Goal: Transaction & Acquisition: Purchase product/service

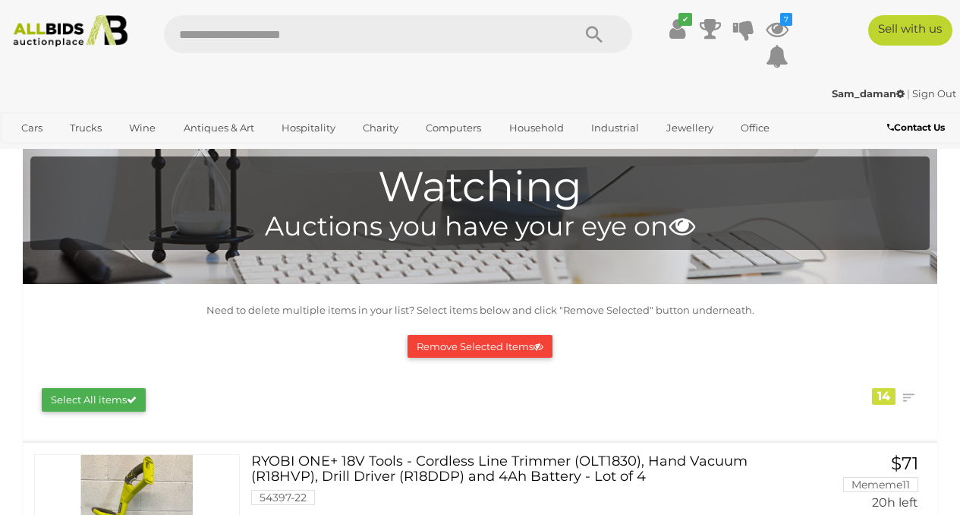
scroll to position [246, 0]
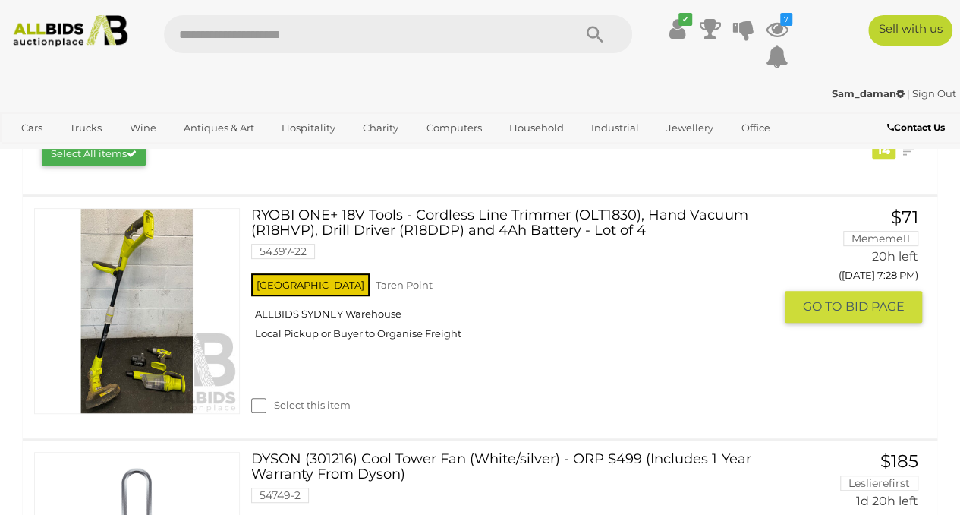
click at [326, 221] on link "RYOBI ONE+ 18V Tools - Cordless Line Trimmer (OLT1830), Hand Vacuum (R18HVP), D…" at bounding box center [518, 239] width 511 height 62
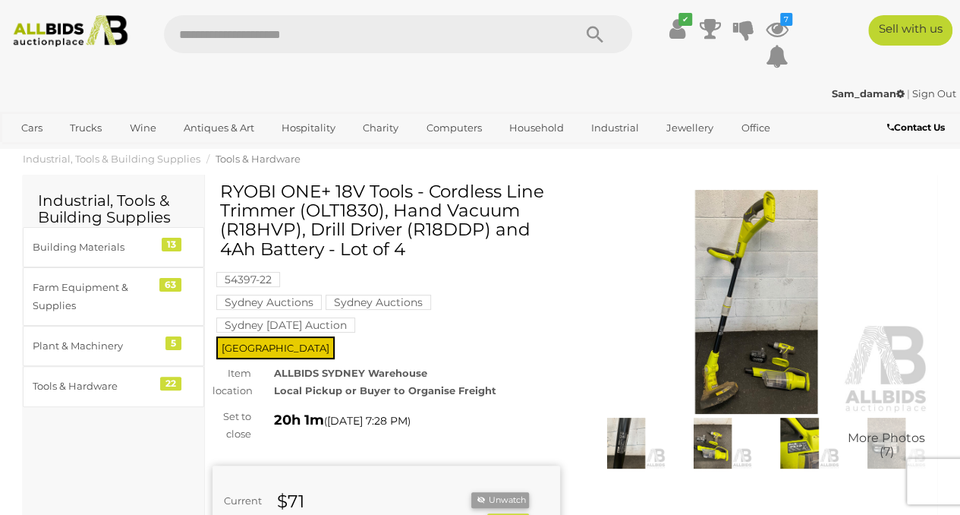
scroll to position [253, 0]
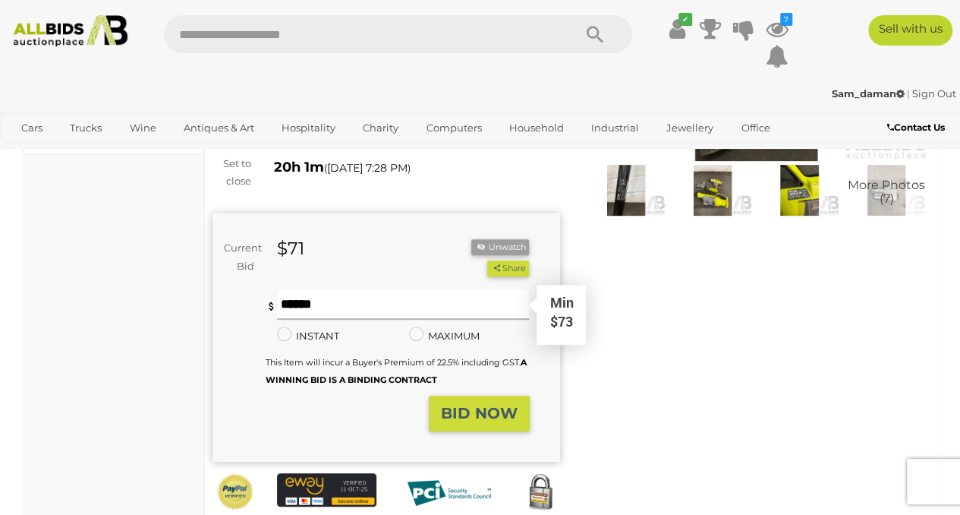
click at [456, 309] on input "text" at bounding box center [403, 304] width 253 height 30
click at [700, 390] on div "Winning Outbid Warranty Charity" at bounding box center [571, 248] width 740 height 638
click at [651, 200] on img at bounding box center [626, 190] width 79 height 51
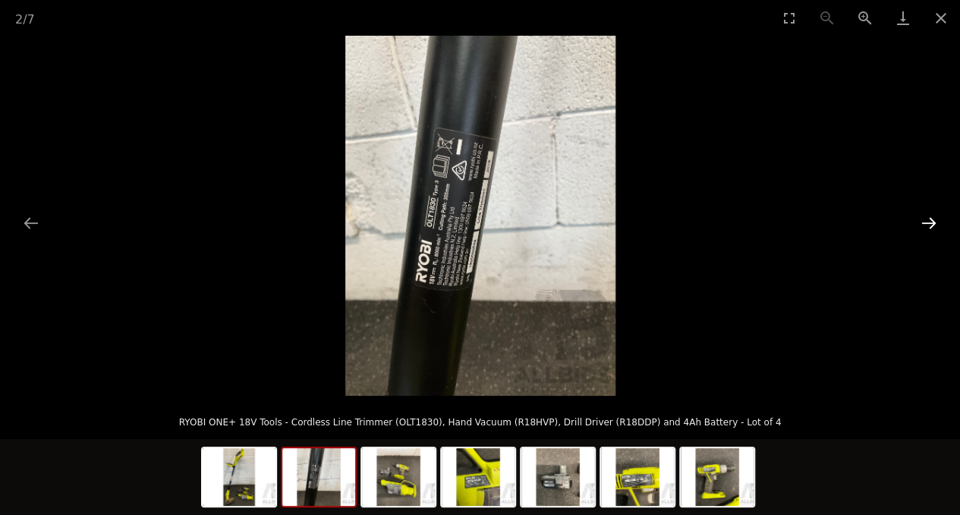
click at [920, 223] on button "Next slide" at bounding box center [929, 223] width 32 height 30
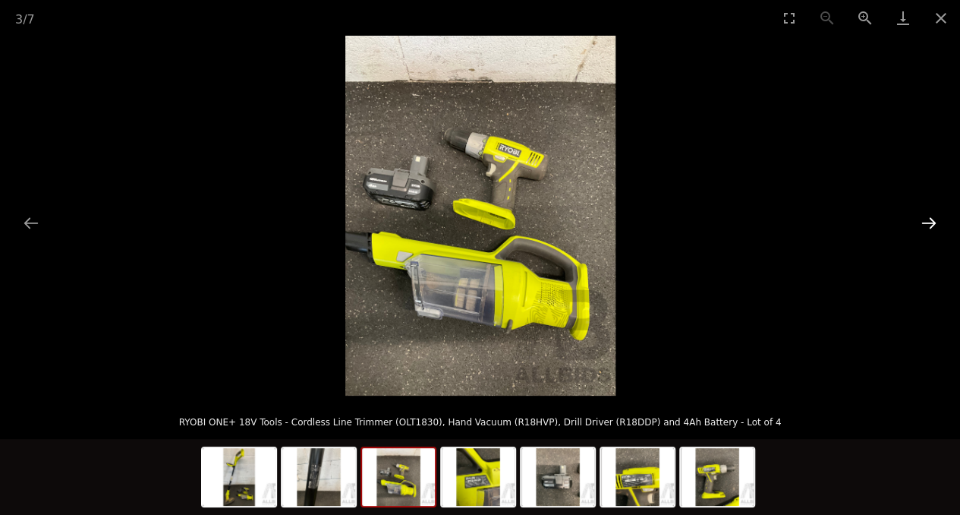
click at [920, 223] on button "Next slide" at bounding box center [929, 223] width 32 height 30
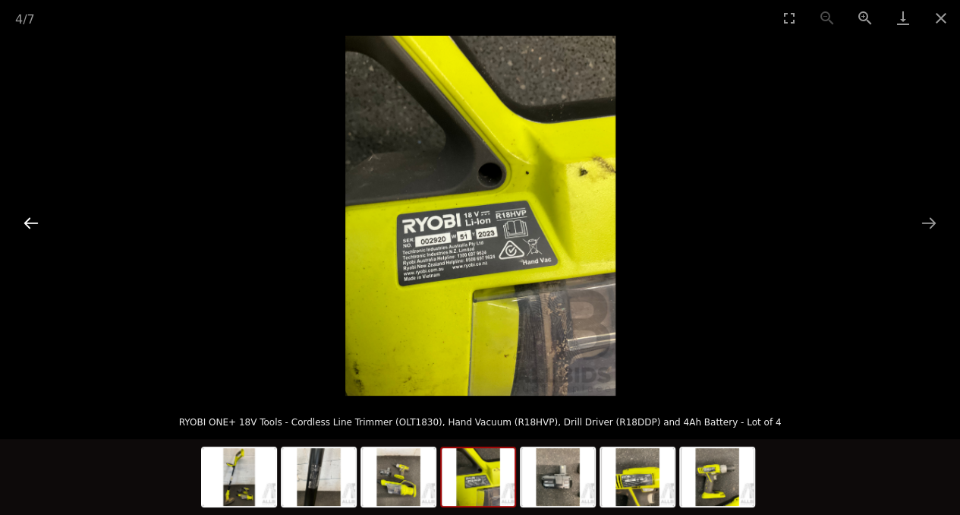
click at [35, 216] on button "Previous slide" at bounding box center [31, 223] width 32 height 30
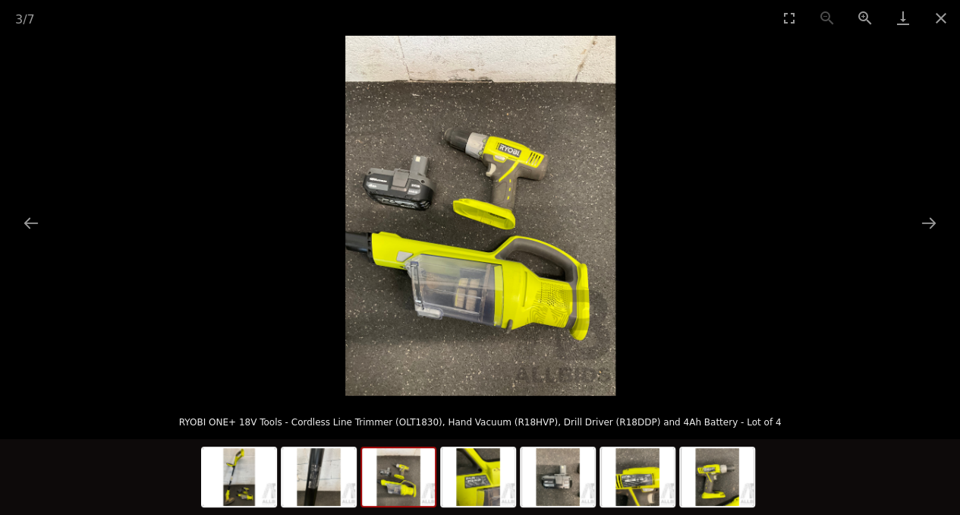
click at [512, 169] on img at bounding box center [480, 216] width 270 height 360
click at [920, 220] on button "Next slide" at bounding box center [929, 223] width 32 height 30
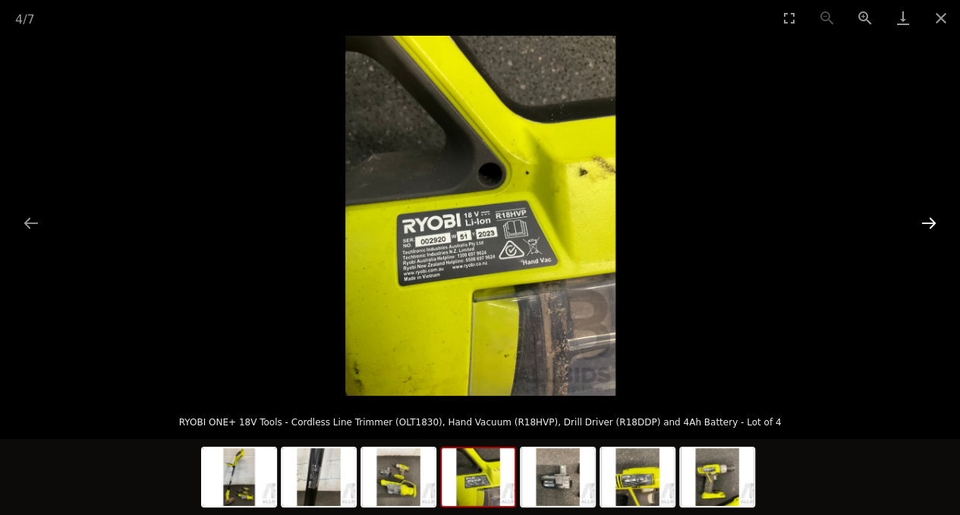
click at [920, 220] on button "Next slide" at bounding box center [929, 223] width 32 height 30
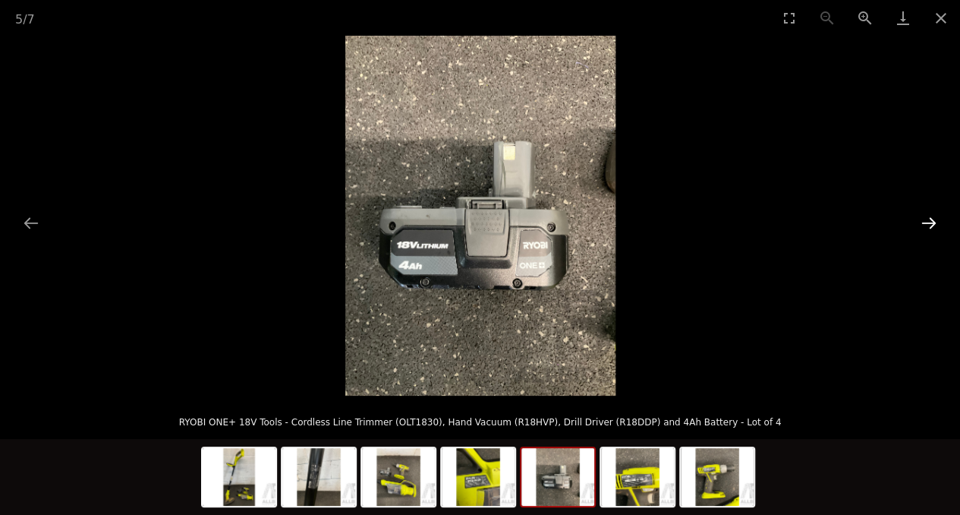
click at [920, 220] on button "Next slide" at bounding box center [929, 223] width 32 height 30
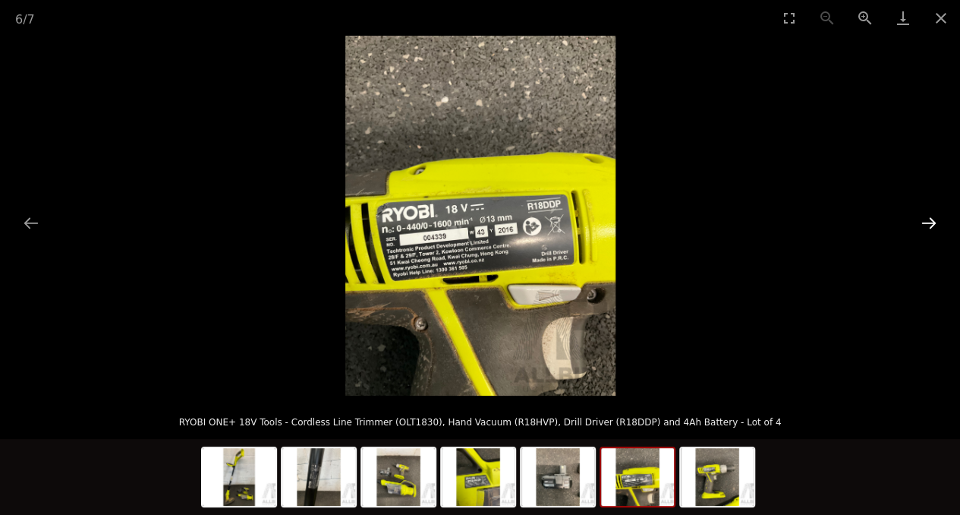
click at [920, 220] on button "Next slide" at bounding box center [929, 223] width 32 height 30
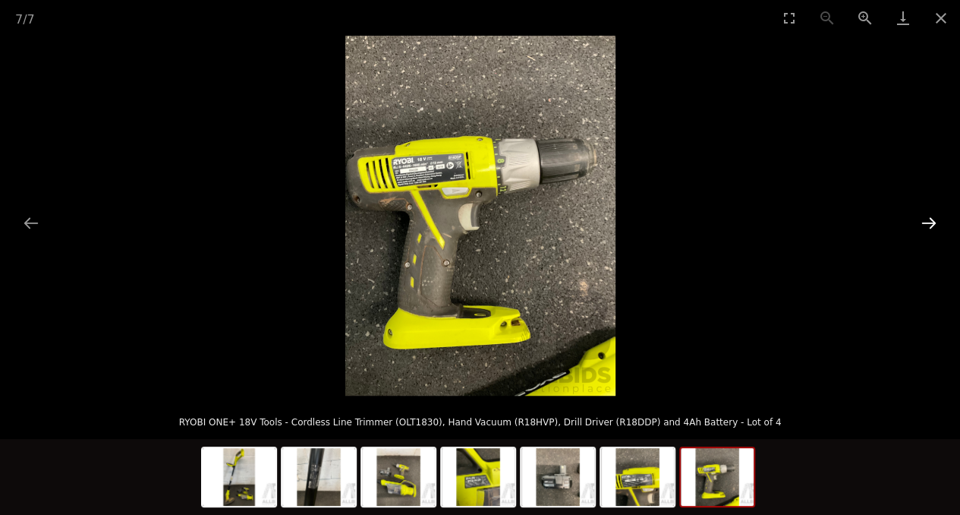
click at [920, 220] on button "Next slide" at bounding box center [929, 223] width 32 height 30
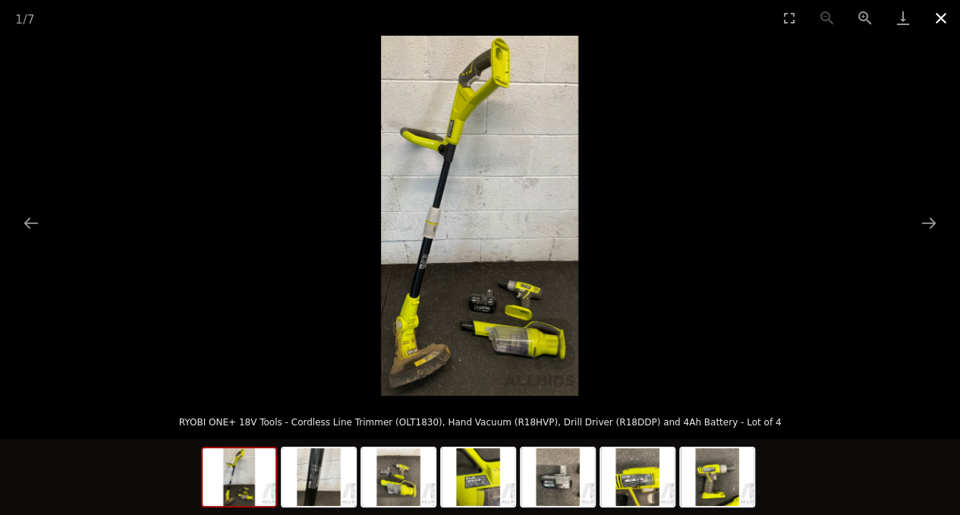
click at [949, 16] on button "Close gallery" at bounding box center [941, 18] width 38 height 36
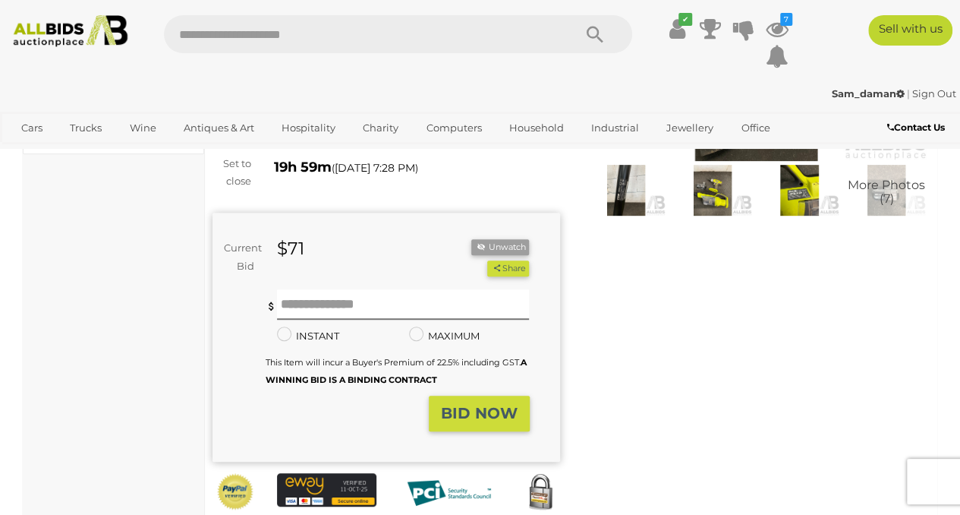
click at [487, 30] on input "text" at bounding box center [361, 34] width 394 height 38
type input "*****"
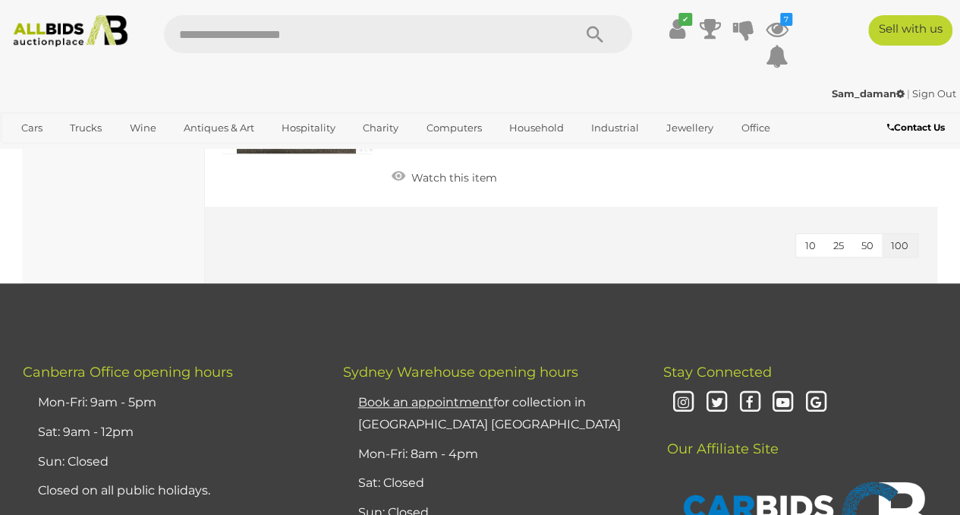
scroll to position [253, 0]
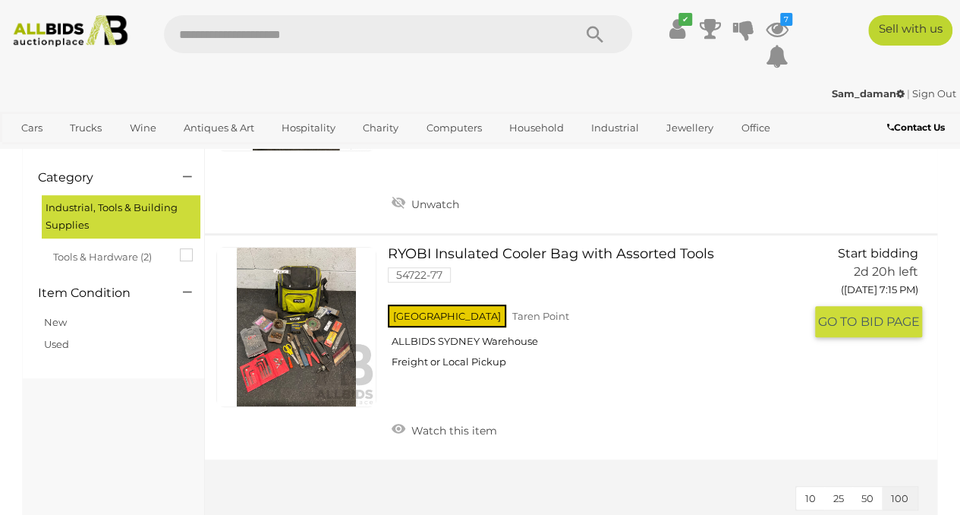
click at [325, 323] on link at bounding box center [296, 327] width 160 height 160
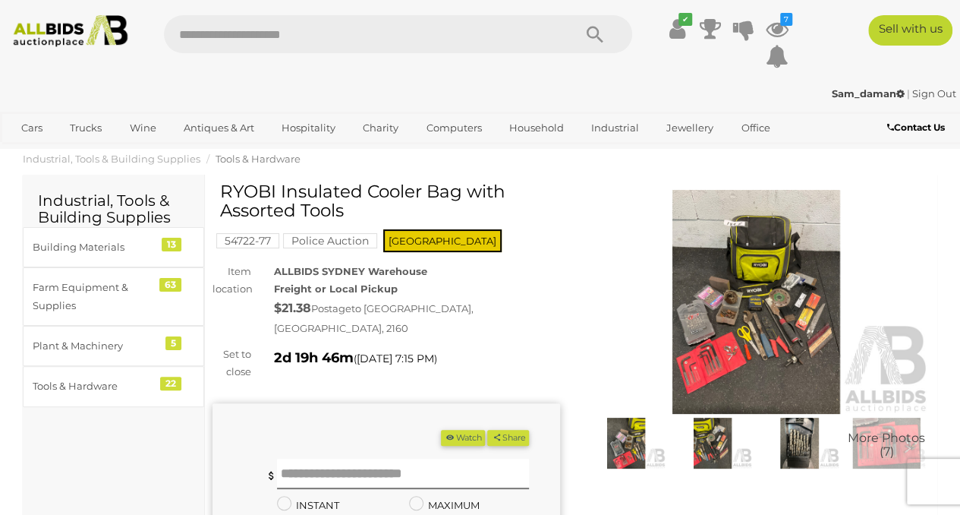
click at [717, 269] on img at bounding box center [757, 302] width 348 height 224
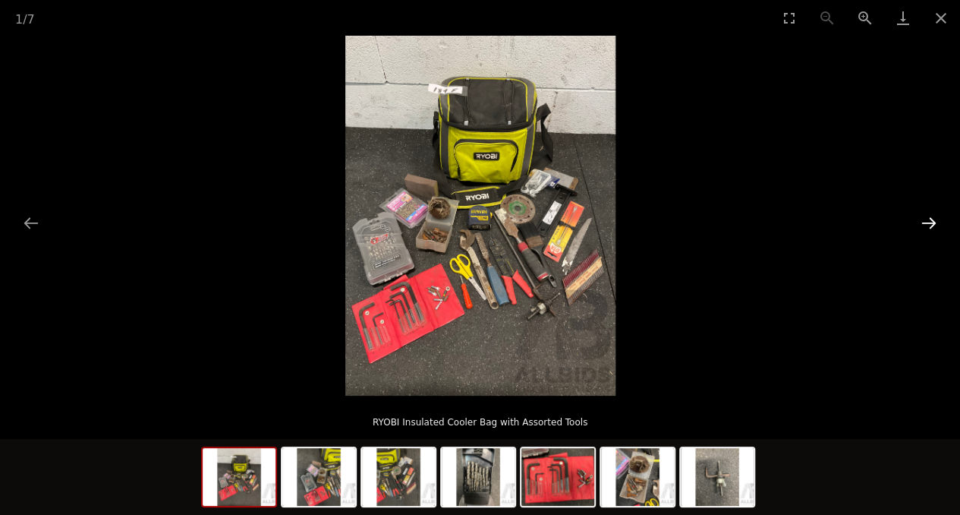
click at [936, 223] on button "Next slide" at bounding box center [929, 223] width 32 height 30
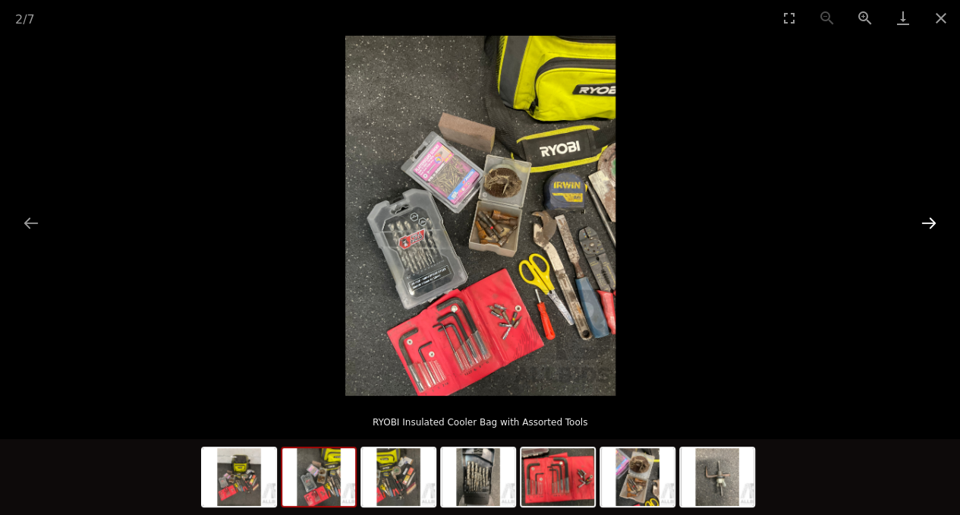
click at [936, 223] on button "Next slide" at bounding box center [929, 223] width 32 height 30
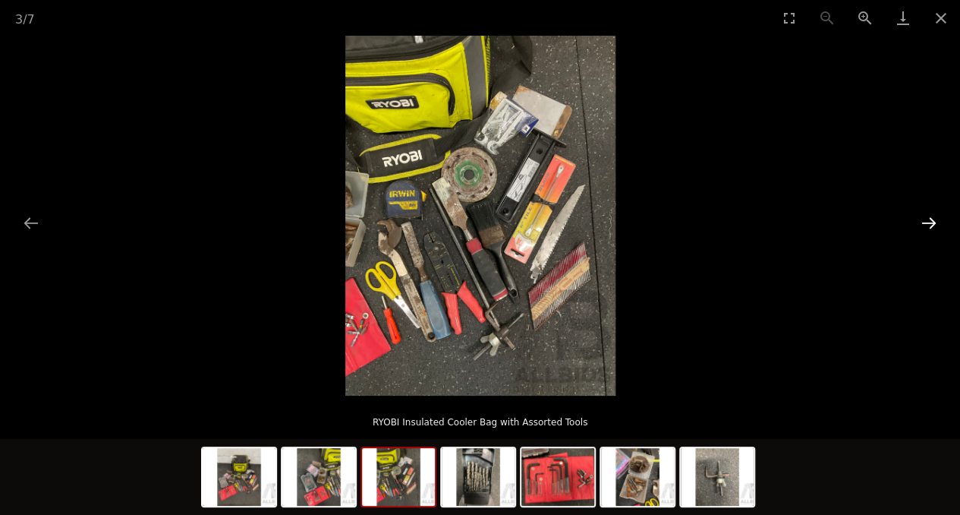
click at [936, 223] on button "Next slide" at bounding box center [929, 223] width 32 height 30
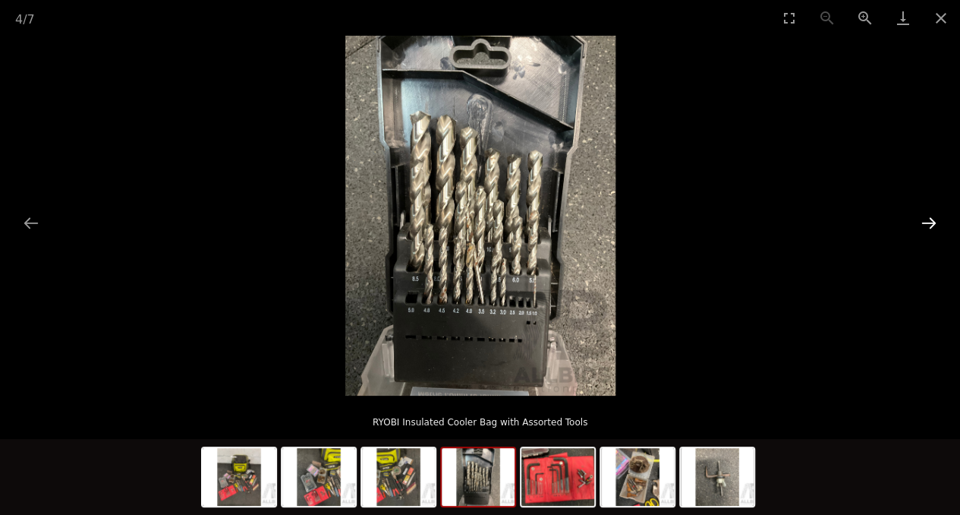
click at [936, 223] on button "Next slide" at bounding box center [929, 223] width 32 height 30
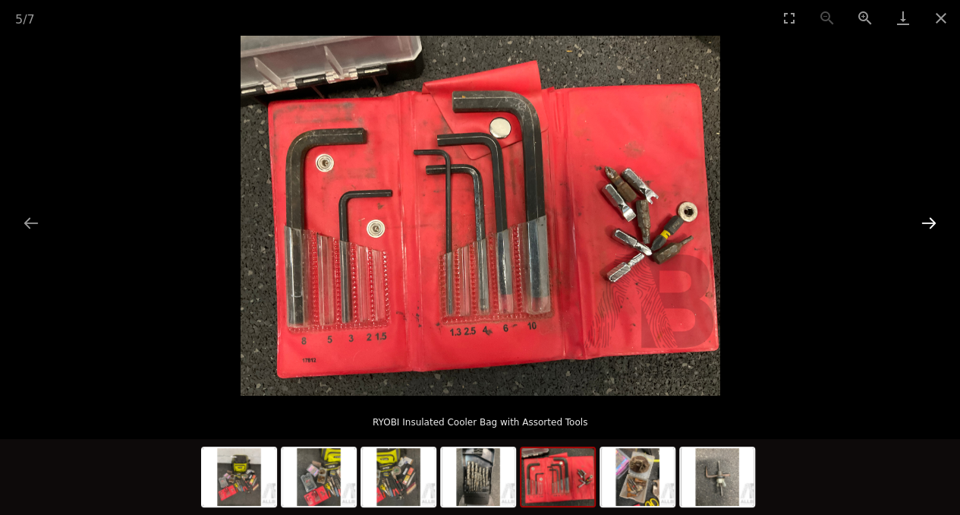
click at [936, 223] on button "Next slide" at bounding box center [929, 223] width 32 height 30
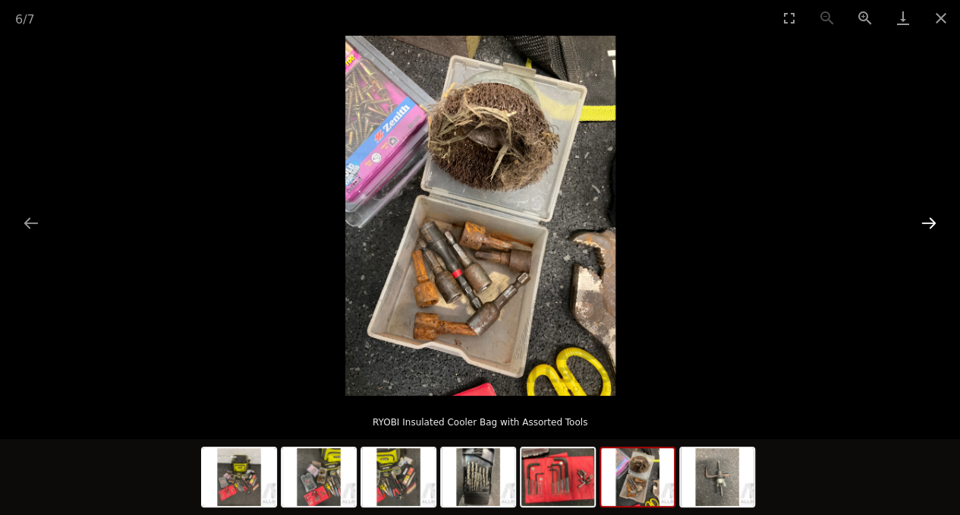
click at [936, 223] on button "Next slide" at bounding box center [929, 223] width 32 height 30
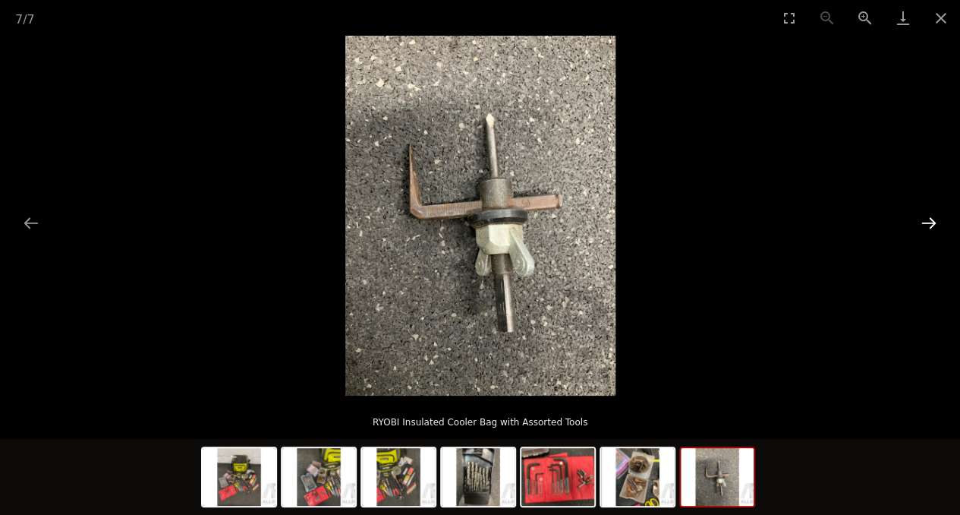
click at [936, 223] on button "Next slide" at bounding box center [929, 223] width 32 height 30
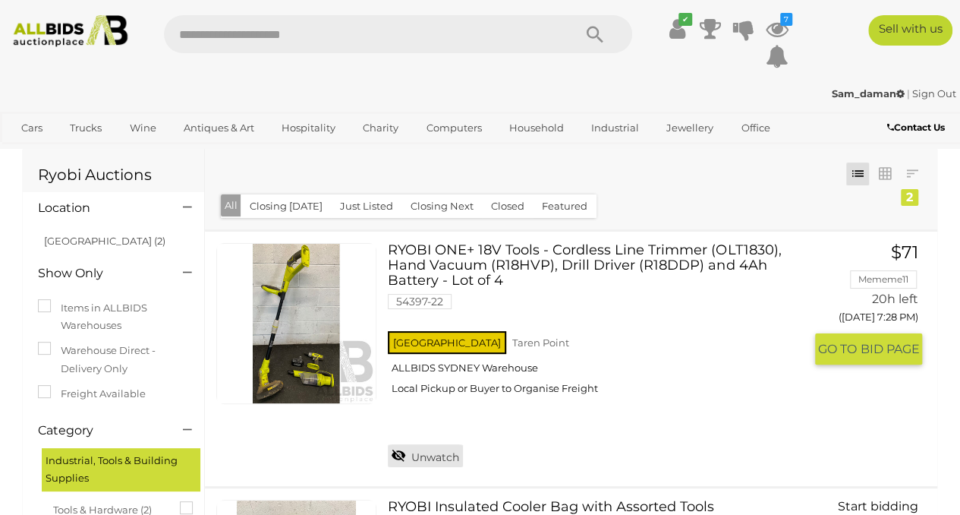
click at [451, 461] on link "Unwatch" at bounding box center [425, 455] width 75 height 23
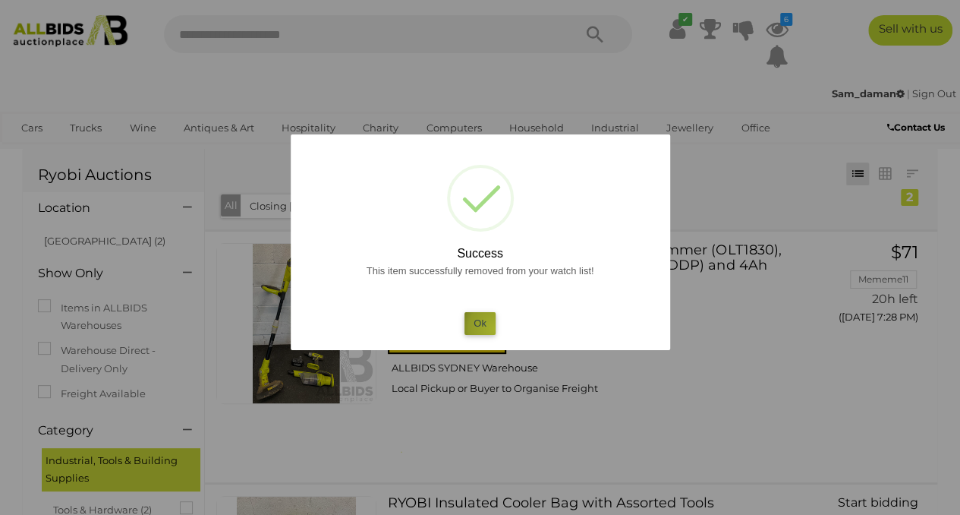
click at [495, 329] on button "Ok" at bounding box center [480, 323] width 31 height 22
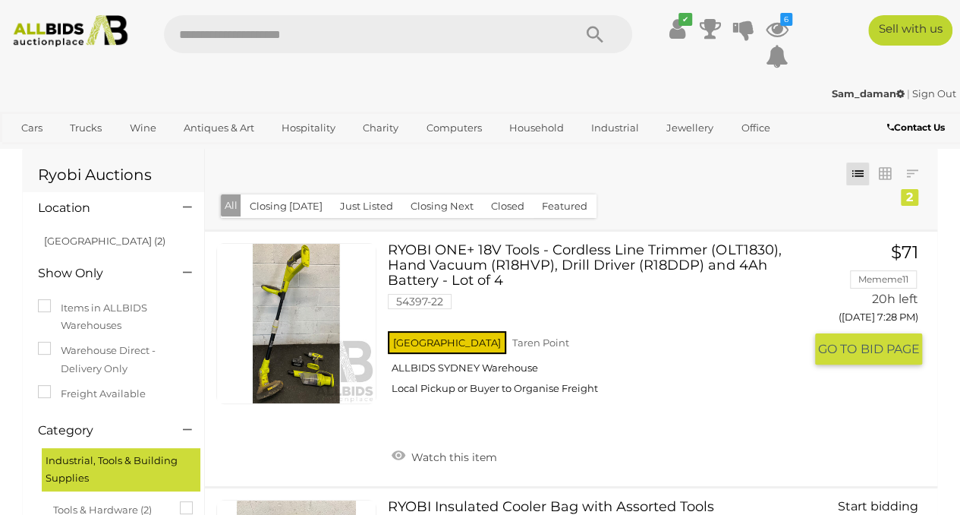
scroll to position [253, 0]
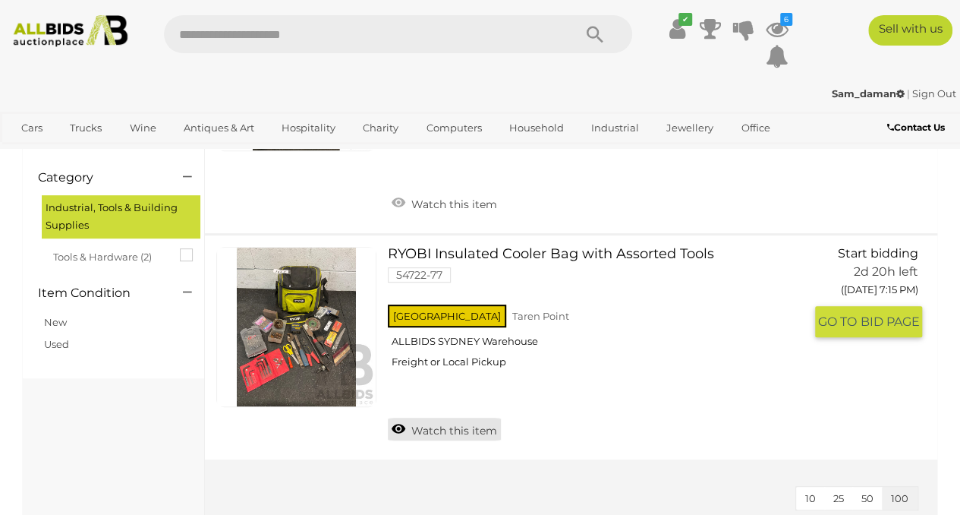
click at [452, 429] on link "Watch this item" at bounding box center [444, 429] width 113 height 23
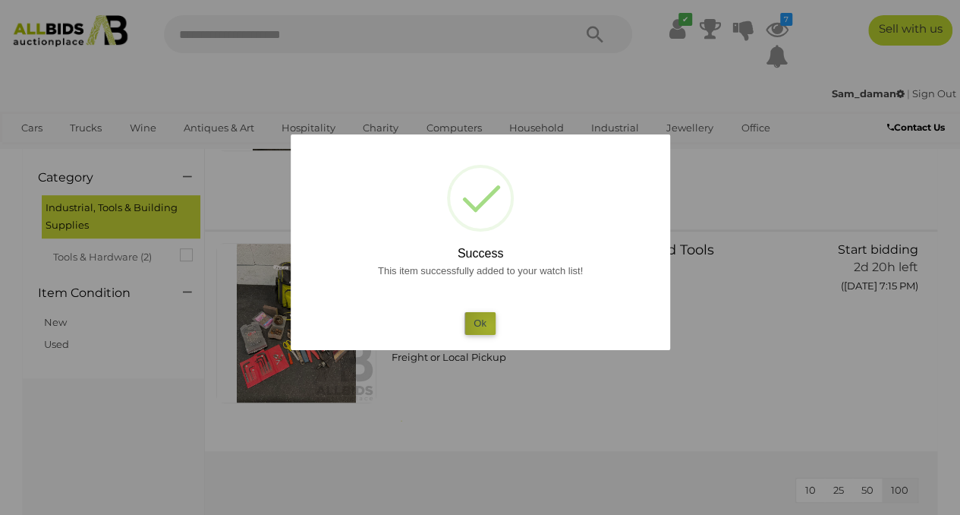
click at [490, 326] on button "Ok" at bounding box center [480, 323] width 31 height 22
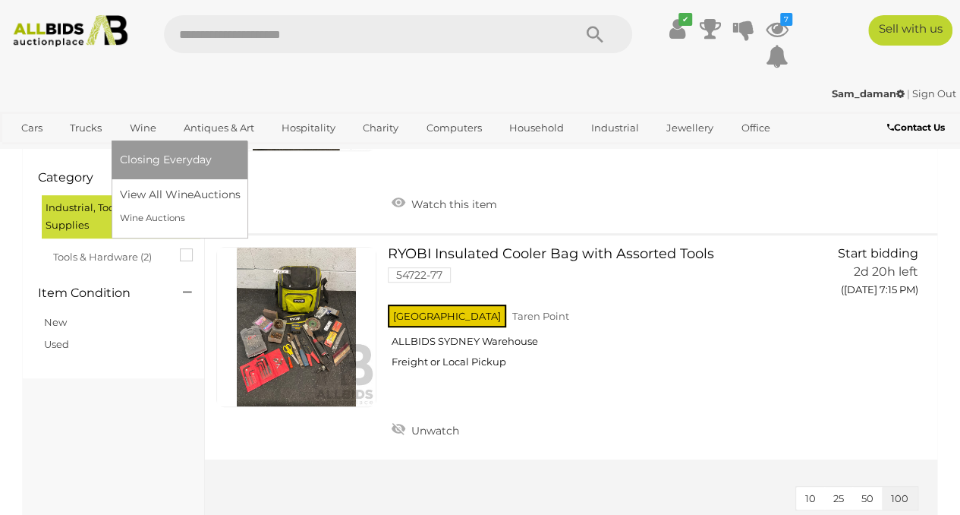
scroll to position [0, 0]
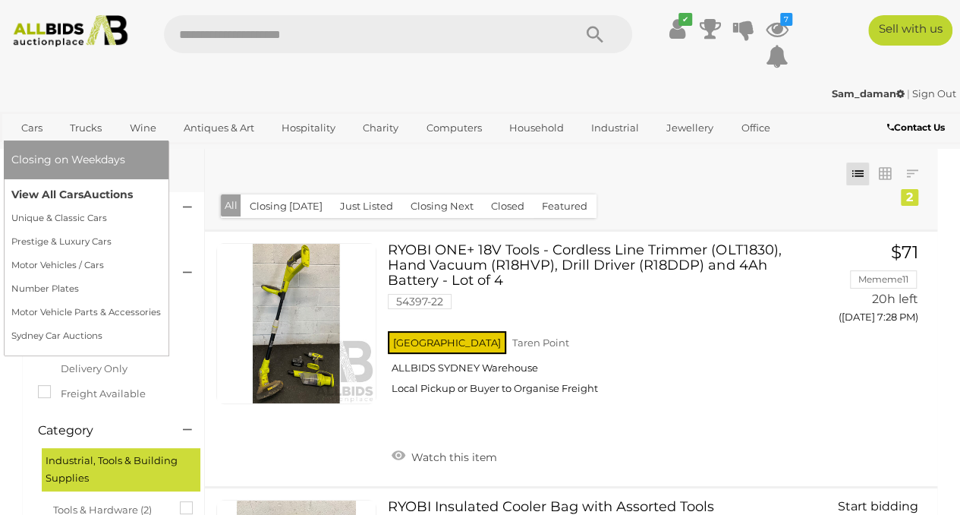
drag, startPoint x: 38, startPoint y: 128, endPoint x: 21, endPoint y: 200, distance: 73.3
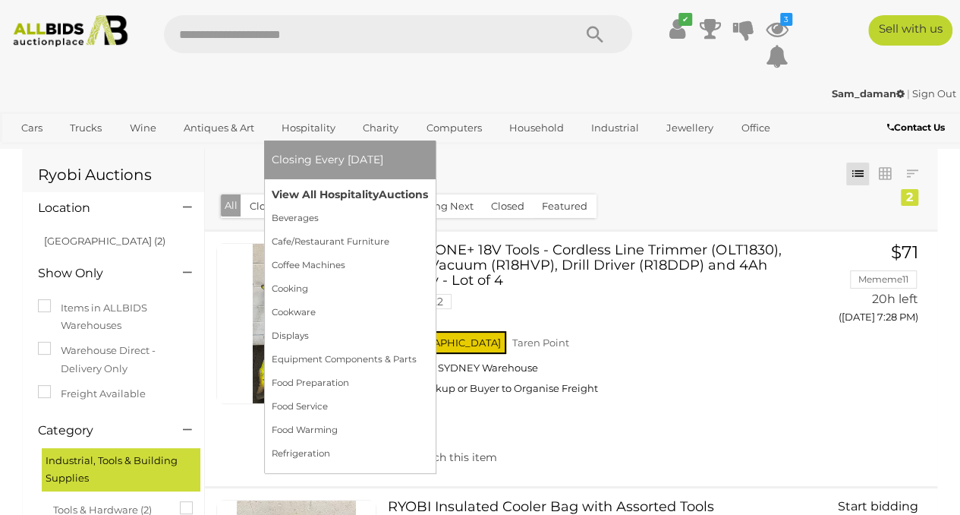
click at [314, 191] on link "View All Hospitality Auctions" at bounding box center [350, 195] width 156 height 24
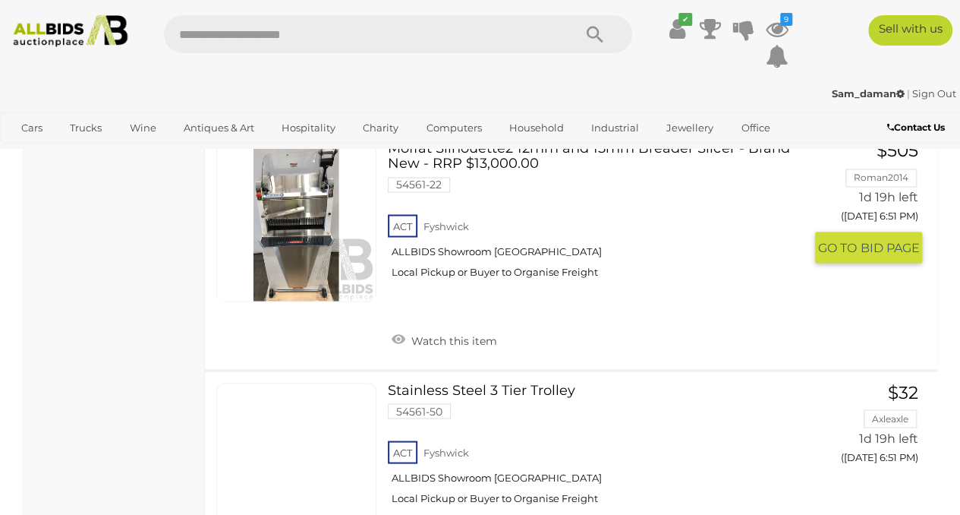
scroll to position [1480, 0]
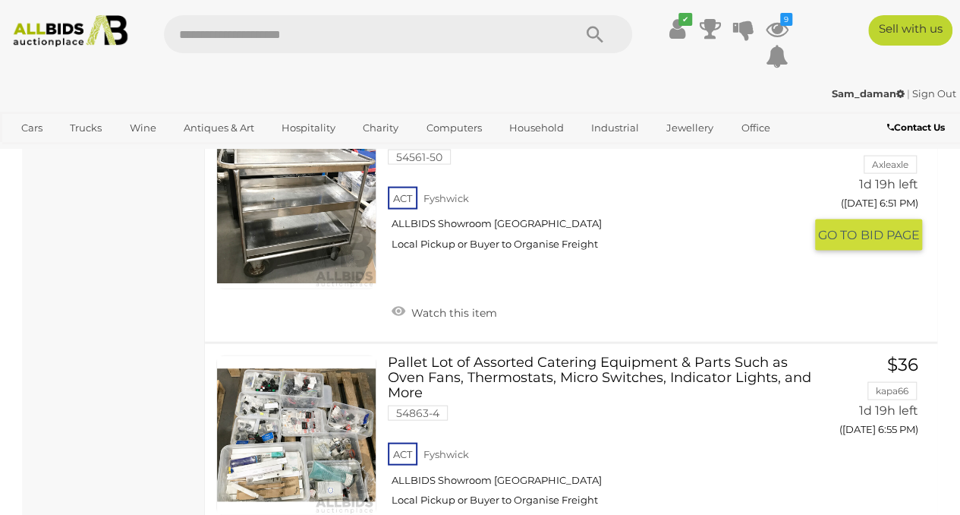
click at [279, 227] on link at bounding box center [296, 209] width 160 height 160
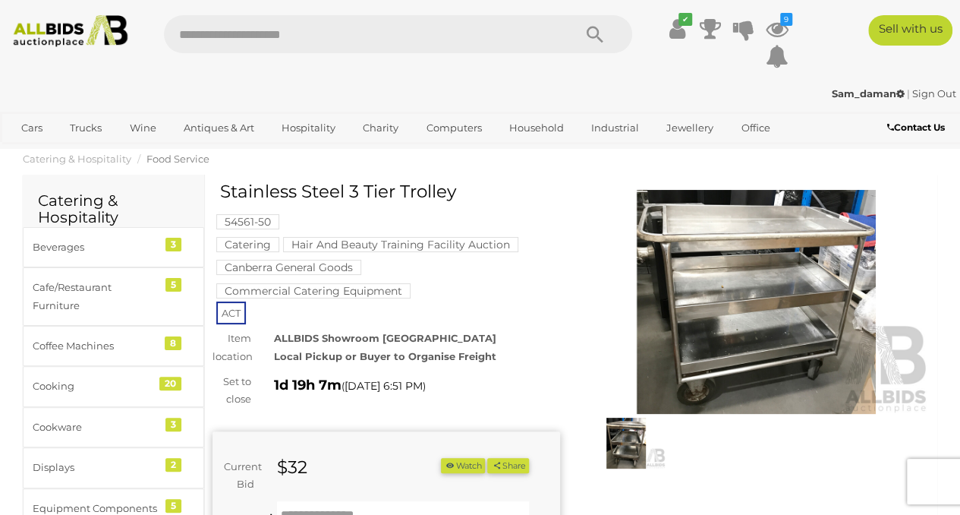
click at [721, 225] on img at bounding box center [757, 302] width 348 height 224
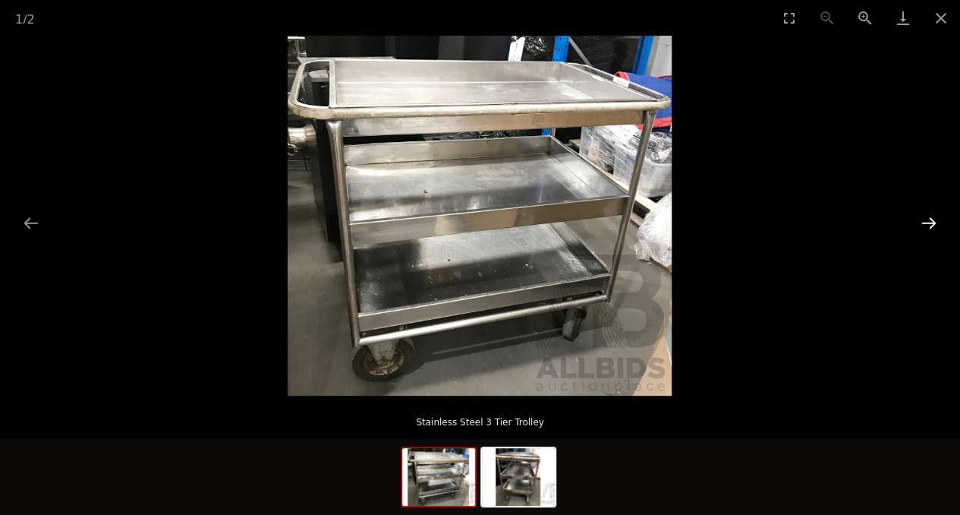
click at [932, 223] on button "Next slide" at bounding box center [929, 223] width 32 height 30
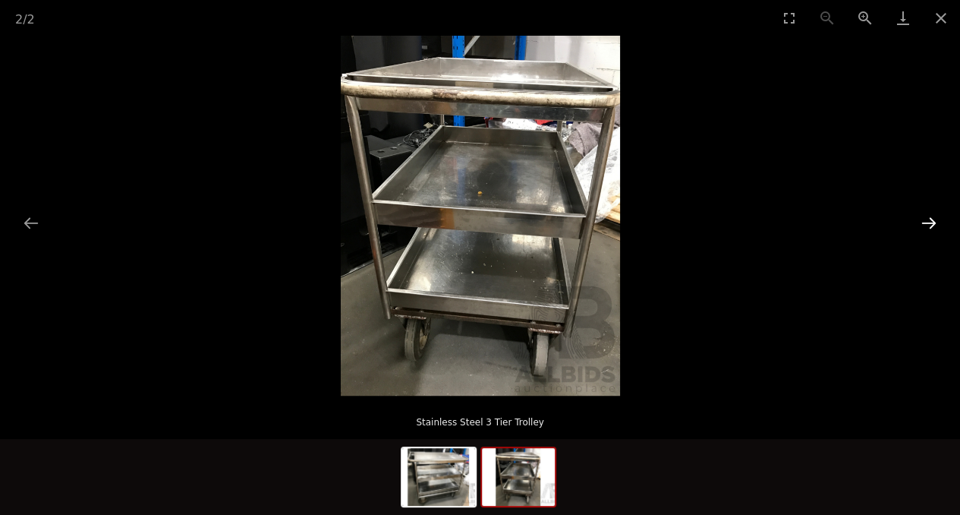
click at [932, 223] on button "Next slide" at bounding box center [929, 223] width 32 height 30
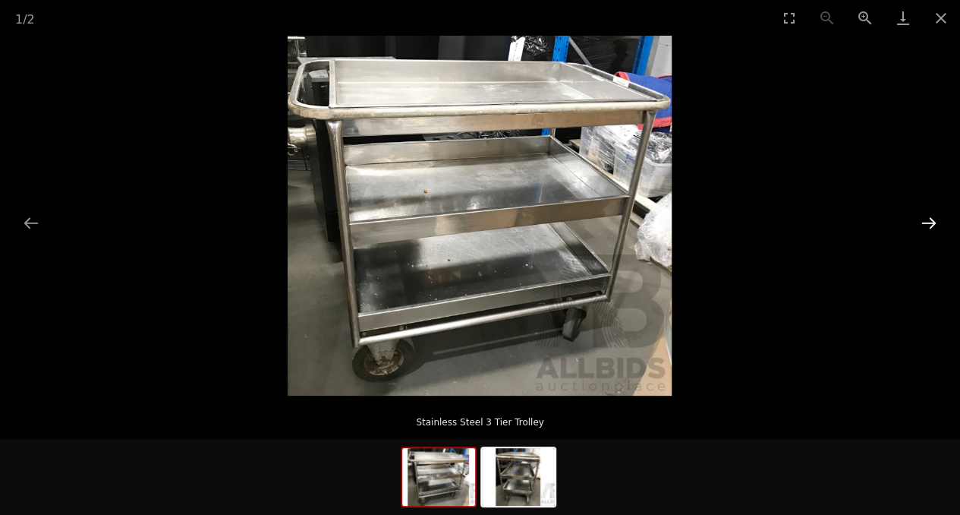
click at [932, 223] on button "Next slide" at bounding box center [929, 223] width 32 height 30
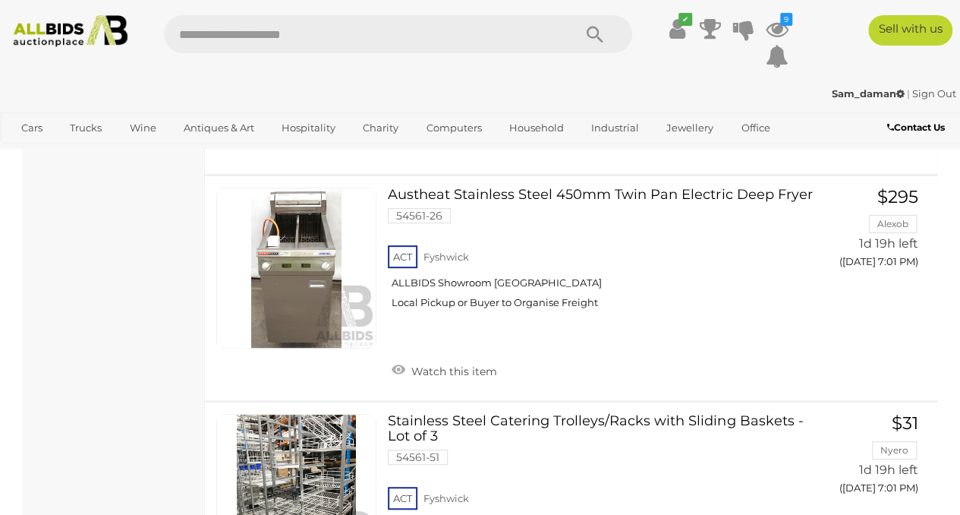
scroll to position [3288, 0]
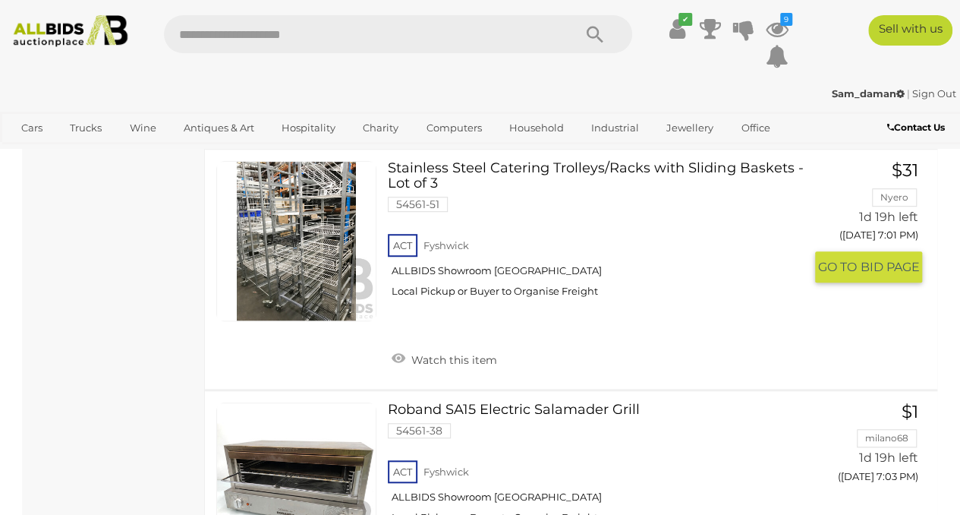
click at [326, 241] on link at bounding box center [296, 241] width 160 height 160
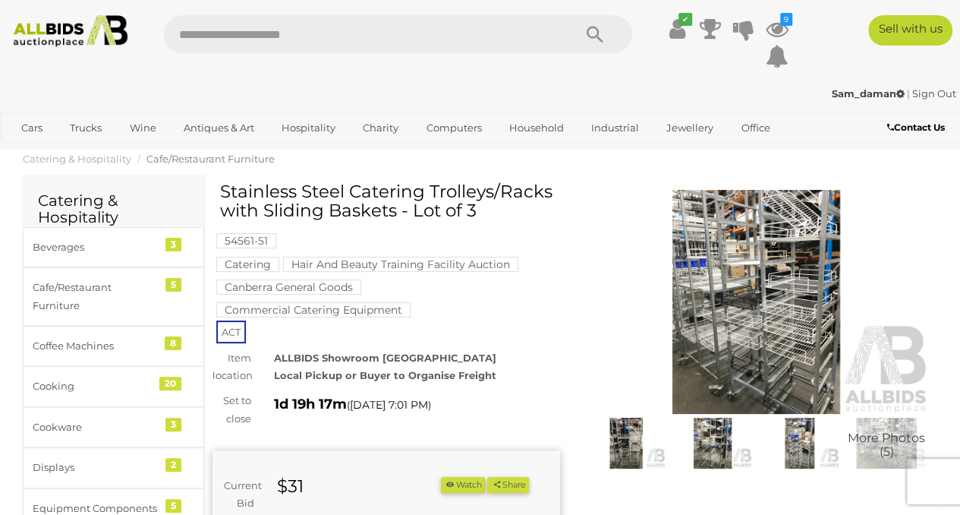
click at [724, 224] on img at bounding box center [757, 302] width 348 height 224
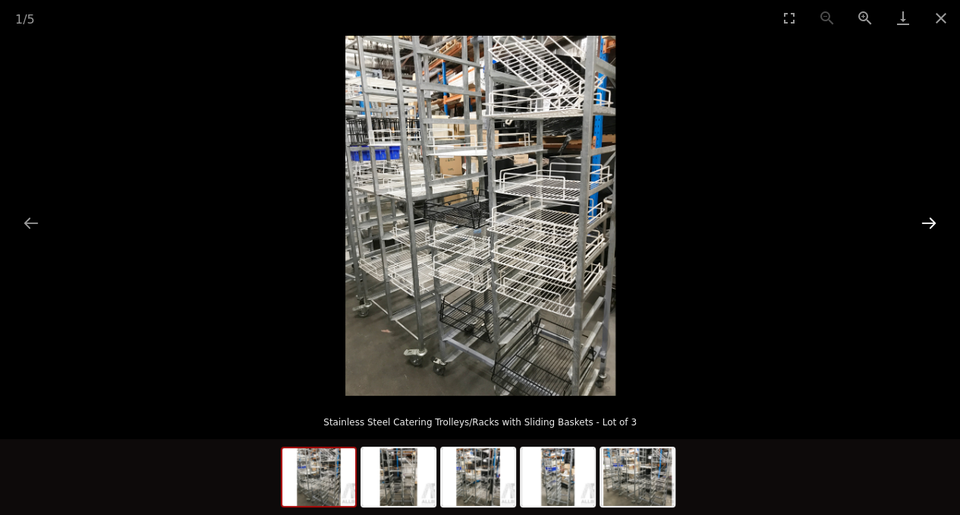
click at [929, 215] on button "Next slide" at bounding box center [929, 223] width 32 height 30
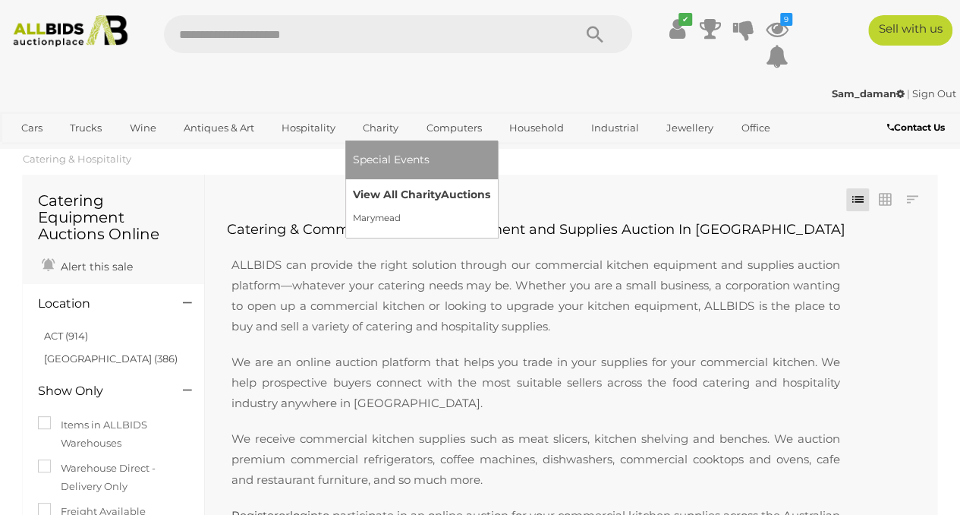
click at [386, 190] on link "View All Charity Auctions" at bounding box center [421, 195] width 137 height 24
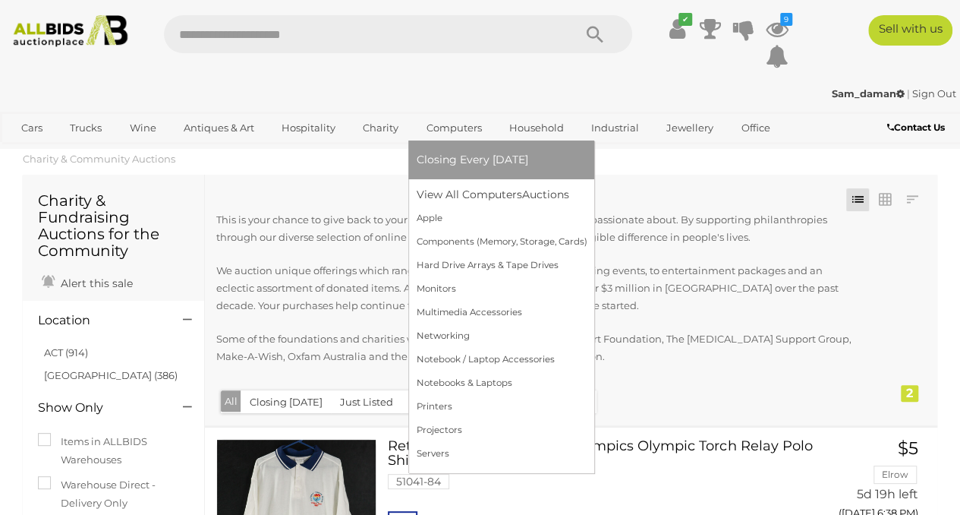
click at [443, 129] on link "Computers" at bounding box center [453, 127] width 75 height 25
click at [451, 195] on link "View All Computers Auctions" at bounding box center [501, 195] width 171 height 24
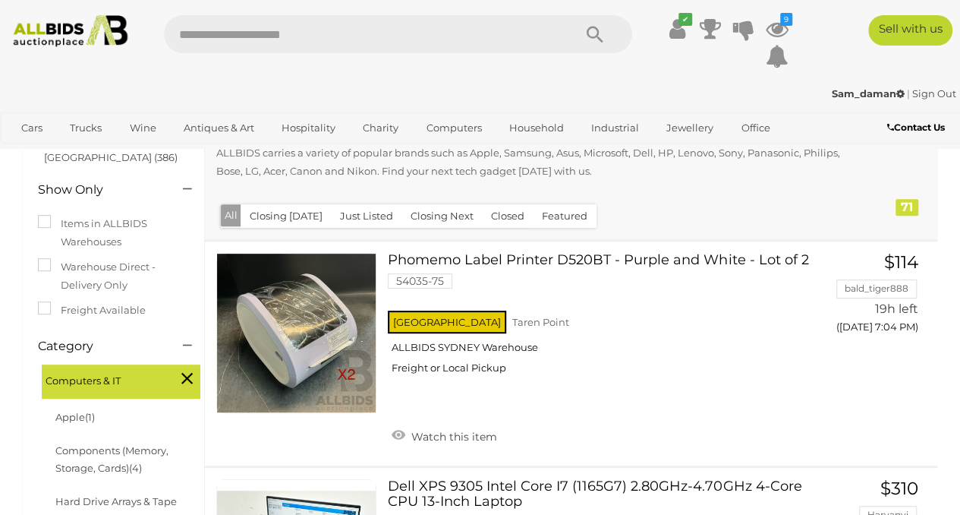
scroll to position [225, 0]
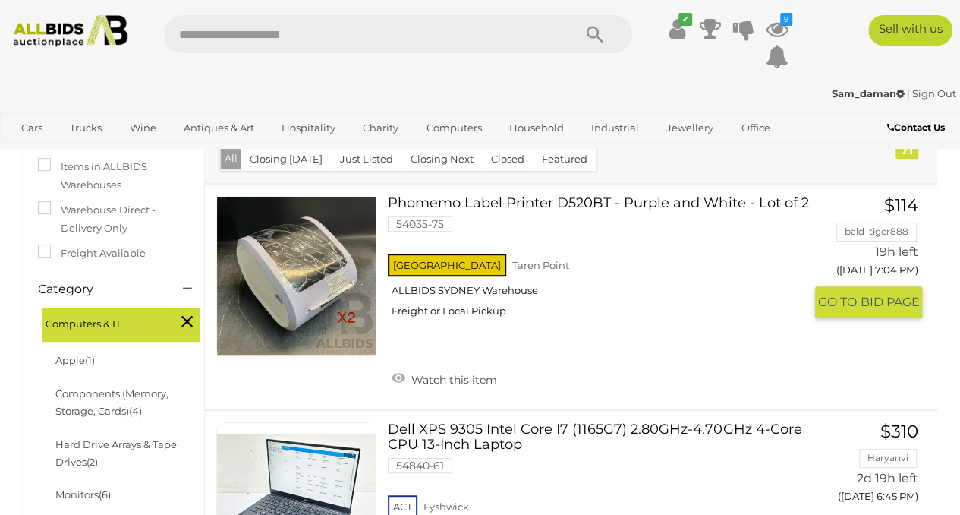
click at [355, 260] on link at bounding box center [296, 276] width 160 height 160
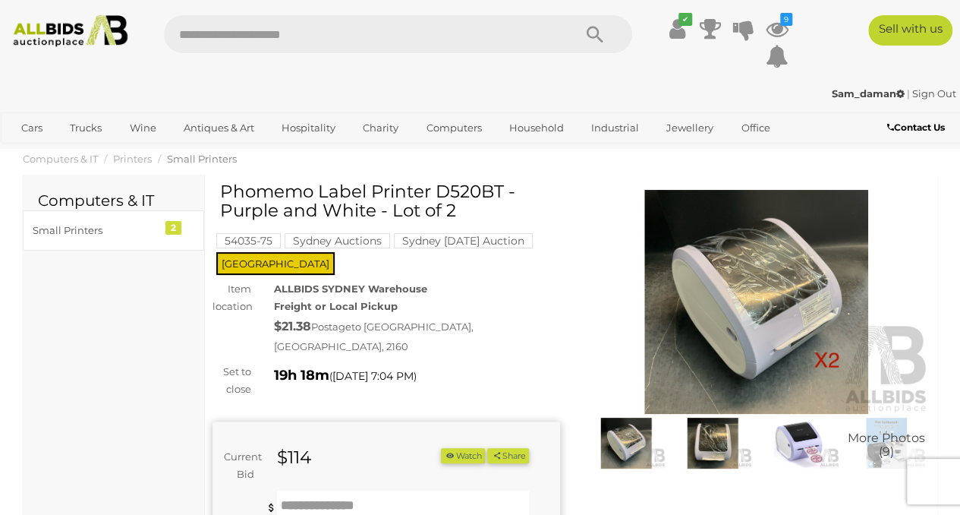
click at [674, 244] on img at bounding box center [757, 302] width 348 height 224
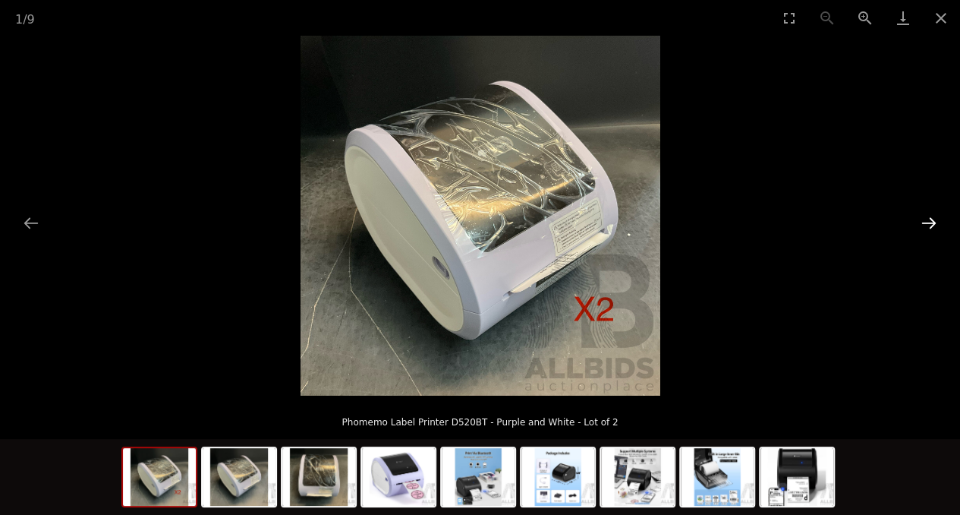
click at [925, 221] on button "Next slide" at bounding box center [929, 223] width 32 height 30
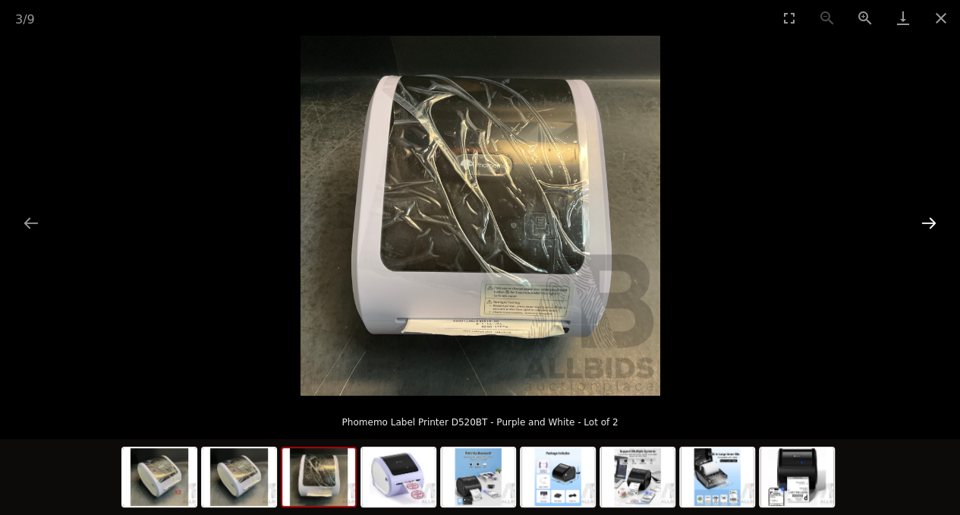
click at [925, 221] on button "Next slide" at bounding box center [929, 223] width 32 height 30
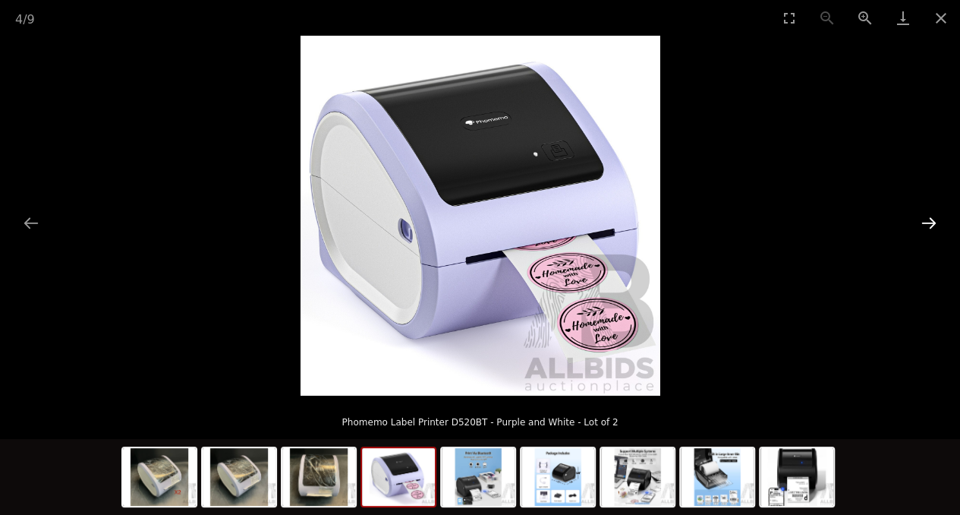
click at [925, 221] on button "Next slide" at bounding box center [929, 223] width 32 height 30
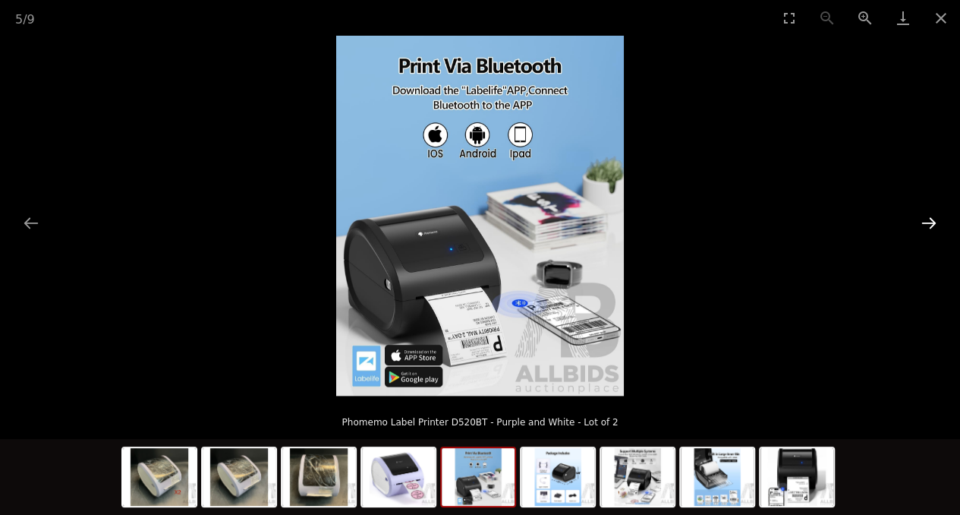
click at [925, 221] on button "Next slide" at bounding box center [929, 223] width 32 height 30
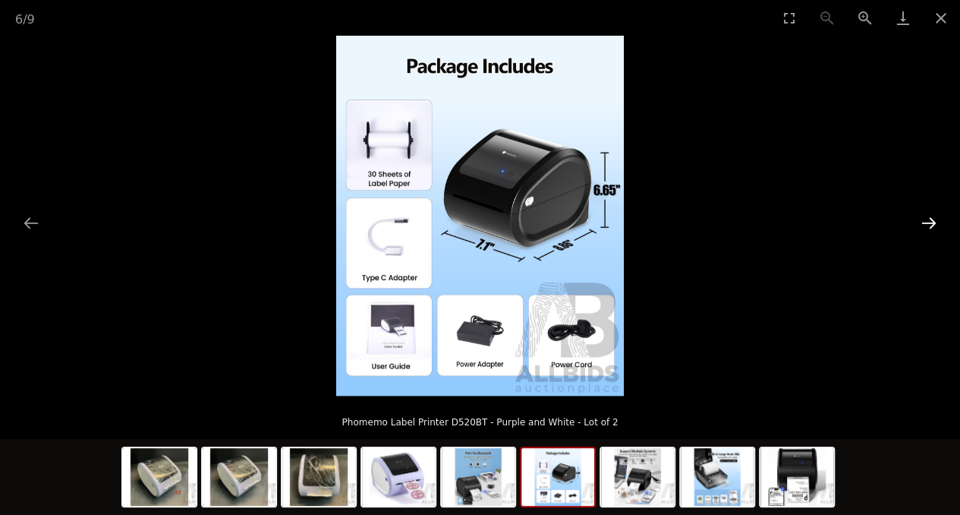
click at [925, 221] on button "Next slide" at bounding box center [929, 223] width 32 height 30
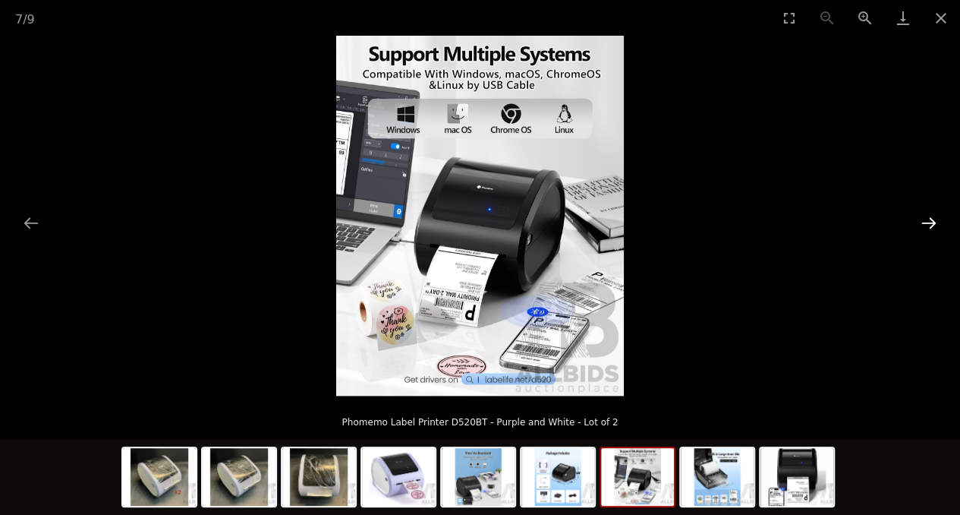
click at [925, 221] on button "Next slide" at bounding box center [929, 223] width 32 height 30
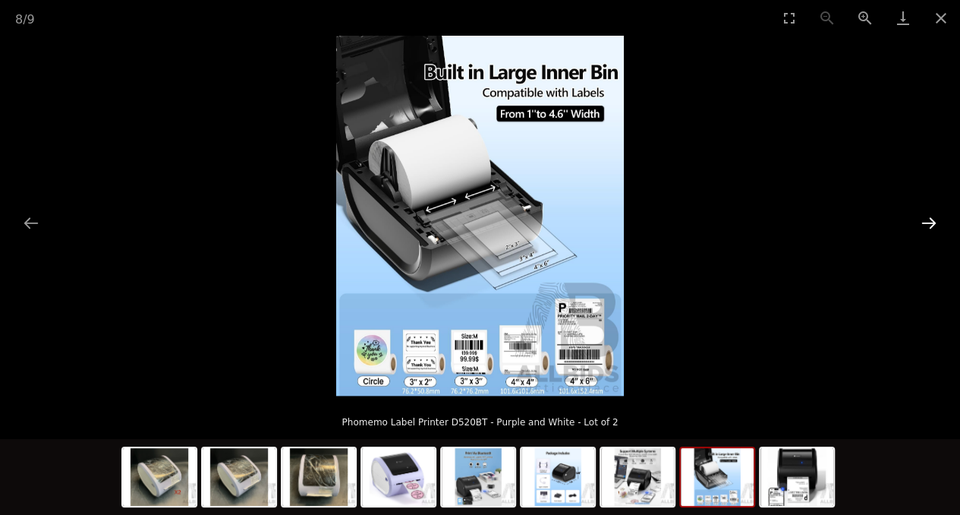
click at [925, 221] on button "Next slide" at bounding box center [929, 223] width 32 height 30
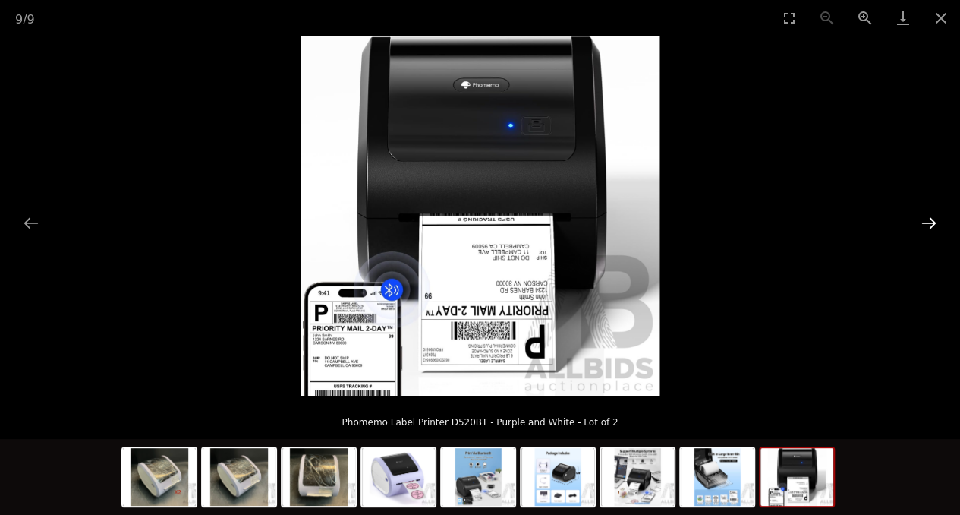
click at [925, 221] on button "Next slide" at bounding box center [929, 223] width 32 height 30
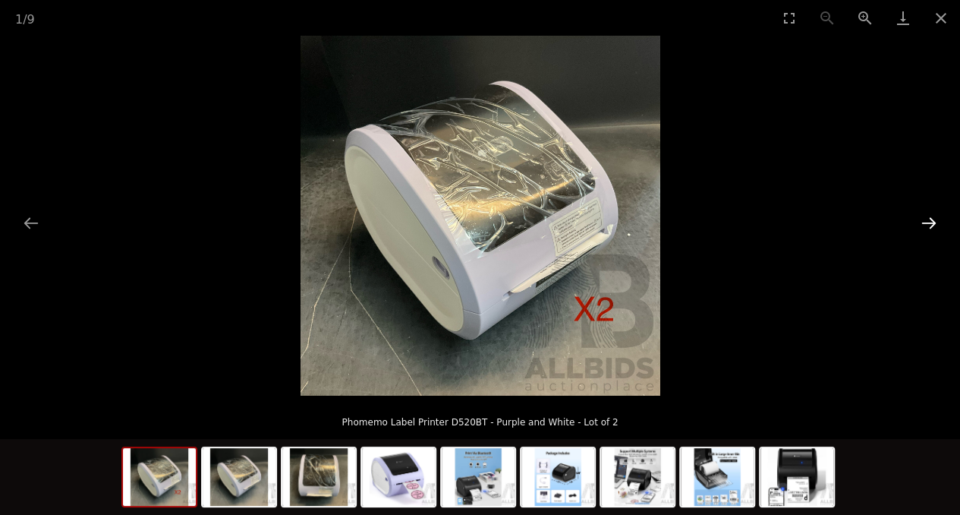
click at [925, 221] on button "Next slide" at bounding box center [929, 223] width 32 height 30
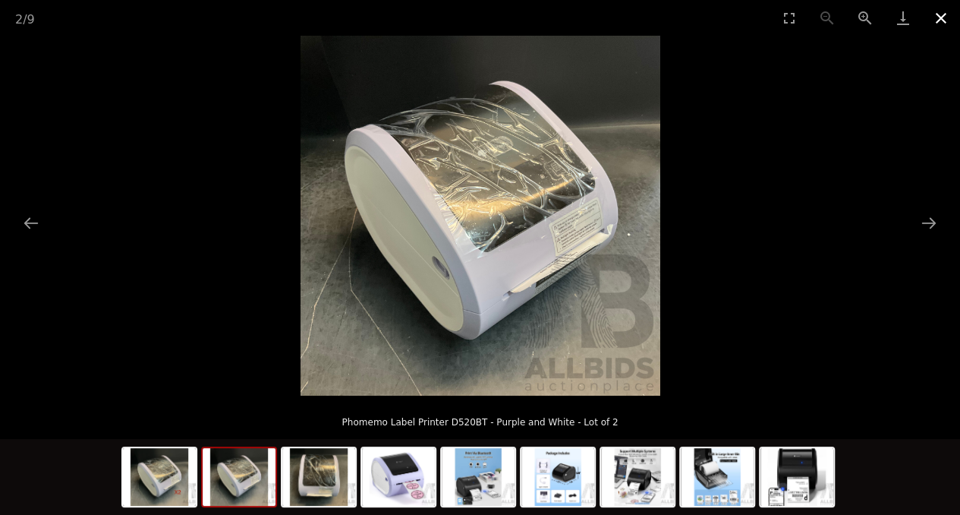
click at [943, 17] on button "Close gallery" at bounding box center [941, 18] width 38 height 36
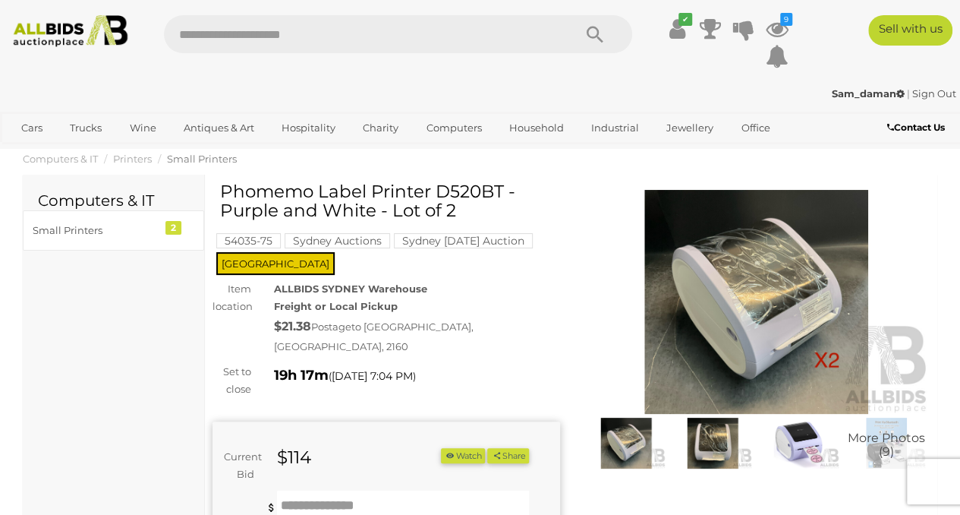
drag, startPoint x: 223, startPoint y: 191, endPoint x: 506, endPoint y: 192, distance: 282.4
click at [506, 192] on h1 "Phomemo Label Printer D520BT - Purple and White - Lot of 2" at bounding box center [388, 201] width 336 height 39
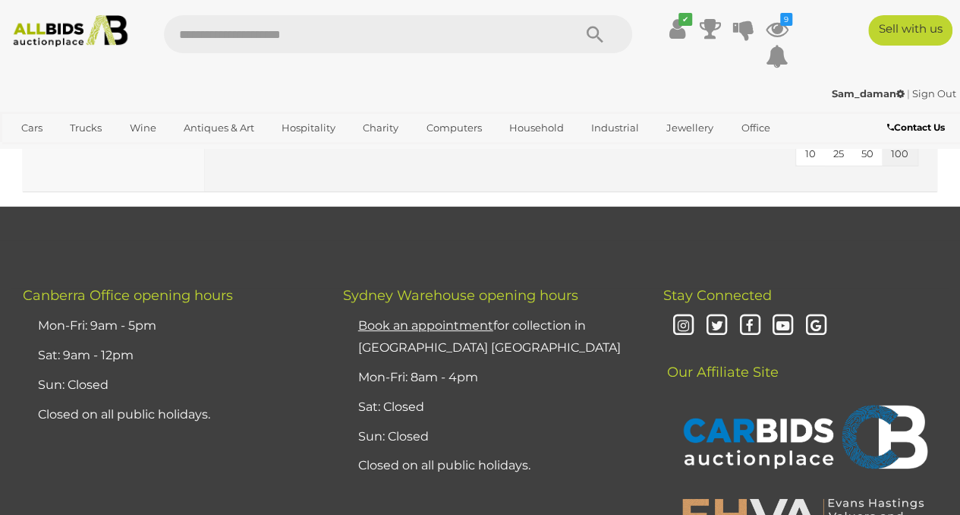
scroll to position [17032, 0]
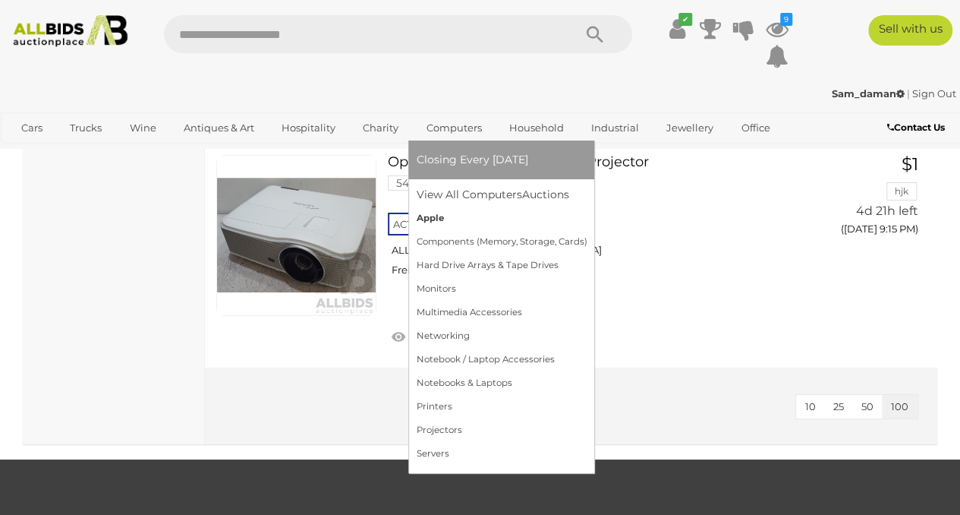
click at [437, 210] on link "Apple" at bounding box center [501, 219] width 171 height 24
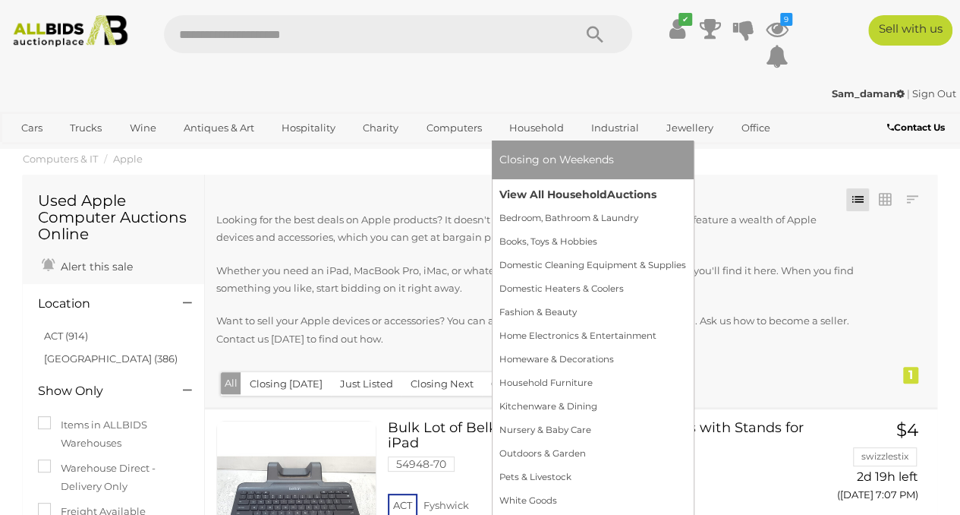
click at [522, 197] on link "View All Household Auctions" at bounding box center [593, 195] width 187 height 24
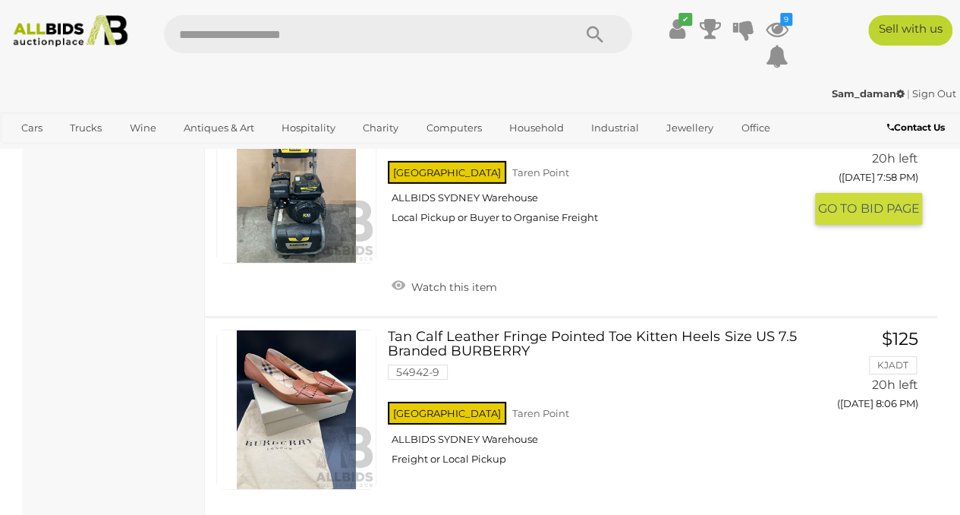
scroll to position [2113, 0]
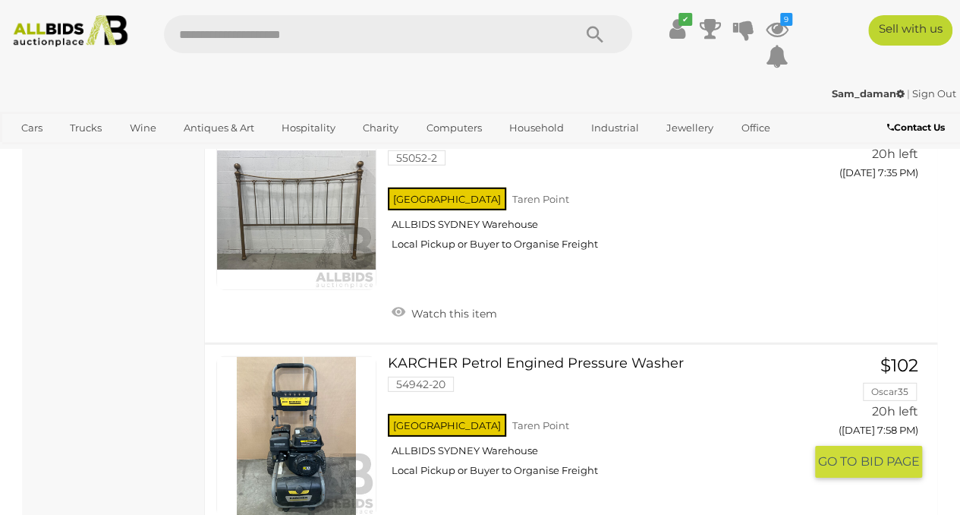
click at [499, 356] on link "KARCHER Petrol Engined Pressure Washer 54942-20 NSW Taren Point ALLBIDS SYDNEY …" at bounding box center [601, 422] width 405 height 133
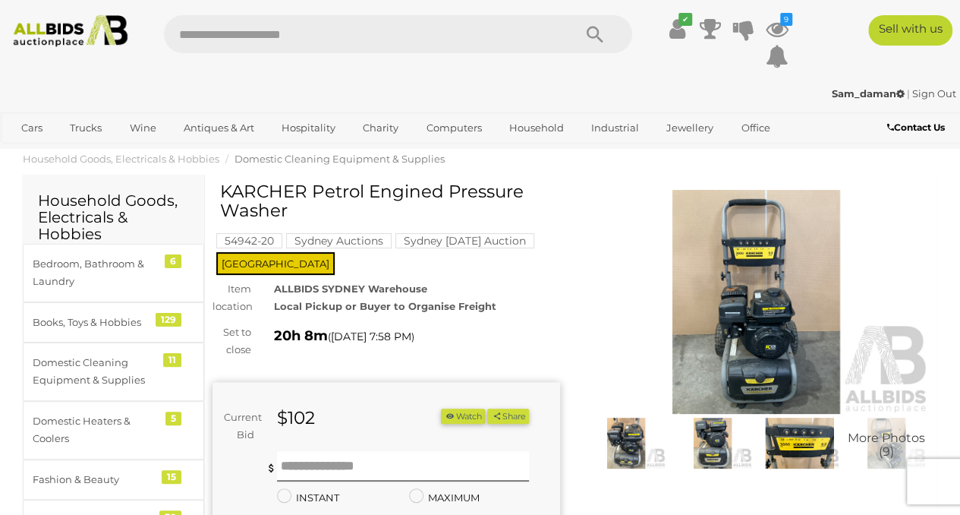
click at [778, 221] on img at bounding box center [757, 302] width 348 height 224
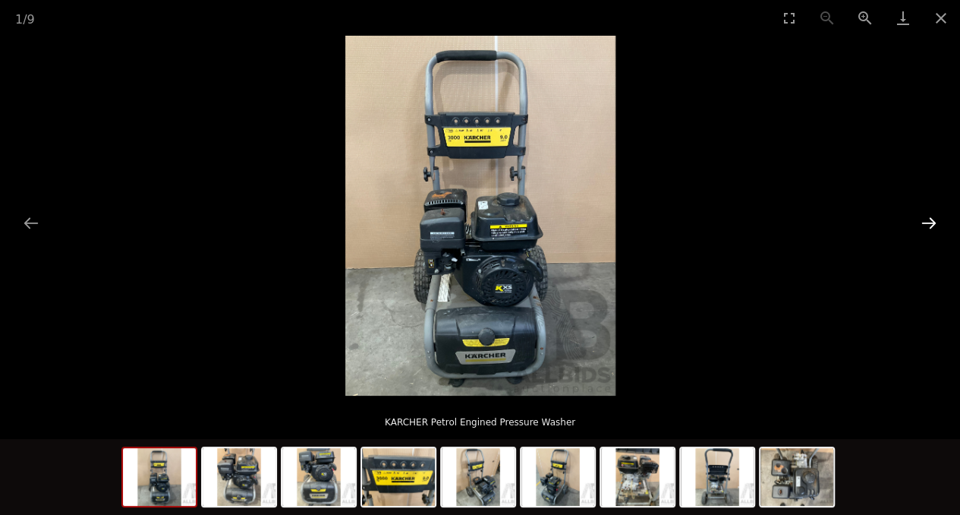
click at [929, 228] on button "Next slide" at bounding box center [929, 223] width 32 height 30
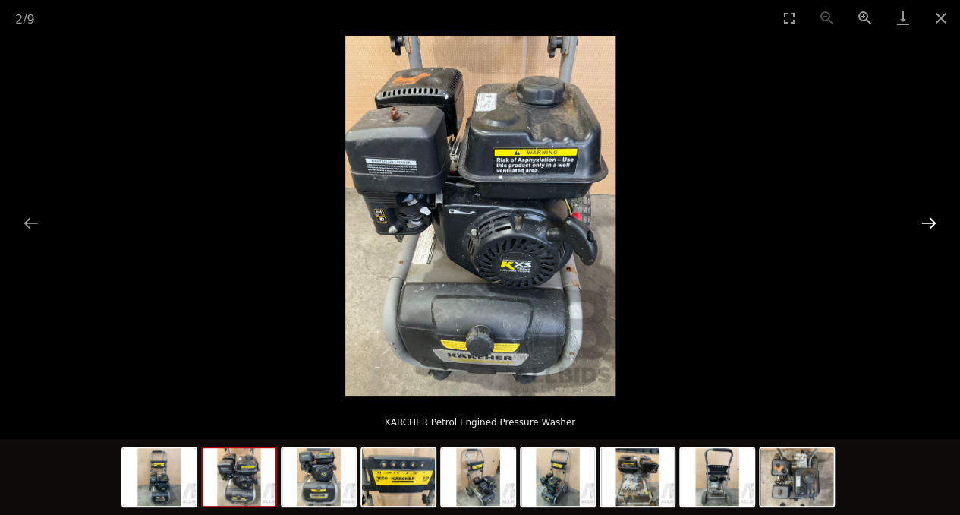
click at [934, 218] on button "Next slide" at bounding box center [929, 223] width 32 height 30
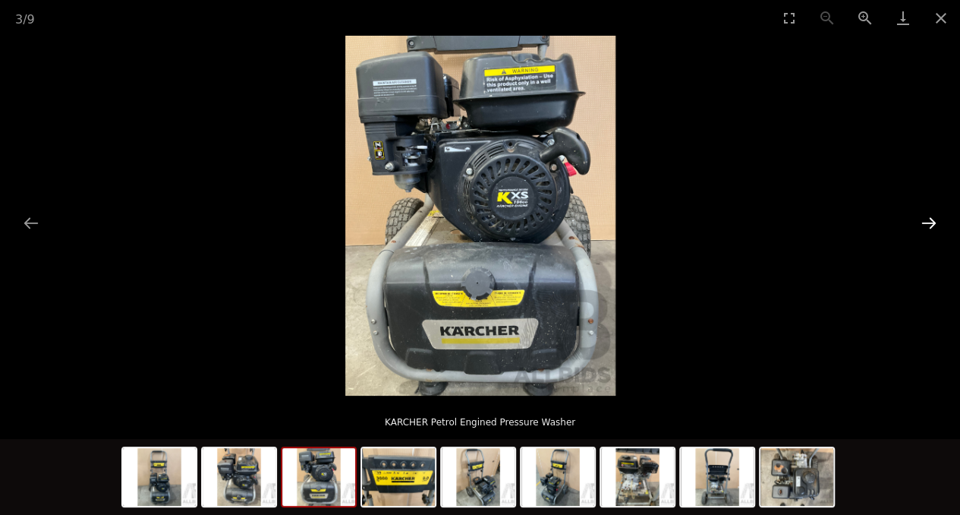
click at [934, 218] on button "Next slide" at bounding box center [929, 223] width 32 height 30
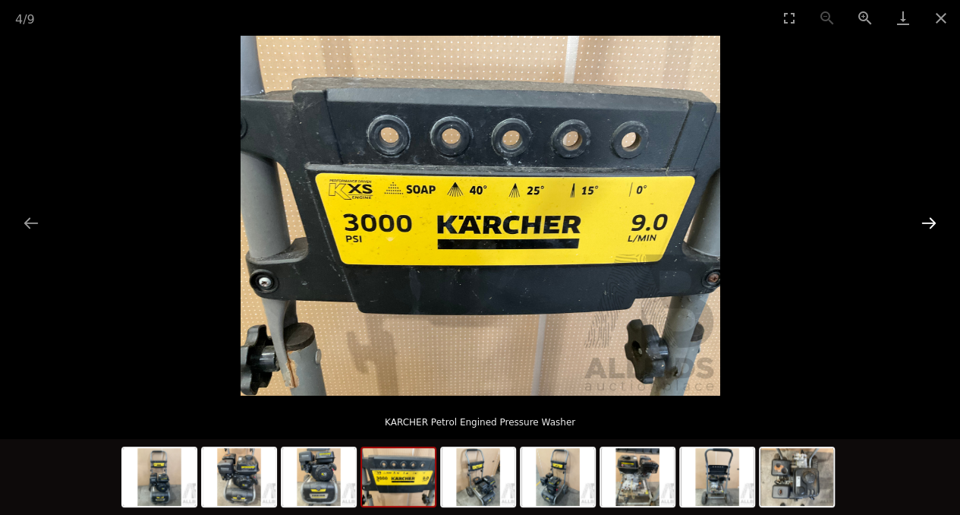
click at [934, 218] on button "Next slide" at bounding box center [929, 223] width 32 height 30
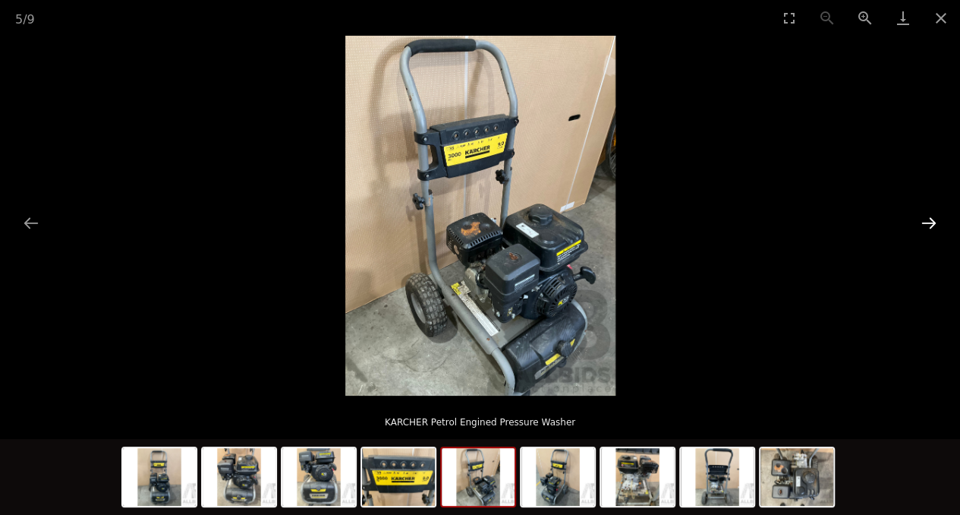
click at [934, 218] on button "Next slide" at bounding box center [929, 223] width 32 height 30
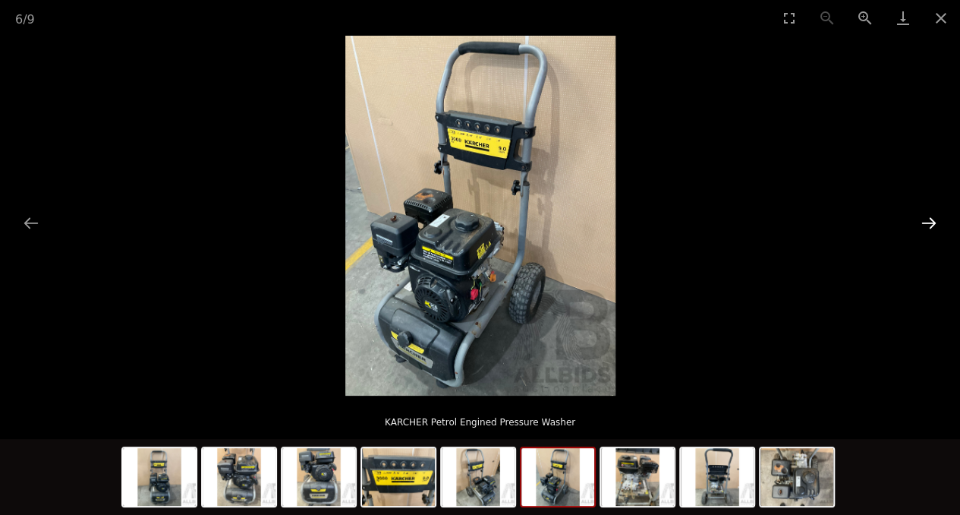
click at [934, 218] on button "Next slide" at bounding box center [929, 223] width 32 height 30
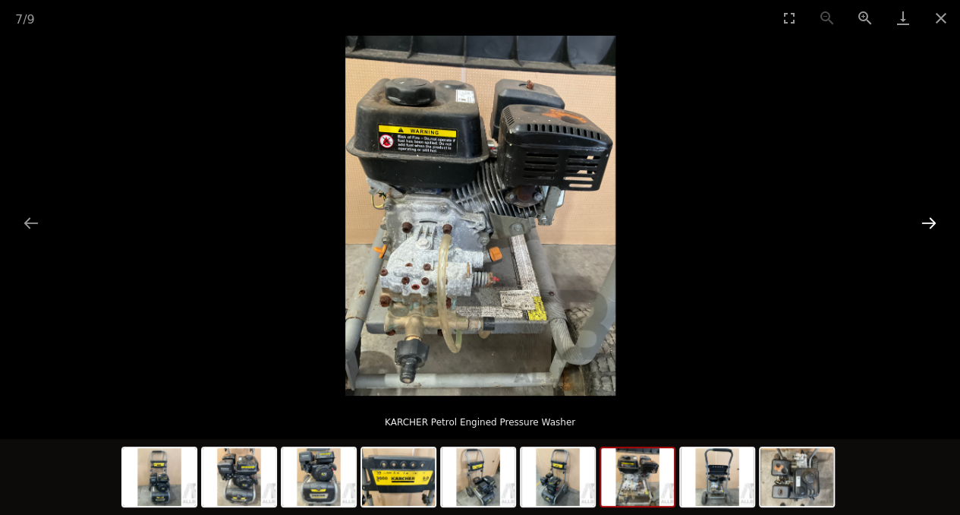
click at [934, 218] on button "Next slide" at bounding box center [929, 223] width 32 height 30
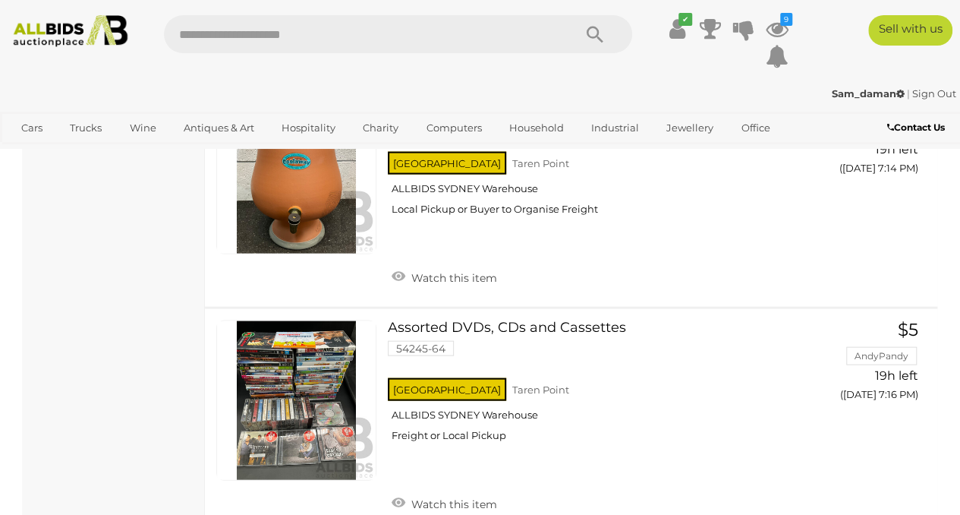
scroll to position [2360, 0]
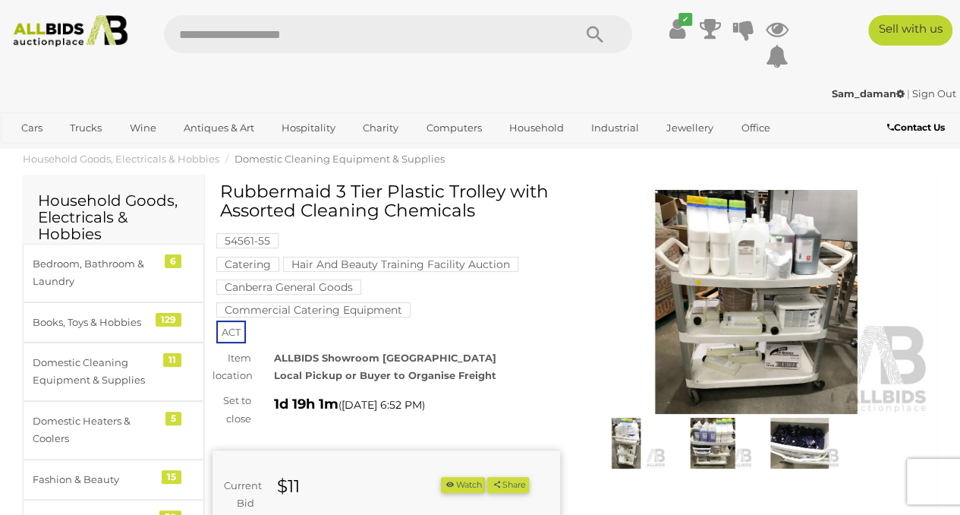
click at [729, 197] on img at bounding box center [757, 302] width 348 height 224
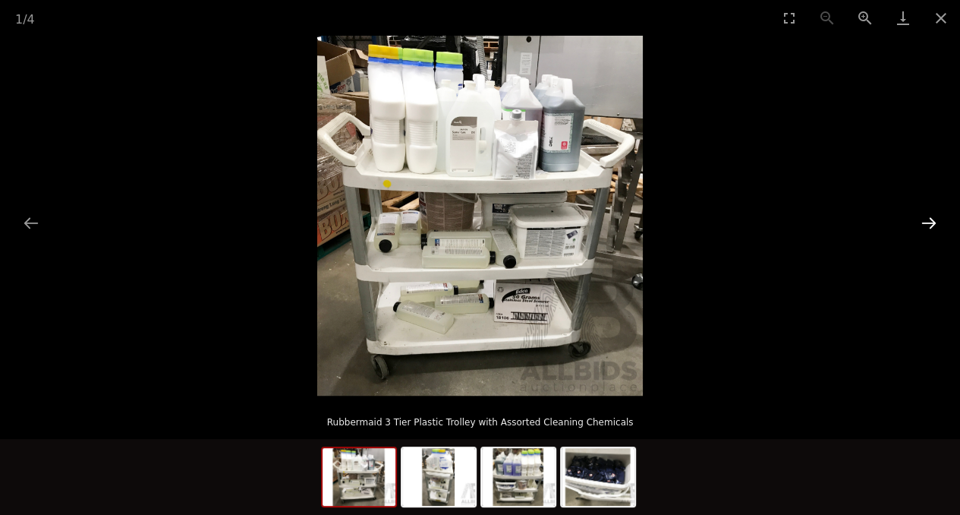
click at [931, 216] on button "Next slide" at bounding box center [929, 223] width 32 height 30
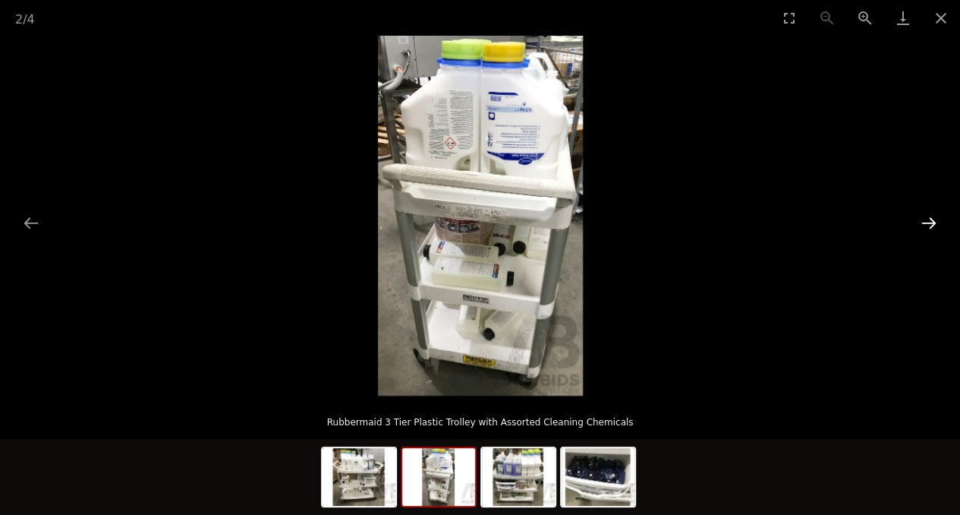
click at [931, 216] on button "Next slide" at bounding box center [929, 223] width 32 height 30
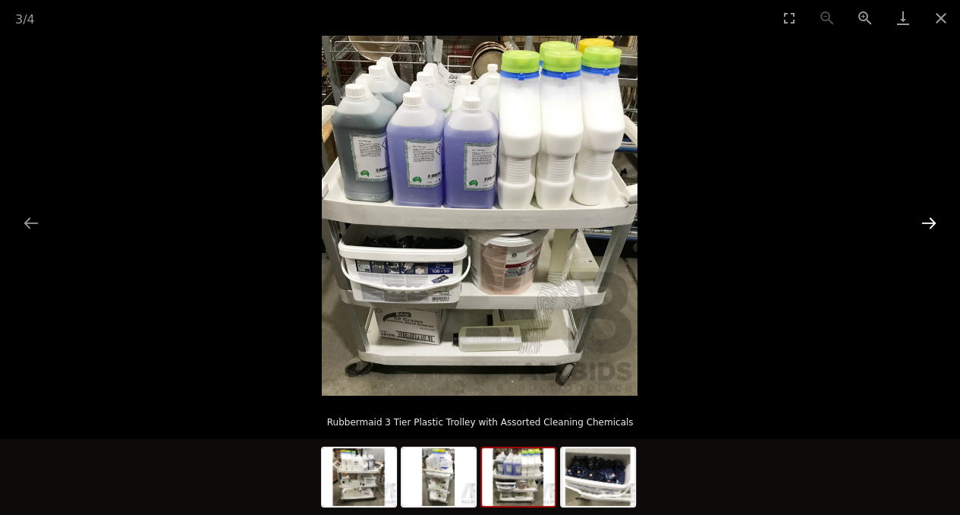
click at [931, 216] on button "Next slide" at bounding box center [929, 223] width 32 height 30
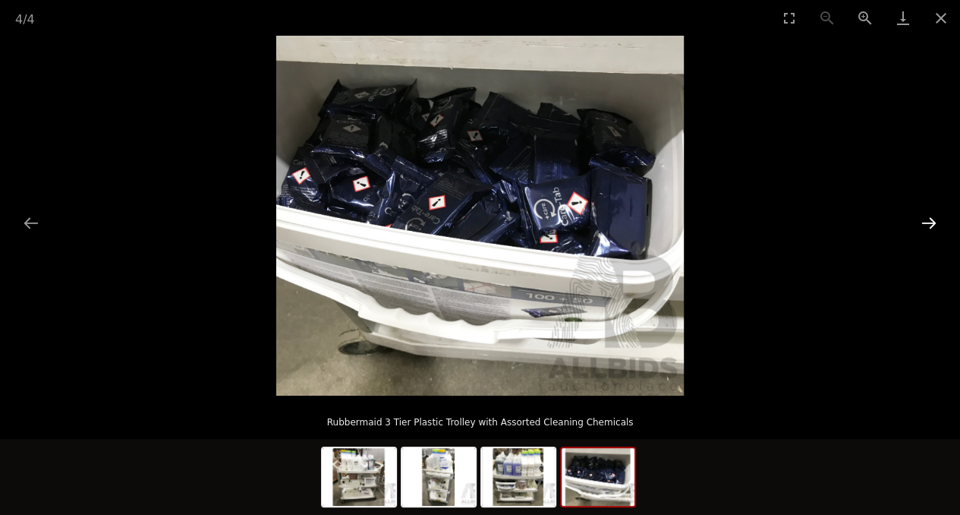
click at [931, 216] on button "Next slide" at bounding box center [929, 223] width 32 height 30
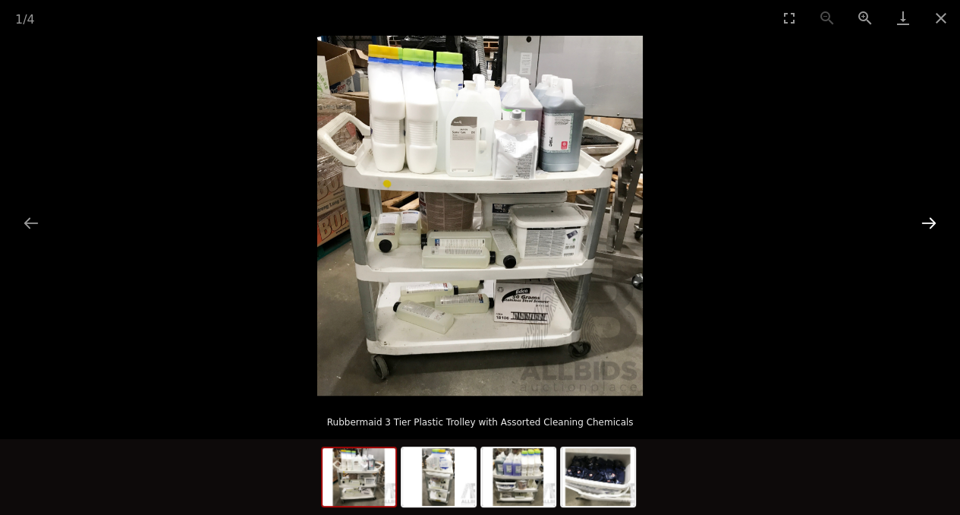
click at [931, 216] on button "Next slide" at bounding box center [929, 223] width 32 height 30
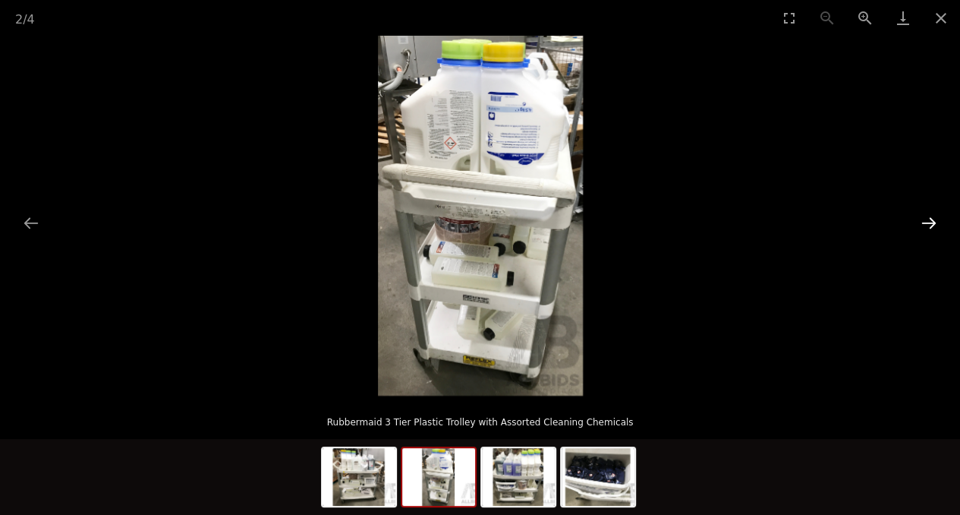
click at [931, 216] on button "Next slide" at bounding box center [929, 223] width 32 height 30
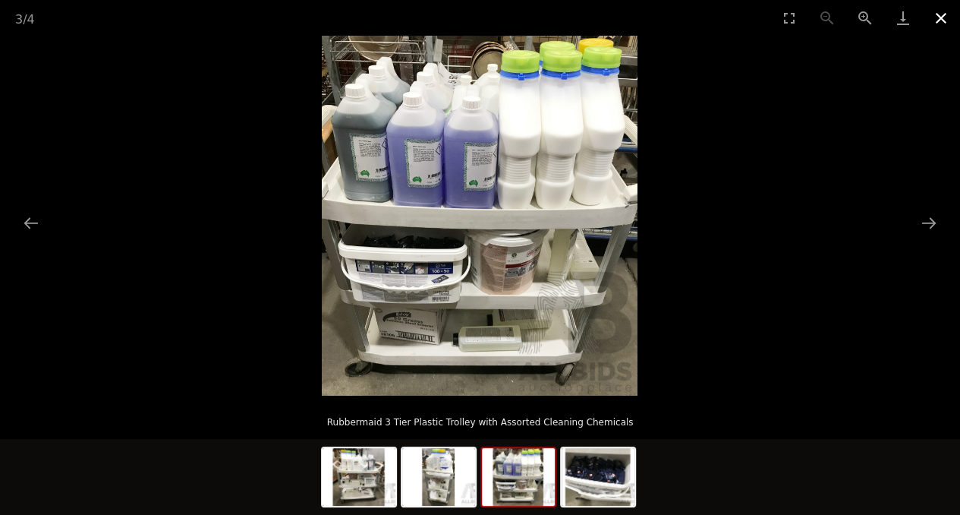
click at [932, 14] on button "Close gallery" at bounding box center [941, 18] width 38 height 36
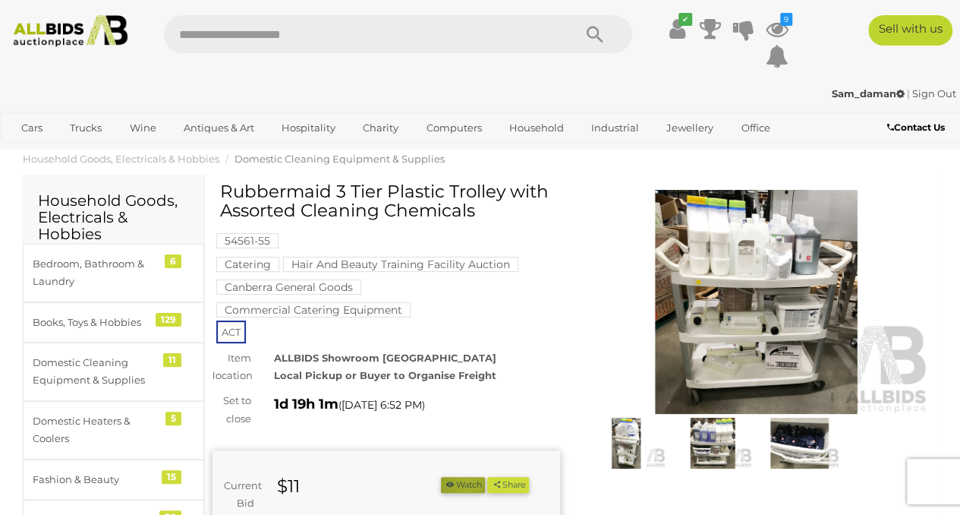
click at [485, 484] on button "Watch" at bounding box center [463, 485] width 44 height 16
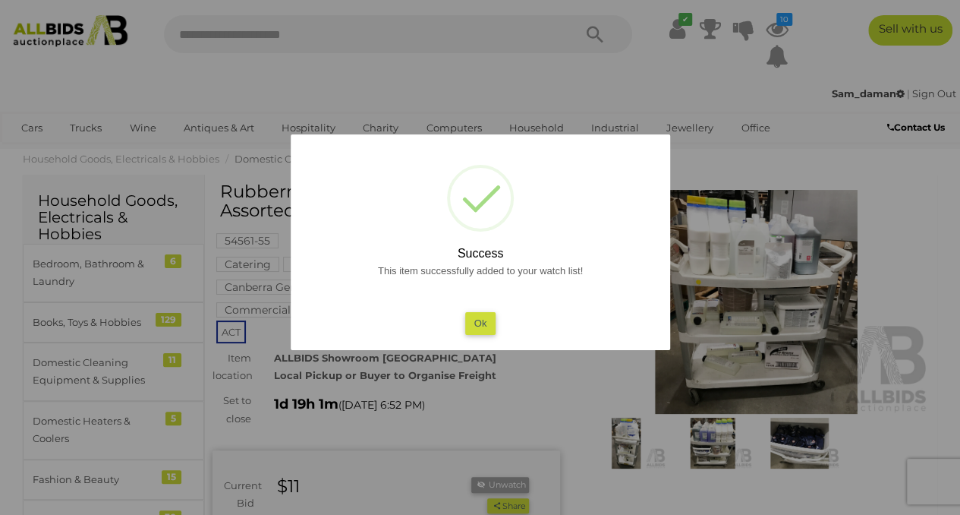
click at [480, 325] on button "Ok" at bounding box center [480, 323] width 31 height 22
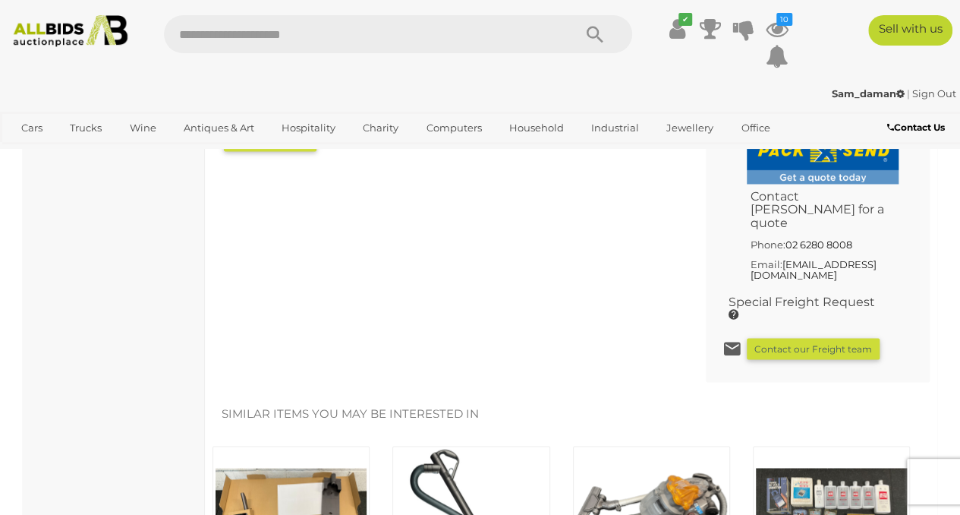
scroll to position [1518, 0]
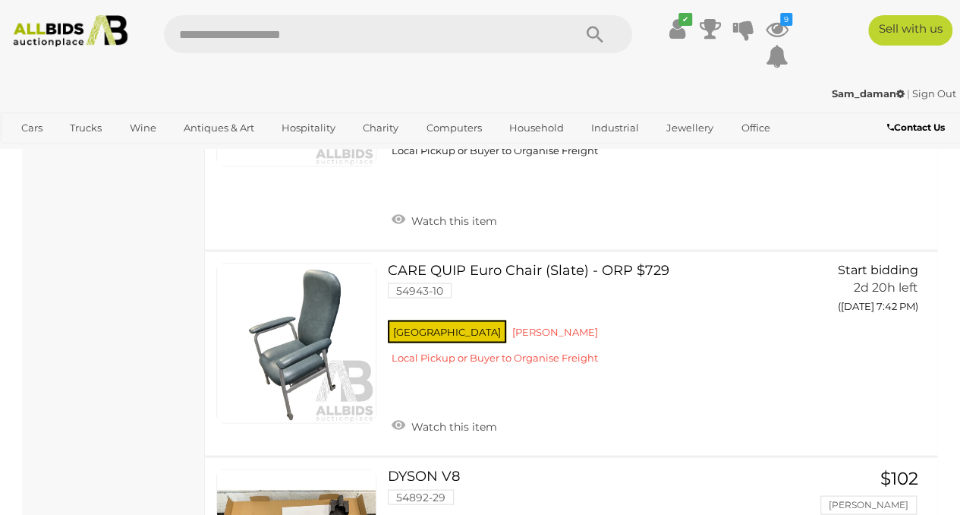
scroll to position [10166, 0]
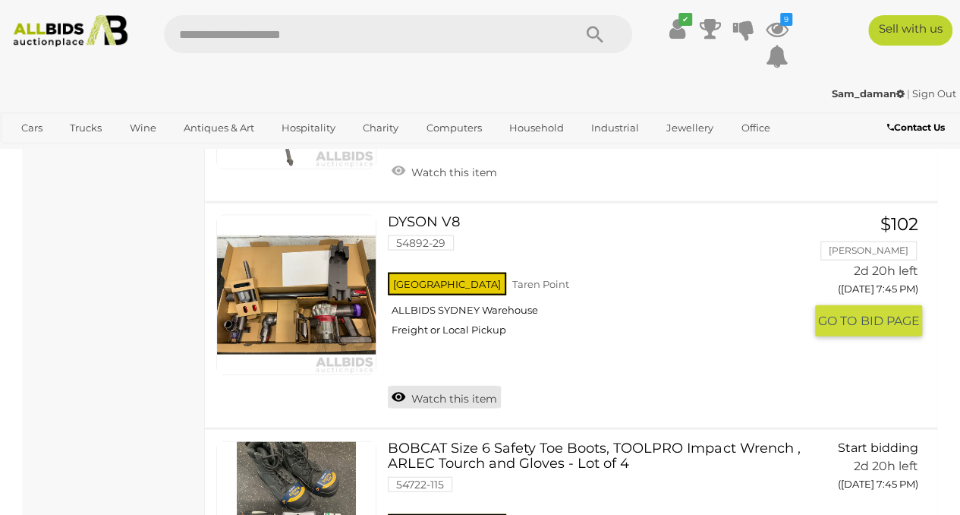
click at [452, 386] on link "Watch this item" at bounding box center [444, 397] width 113 height 23
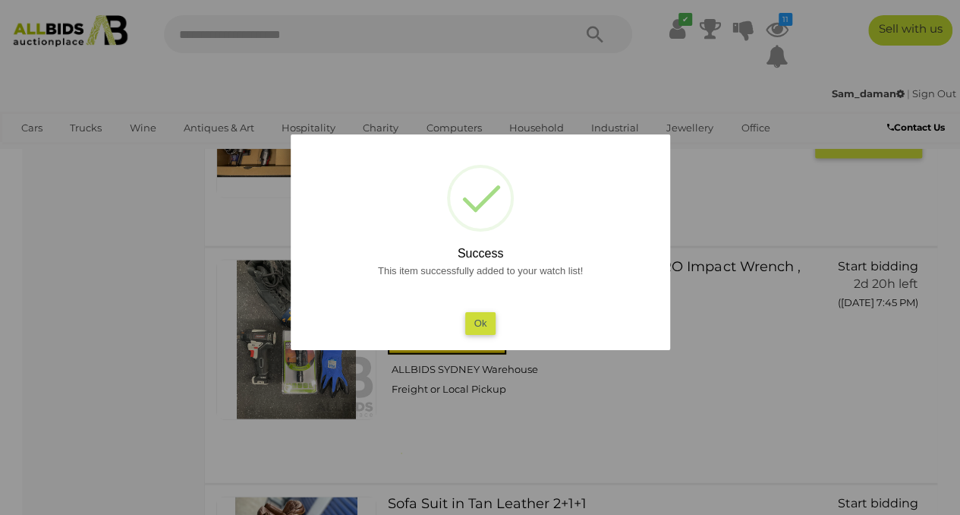
click at [483, 326] on button "Ok" at bounding box center [480, 323] width 31 height 22
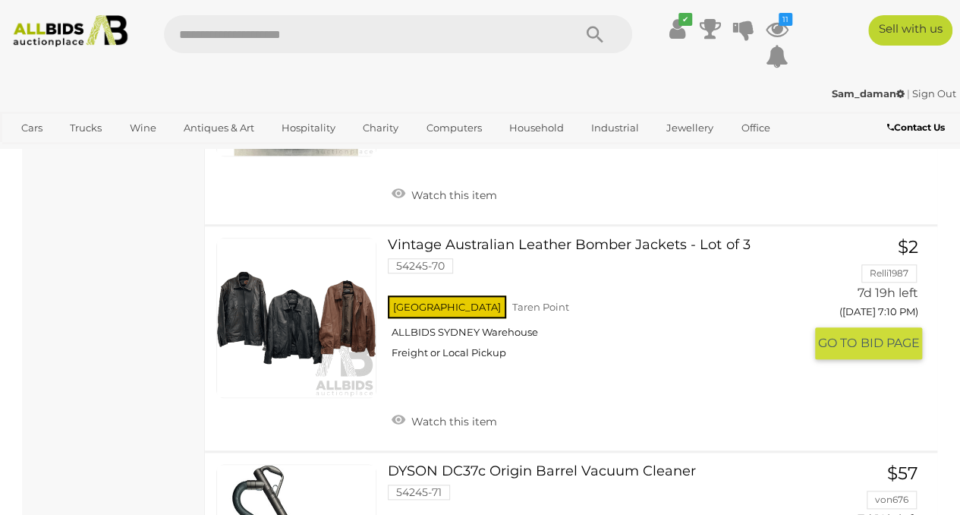
scroll to position [21048, 0]
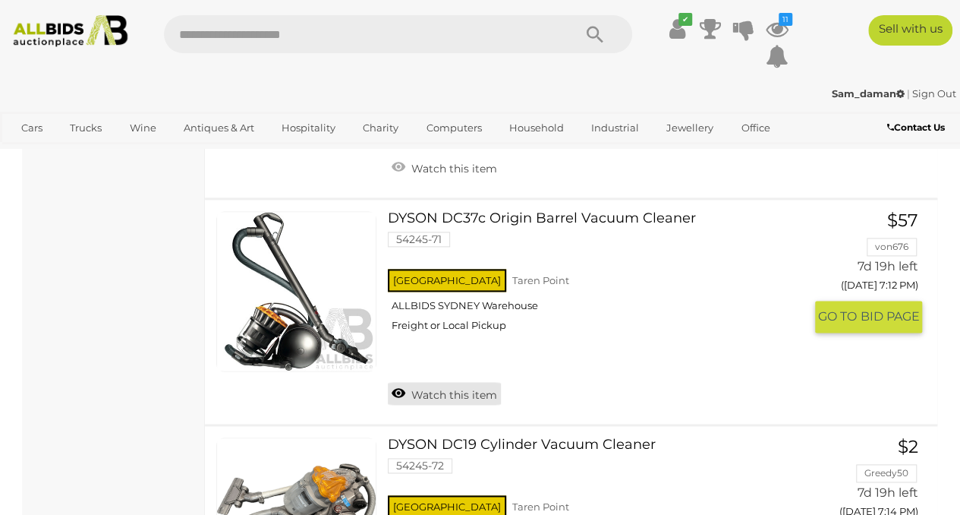
click at [457, 382] on link "Watch this item" at bounding box center [444, 393] width 113 height 23
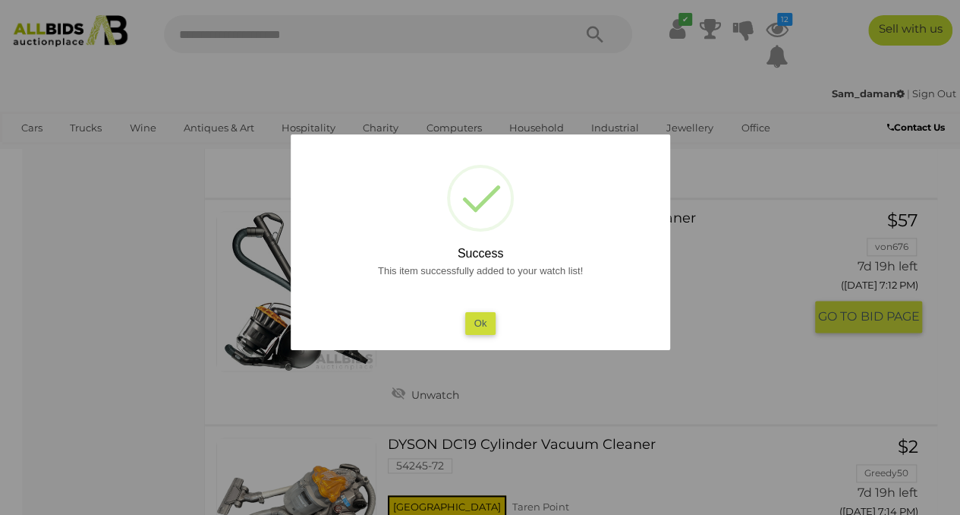
click at [490, 324] on button "Ok" at bounding box center [480, 323] width 31 height 22
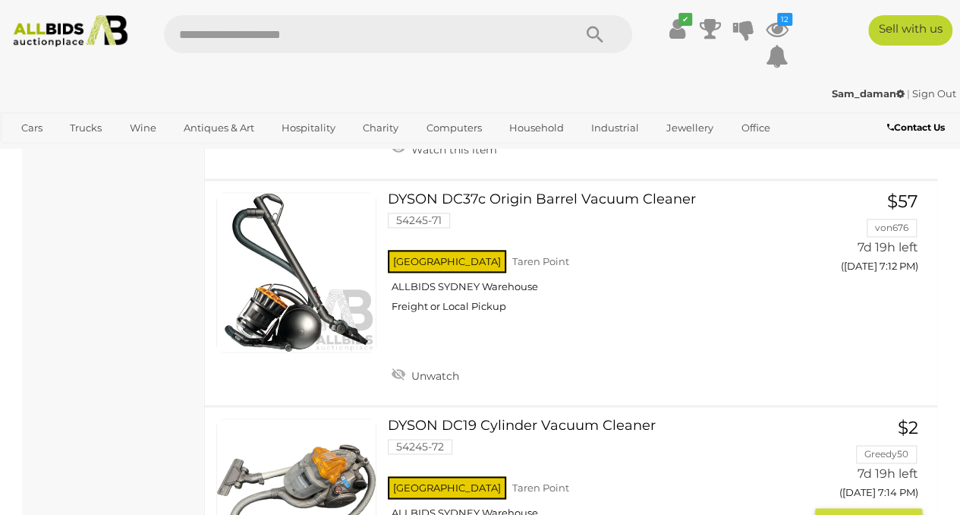
scroll to position [21300, 0]
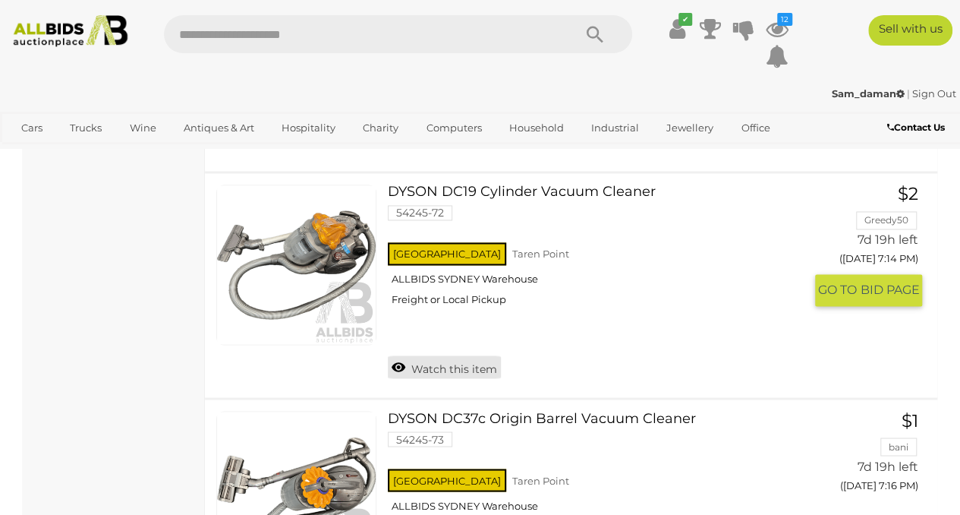
click at [451, 355] on link "Watch this item" at bounding box center [444, 366] width 113 height 23
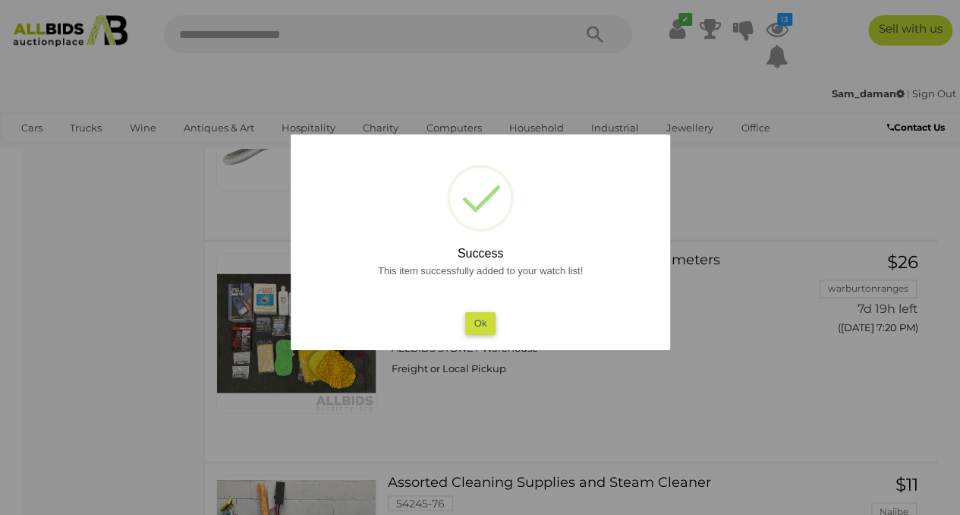
click at [485, 320] on button "Ok" at bounding box center [480, 323] width 31 height 22
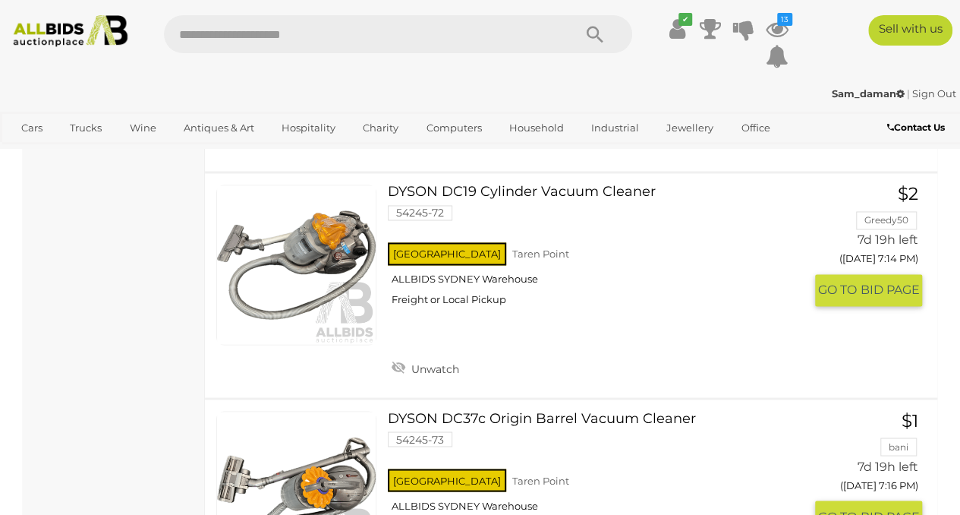
scroll to position [21554, 0]
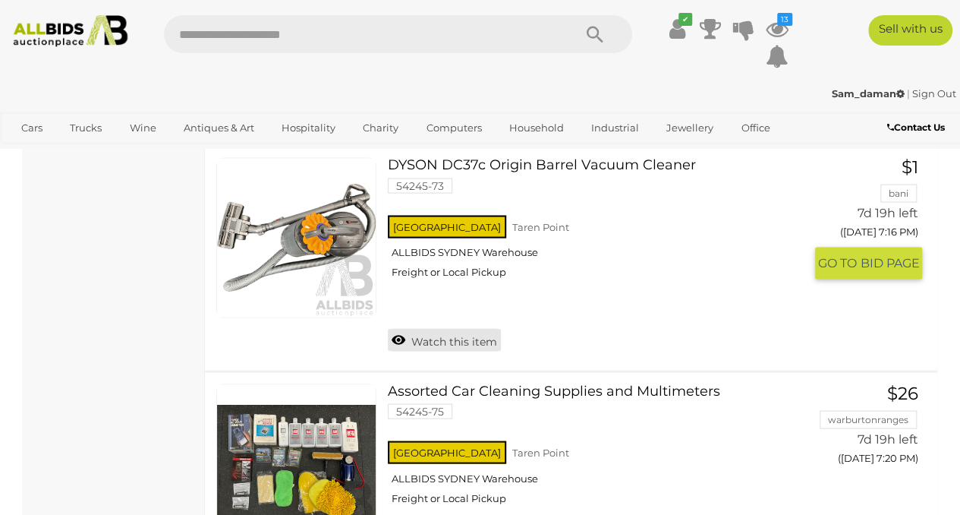
click at [454, 328] on link "Watch this item" at bounding box center [444, 339] width 113 height 23
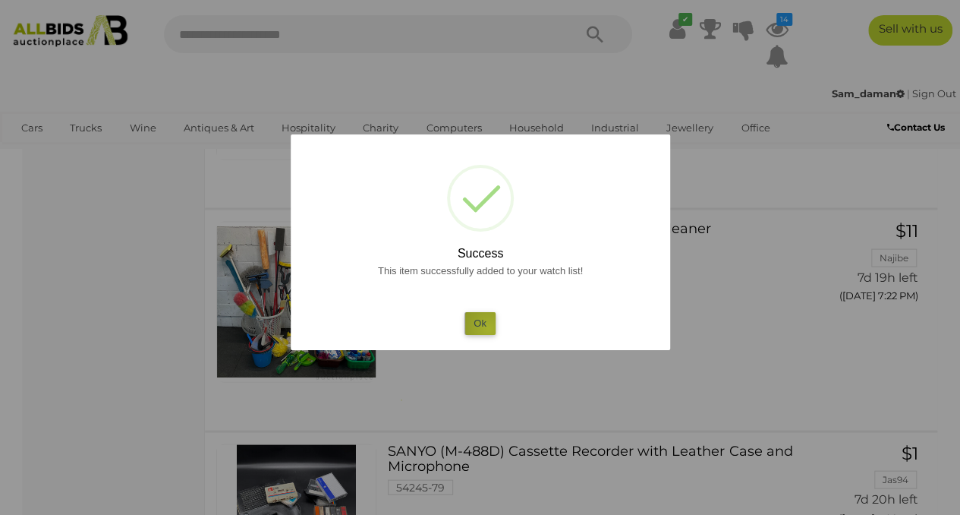
click at [489, 329] on button "Ok" at bounding box center [480, 323] width 31 height 22
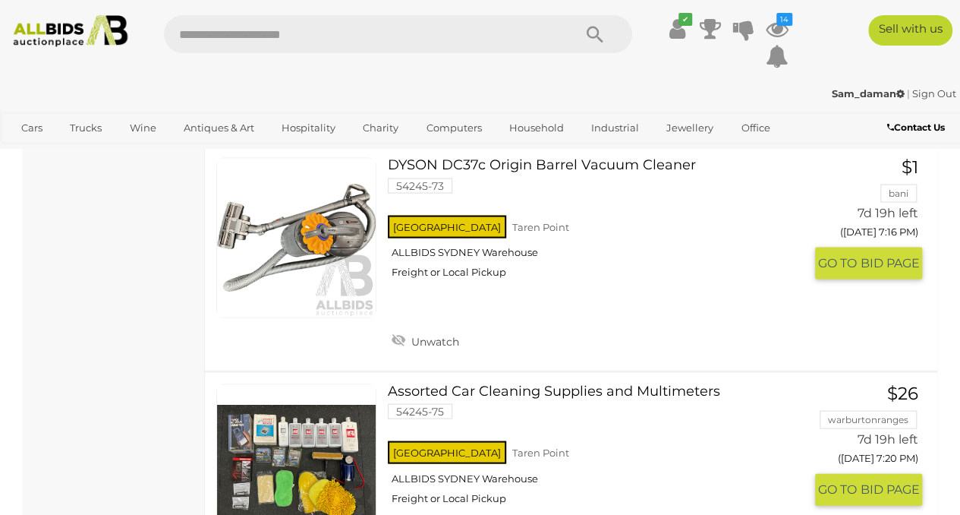
click at [316, 383] on link at bounding box center [296, 463] width 160 height 160
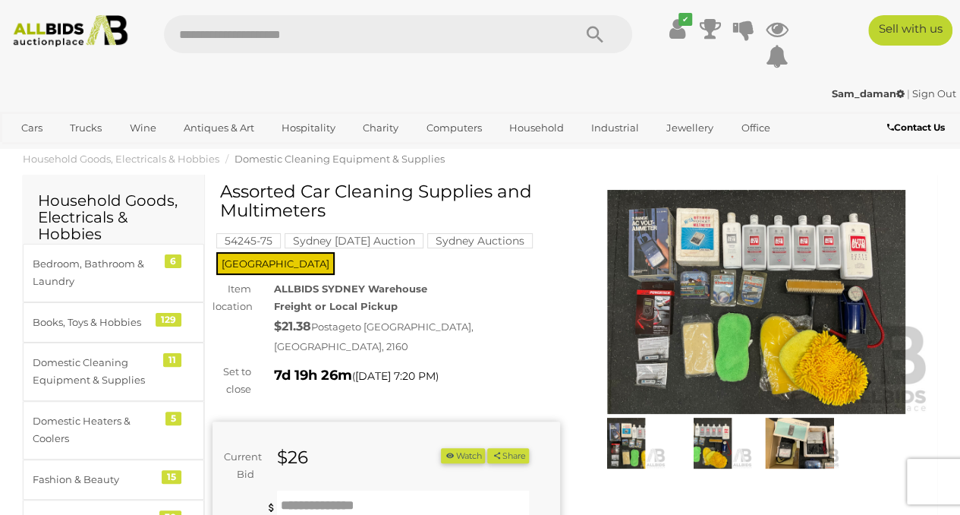
click at [694, 282] on img at bounding box center [757, 302] width 348 height 224
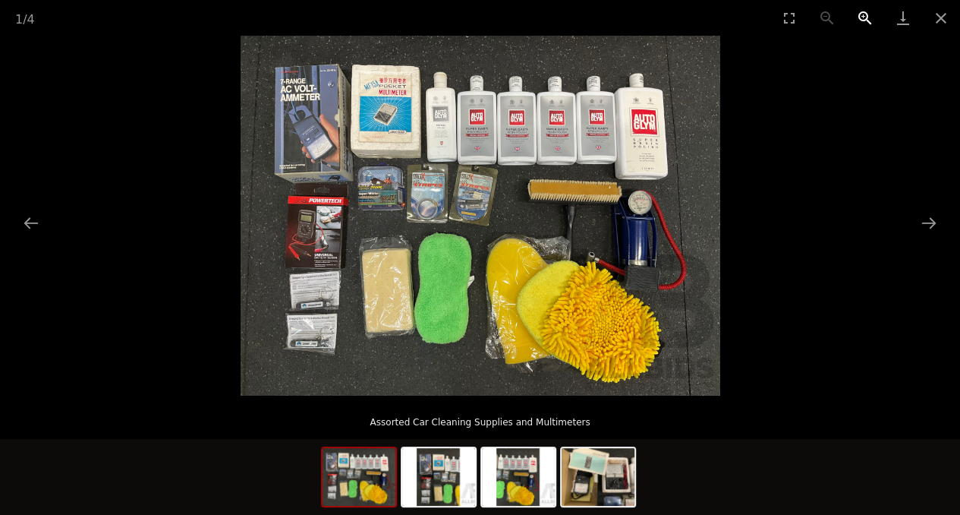
click at [856, 15] on button "Zoom in" at bounding box center [866, 18] width 38 height 36
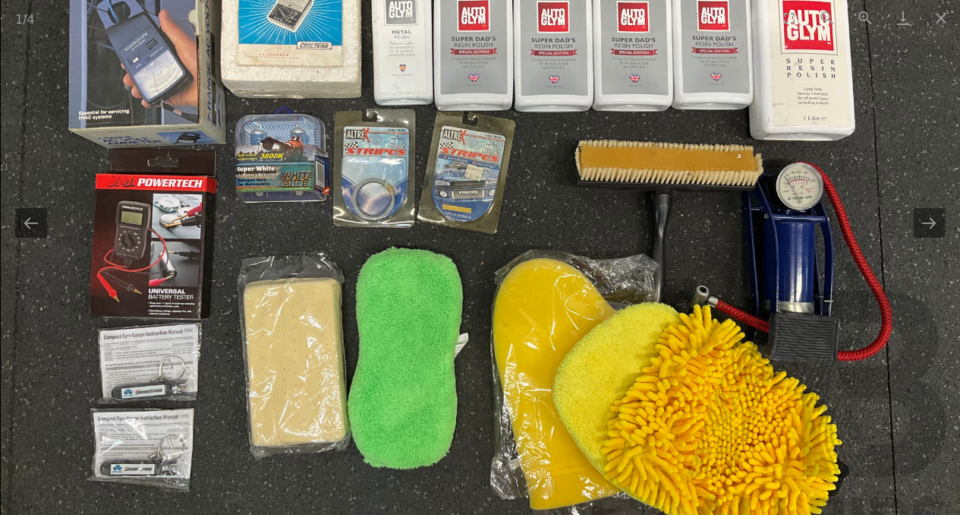
drag, startPoint x: 302, startPoint y: 122, endPoint x: 487, endPoint y: 140, distance: 185.4
click at [487, 140] on img at bounding box center [481, 213] width 960 height 720
click at [935, 229] on button "Next slide" at bounding box center [929, 223] width 32 height 30
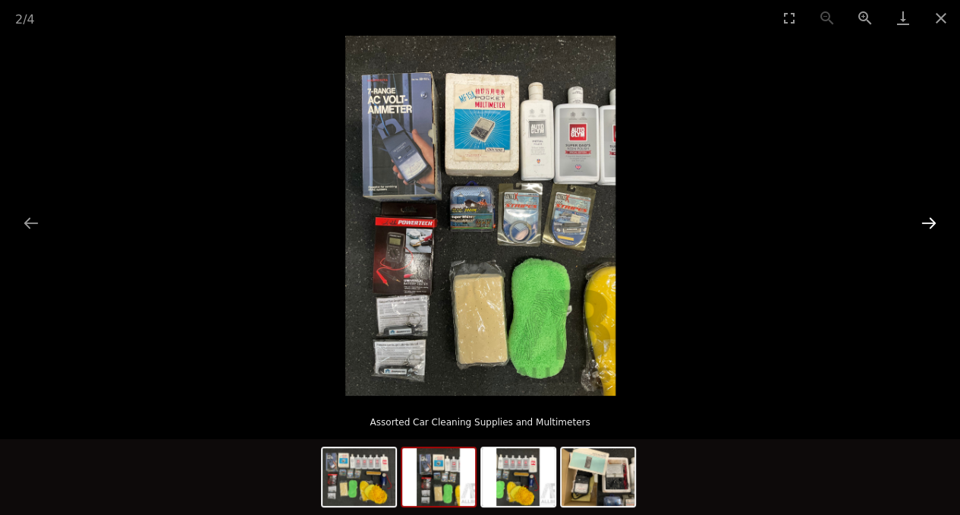
click at [935, 229] on button "Next slide" at bounding box center [929, 223] width 32 height 30
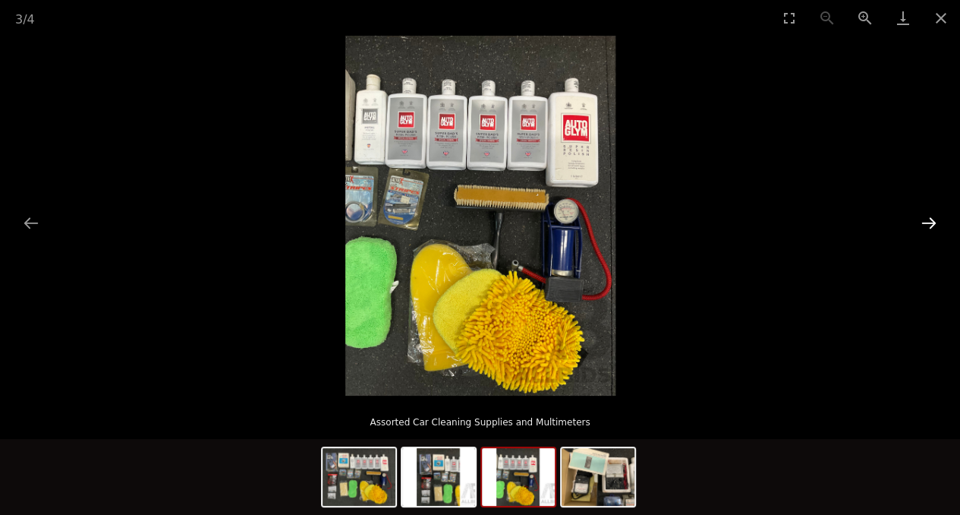
click at [935, 229] on button "Next slide" at bounding box center [929, 223] width 32 height 30
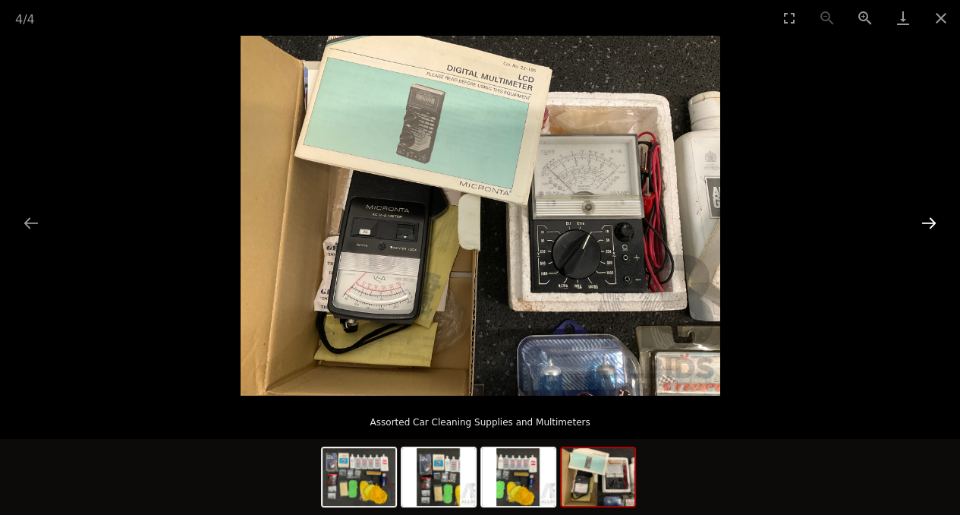
click at [935, 229] on button "Next slide" at bounding box center [929, 223] width 32 height 30
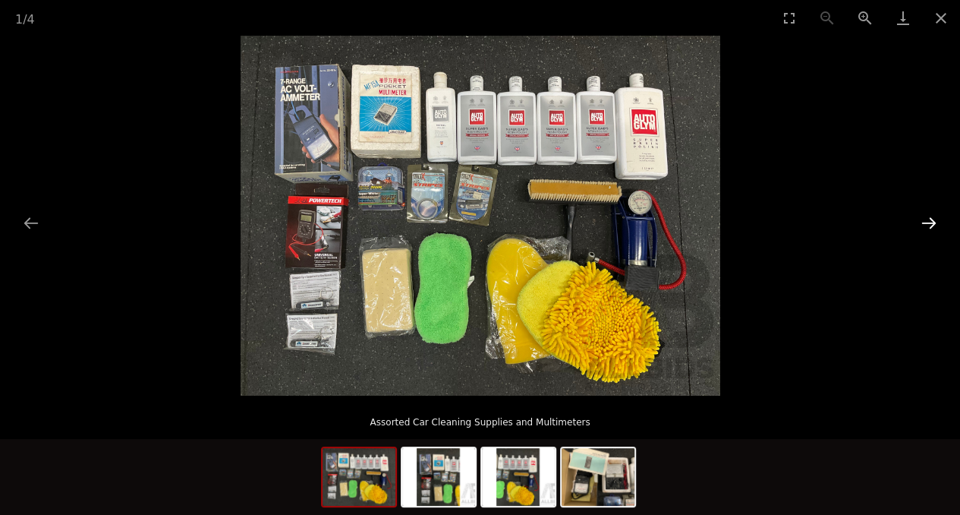
click at [935, 229] on button "Next slide" at bounding box center [929, 223] width 32 height 30
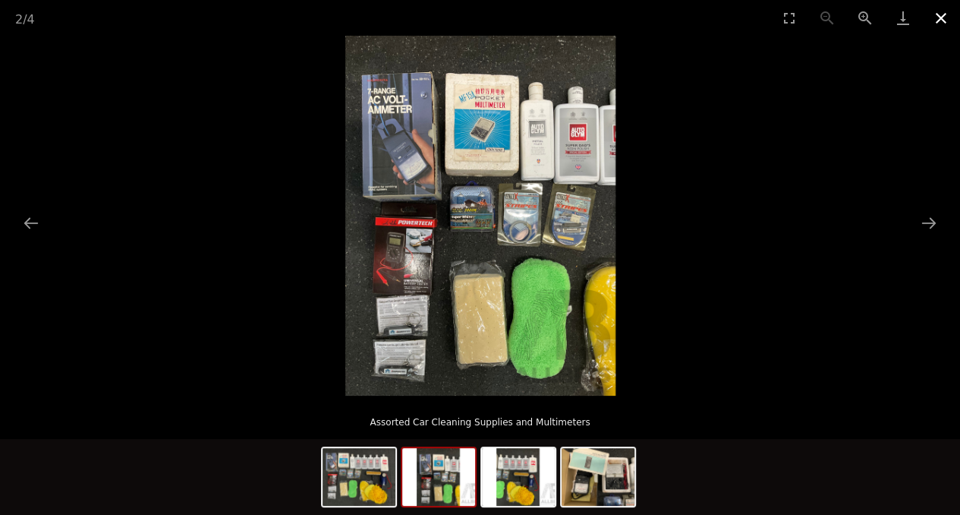
click at [942, 22] on button "Close gallery" at bounding box center [941, 18] width 38 height 36
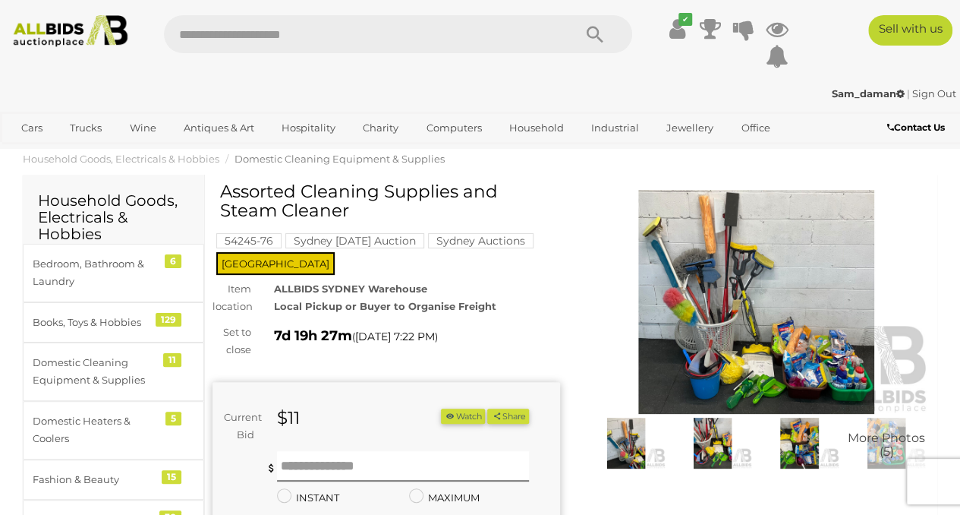
click at [686, 287] on img at bounding box center [757, 302] width 348 height 224
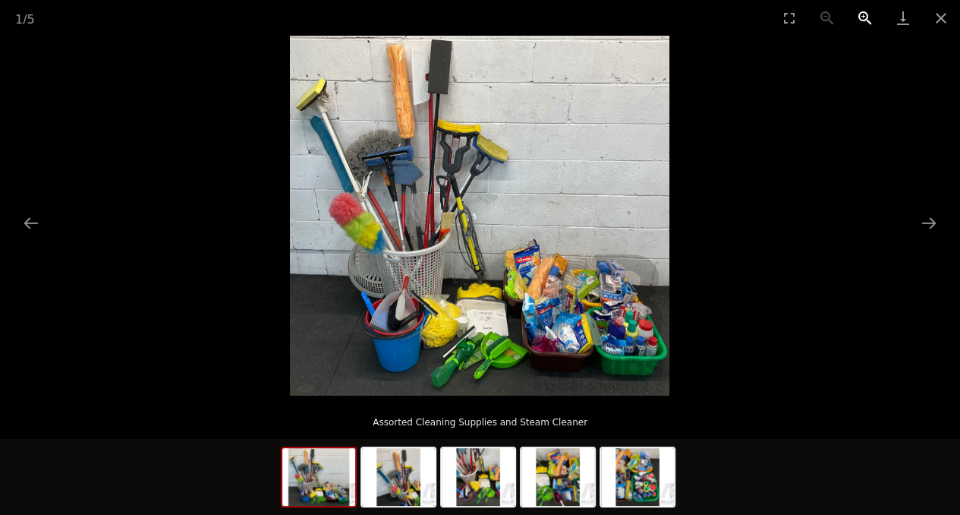
click at [873, 20] on button "Zoom in" at bounding box center [866, 18] width 38 height 36
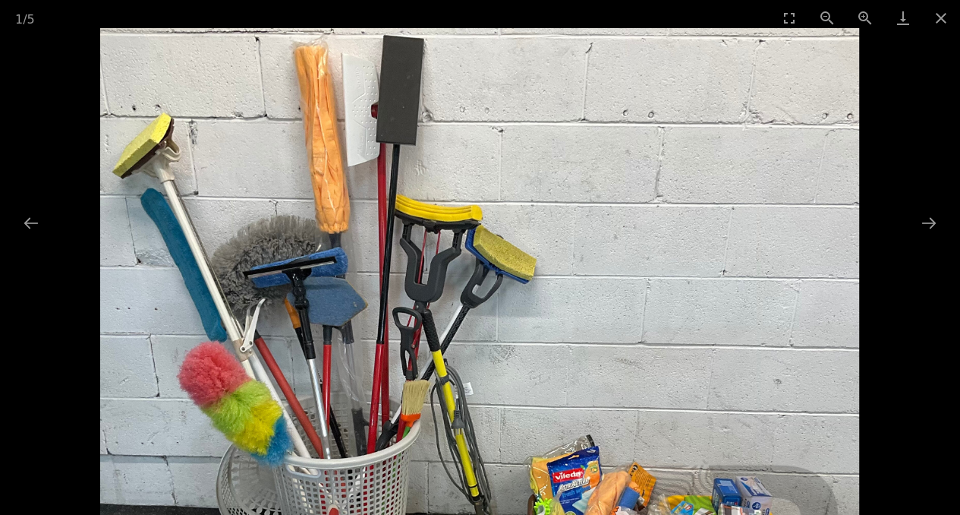
drag, startPoint x: 510, startPoint y: 150, endPoint x: 657, endPoint y: 481, distance: 363.0
click at [657, 481] on img at bounding box center [479, 388] width 759 height 720
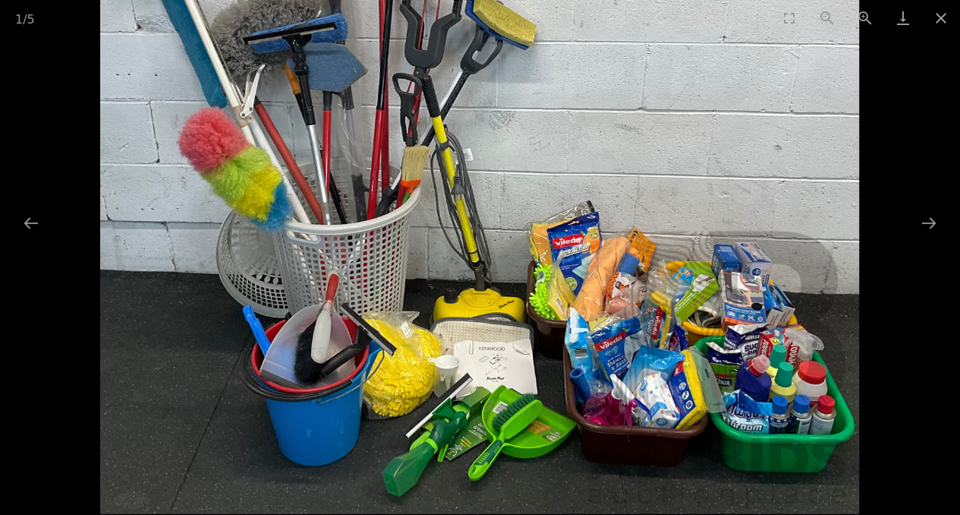
drag, startPoint x: 616, startPoint y: 374, endPoint x: 654, endPoint y: 162, distance: 215.1
click at [654, 162] on img at bounding box center [479, 154] width 759 height 720
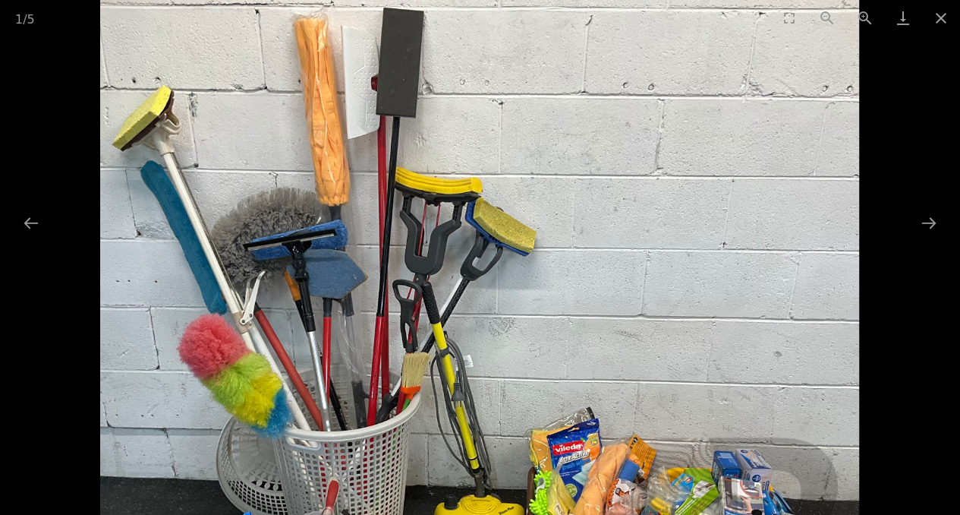
drag, startPoint x: 588, startPoint y: 197, endPoint x: 575, endPoint y: 403, distance: 206.9
click at [575, 403] on img at bounding box center [479, 360] width 759 height 720
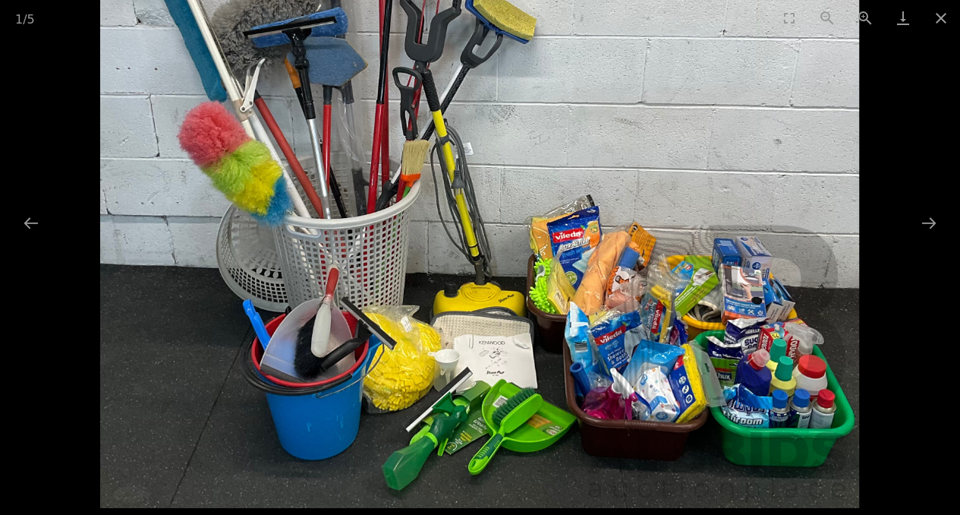
drag, startPoint x: 553, startPoint y: 412, endPoint x: 601, endPoint y: 166, distance: 251.3
click at [601, 166] on img at bounding box center [479, 148] width 759 height 720
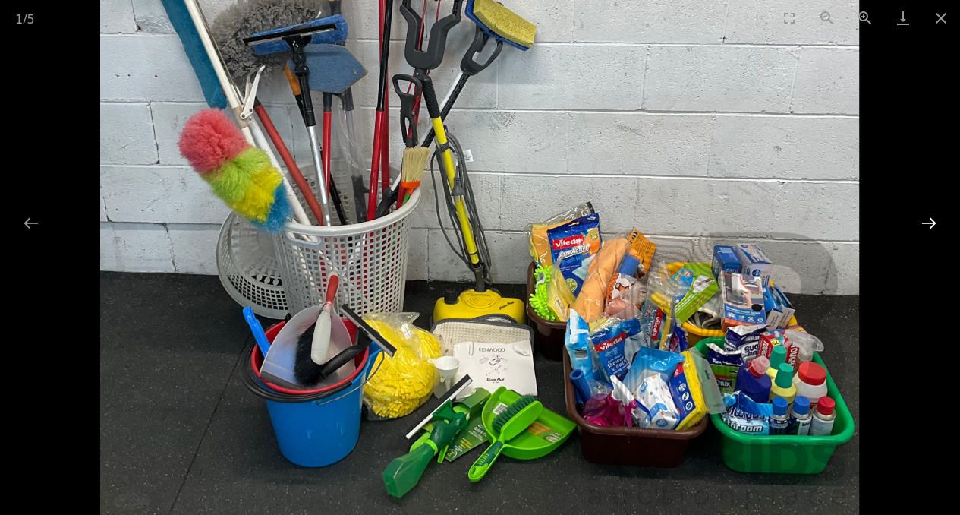
click at [925, 218] on button "Next slide" at bounding box center [929, 223] width 32 height 30
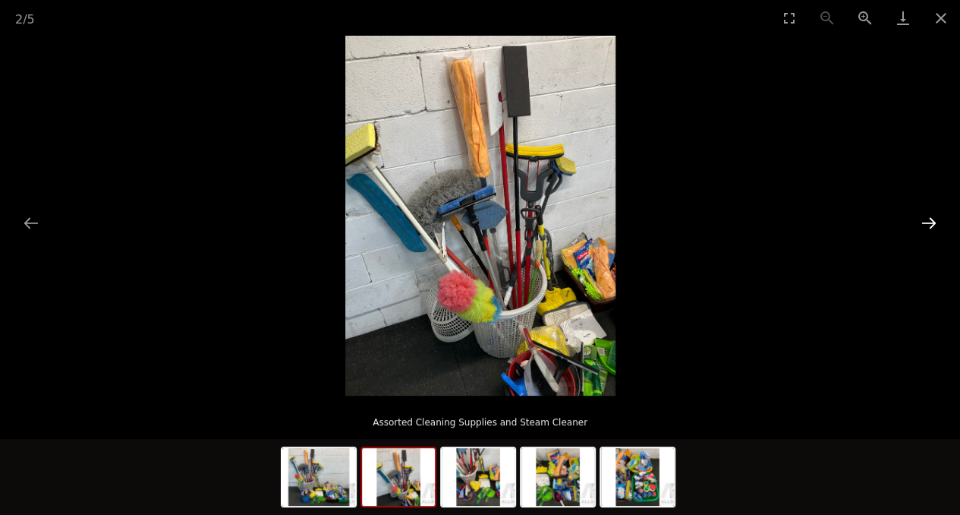
click at [925, 218] on button "Next slide" at bounding box center [929, 223] width 32 height 30
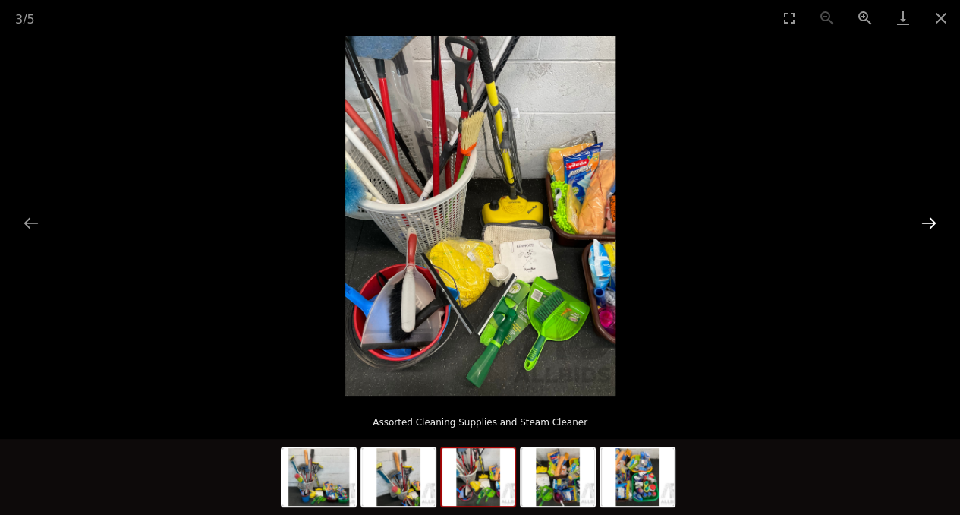
click at [933, 216] on button "Next slide" at bounding box center [929, 223] width 32 height 30
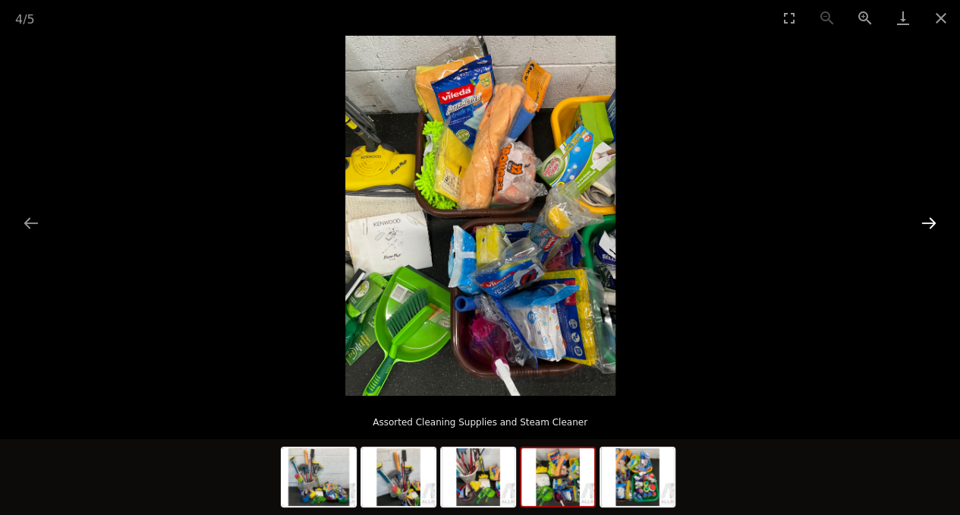
click at [933, 216] on button "Next slide" at bounding box center [929, 223] width 32 height 30
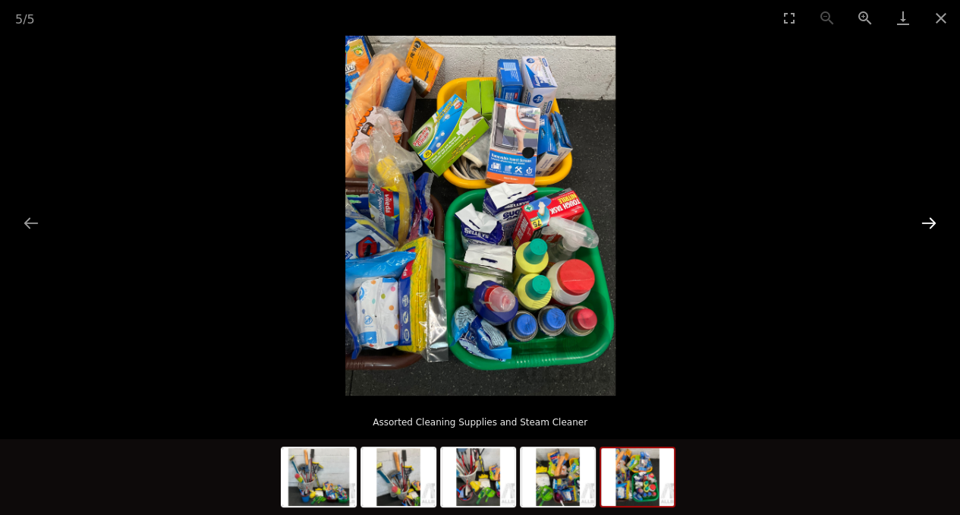
click at [933, 216] on button "Next slide" at bounding box center [929, 223] width 32 height 30
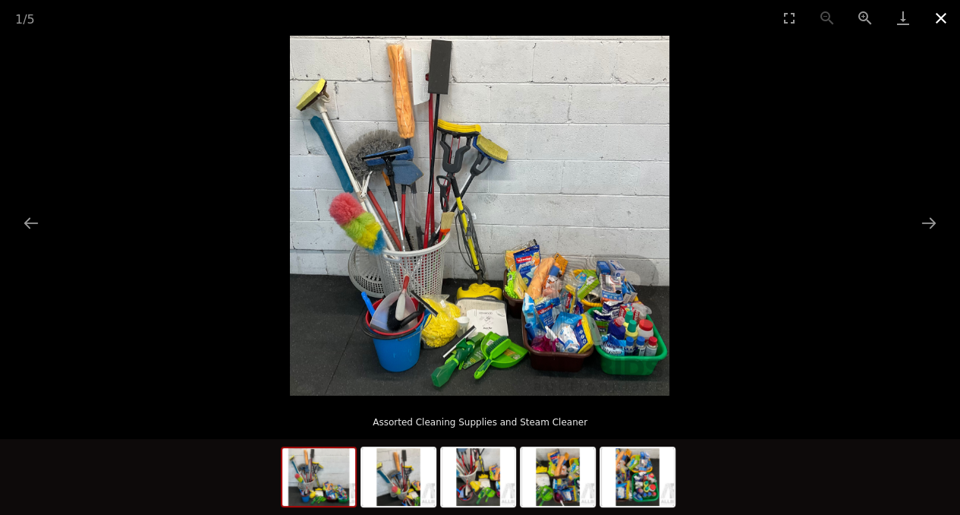
click at [941, 15] on button "Close gallery" at bounding box center [941, 18] width 38 height 36
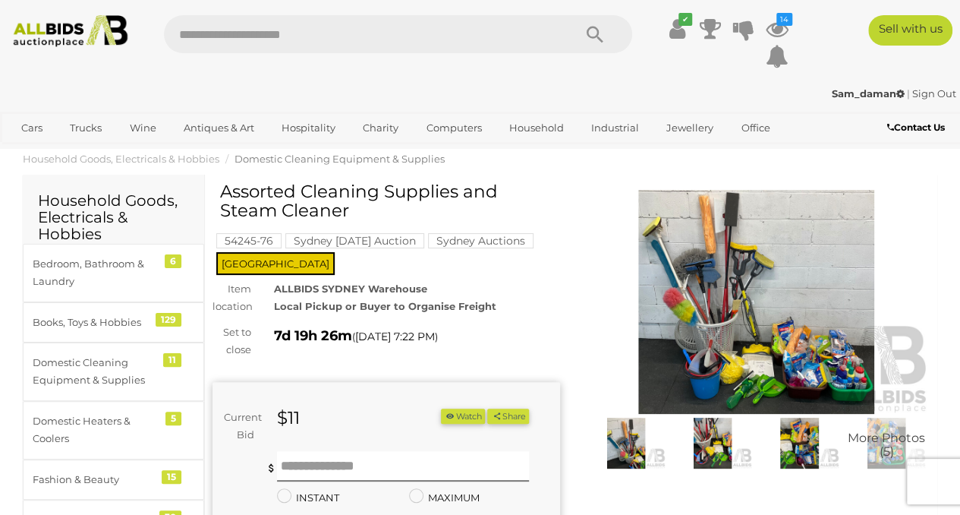
click at [485, 409] on button "Watch" at bounding box center [463, 416] width 44 height 16
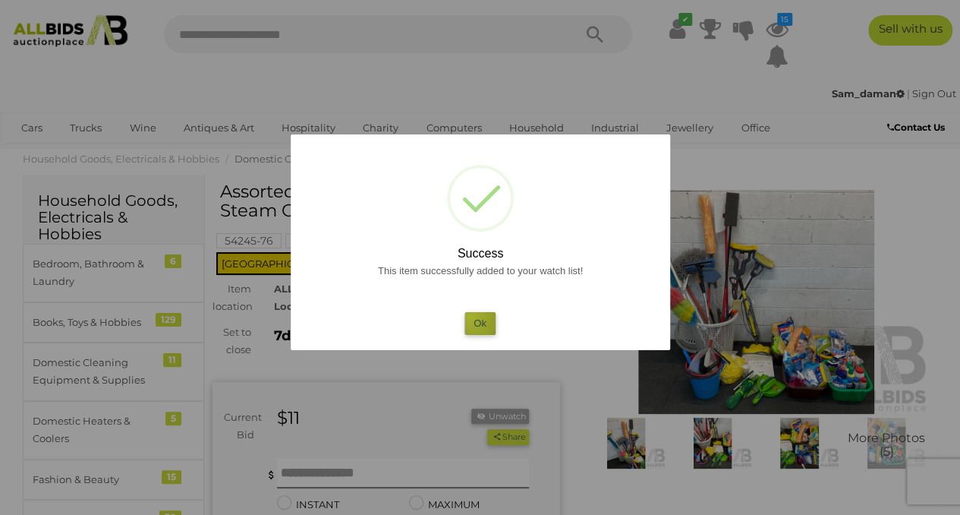
click at [471, 317] on button "Ok" at bounding box center [480, 323] width 31 height 22
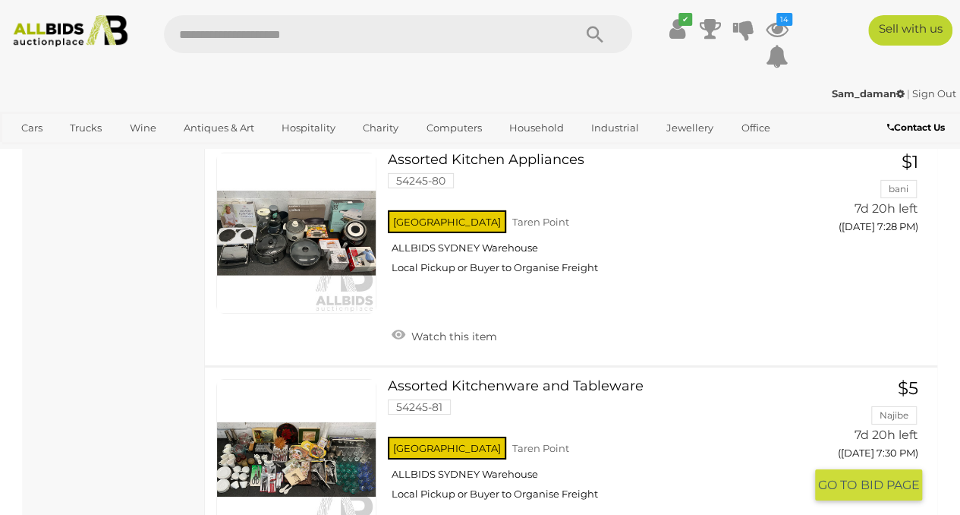
scroll to position [22731, 0]
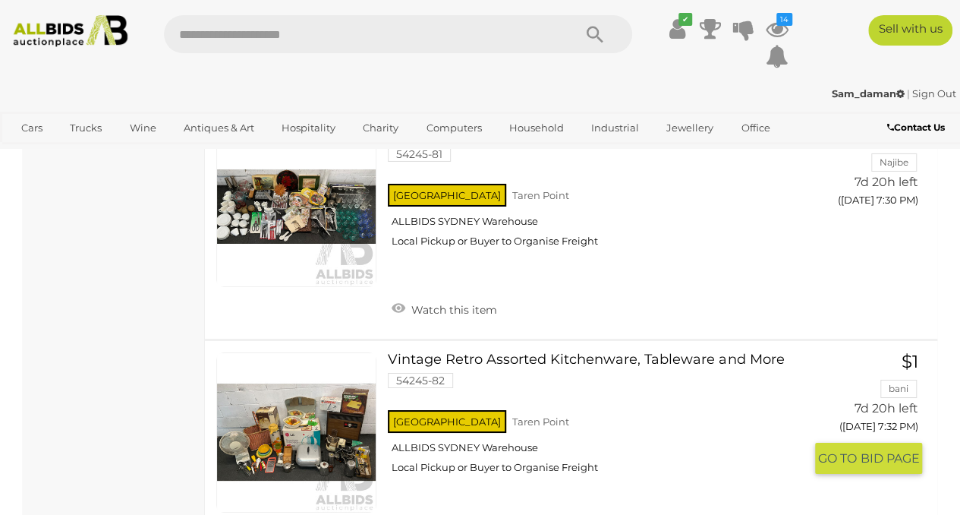
click at [341, 352] on link at bounding box center [296, 432] width 160 height 160
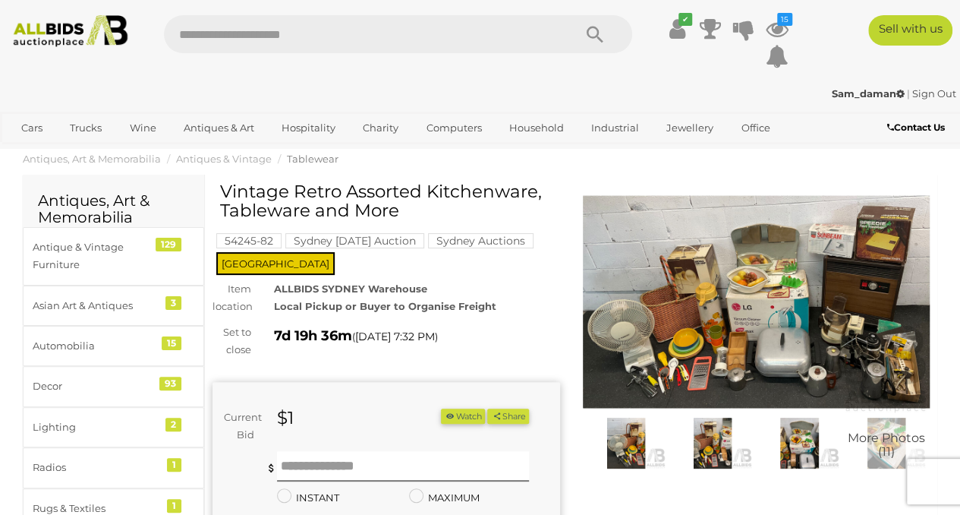
click at [695, 333] on img at bounding box center [757, 302] width 348 height 224
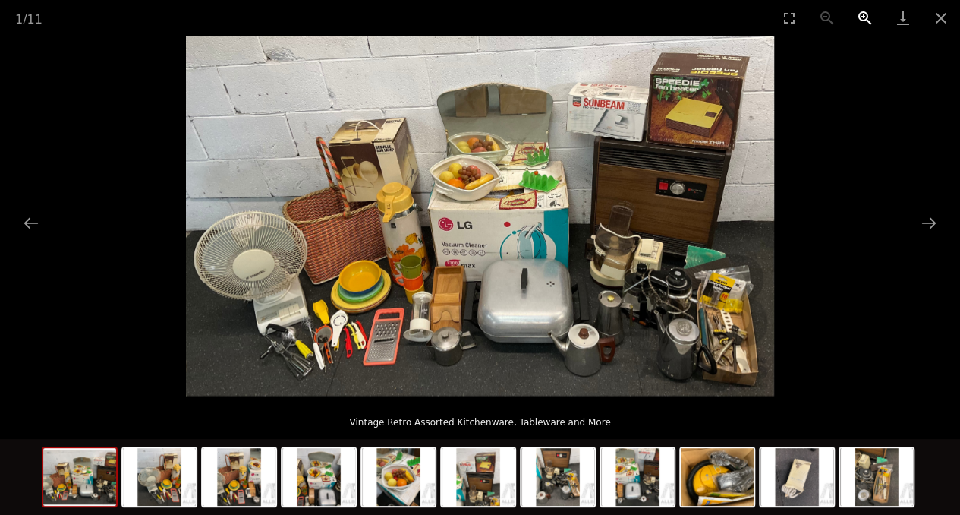
click at [865, 16] on button "Zoom in" at bounding box center [866, 18] width 38 height 36
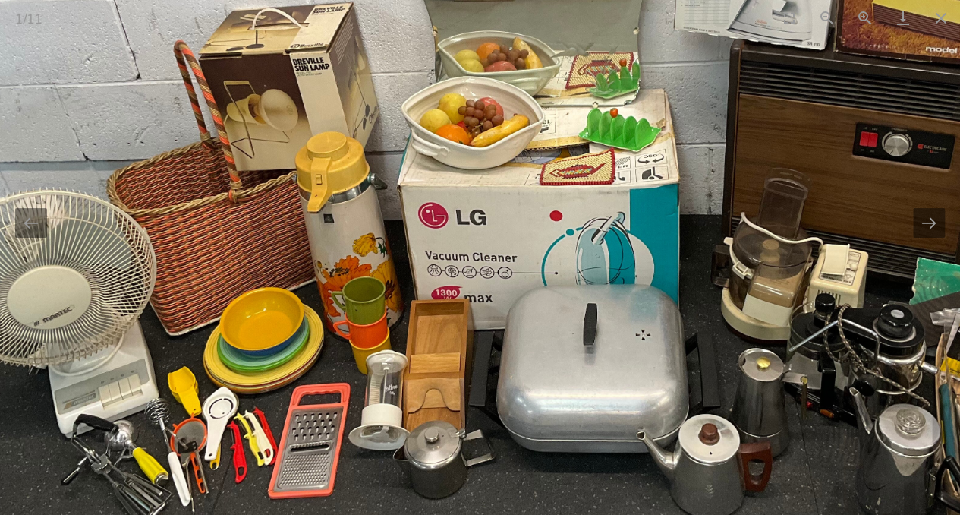
drag, startPoint x: 546, startPoint y: 183, endPoint x: 553, endPoint y: 187, distance: 8.5
click at [559, 187] on img at bounding box center [502, 199] width 1177 height 720
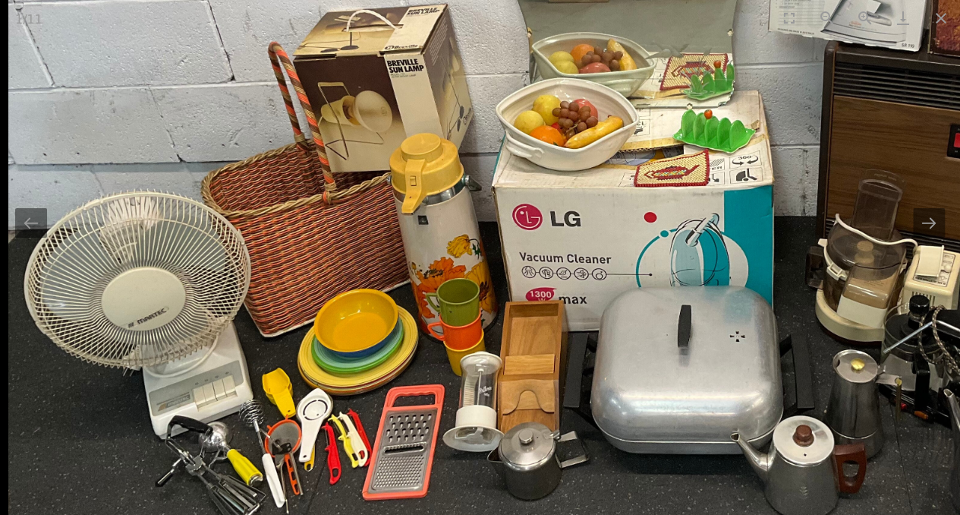
drag, startPoint x: 797, startPoint y: 258, endPoint x: 941, endPoint y: 260, distance: 143.5
click at [941, 260] on img at bounding box center [596, 201] width 1177 height 720
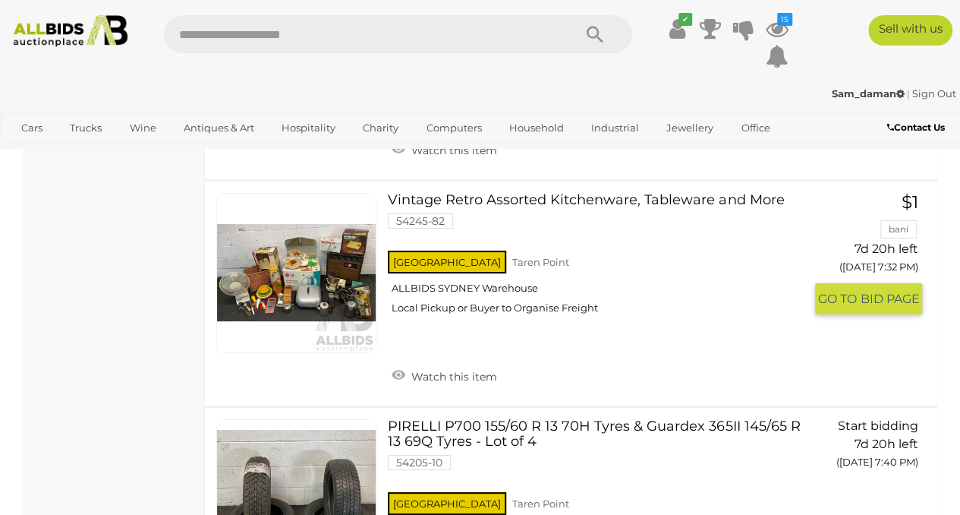
scroll to position [22731, 0]
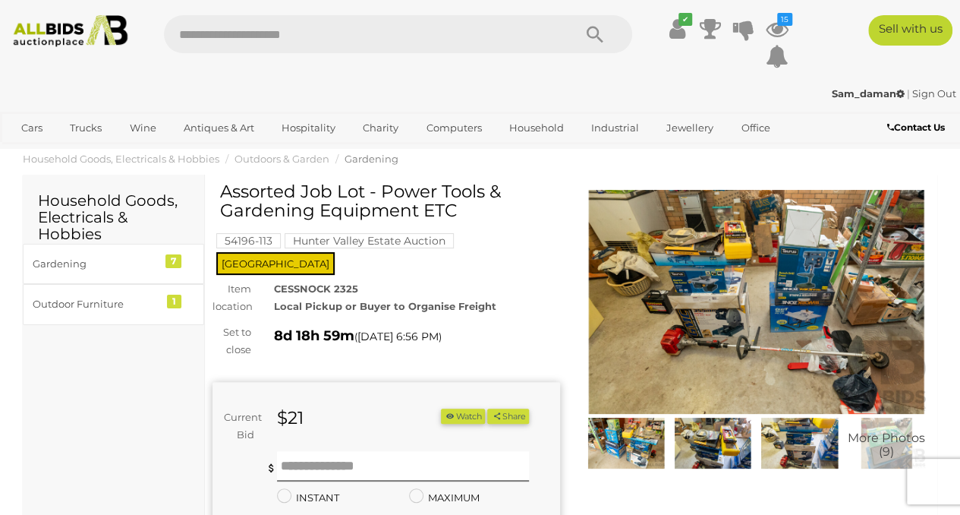
click at [713, 299] on img at bounding box center [757, 302] width 348 height 224
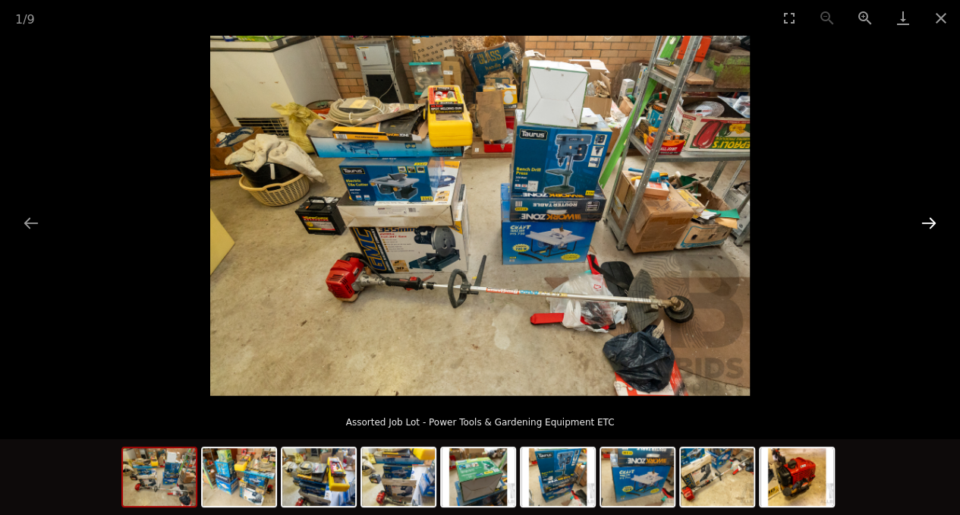
click at [929, 225] on button "Next slide" at bounding box center [929, 223] width 32 height 30
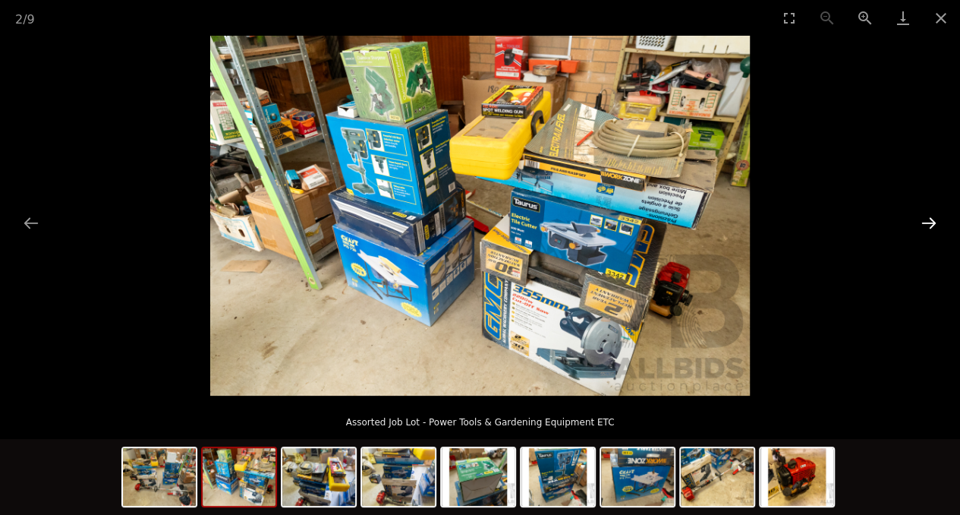
click at [929, 225] on button "Next slide" at bounding box center [929, 223] width 32 height 30
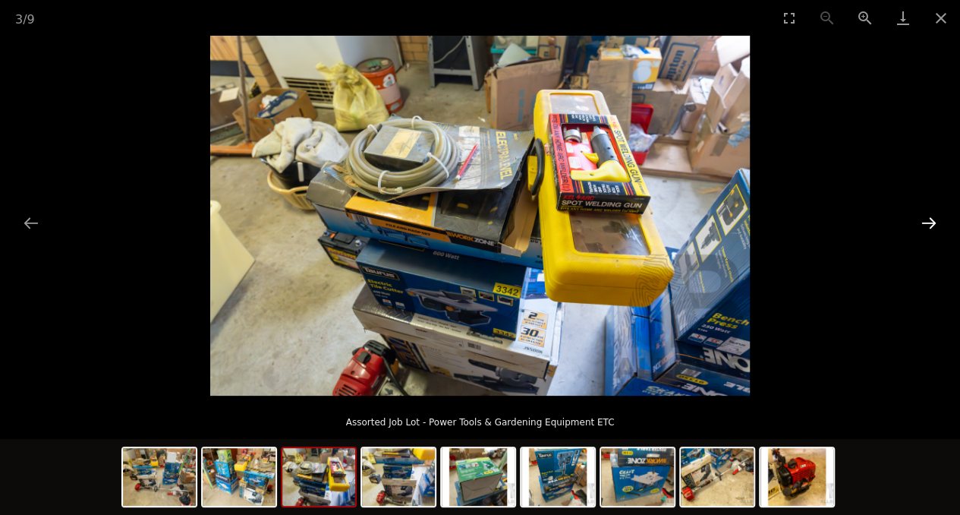
click at [929, 225] on button "Next slide" at bounding box center [929, 223] width 32 height 30
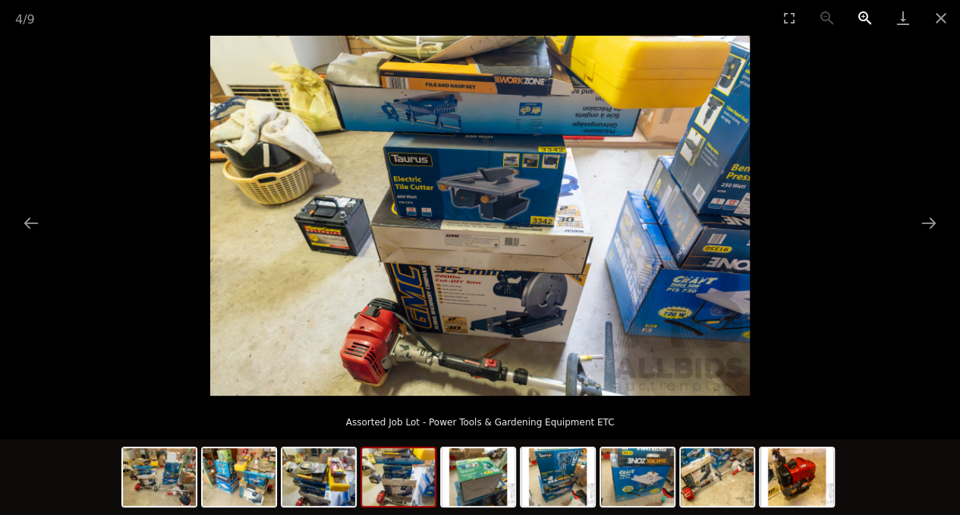
click at [862, 16] on button "Zoom in" at bounding box center [866, 18] width 38 height 36
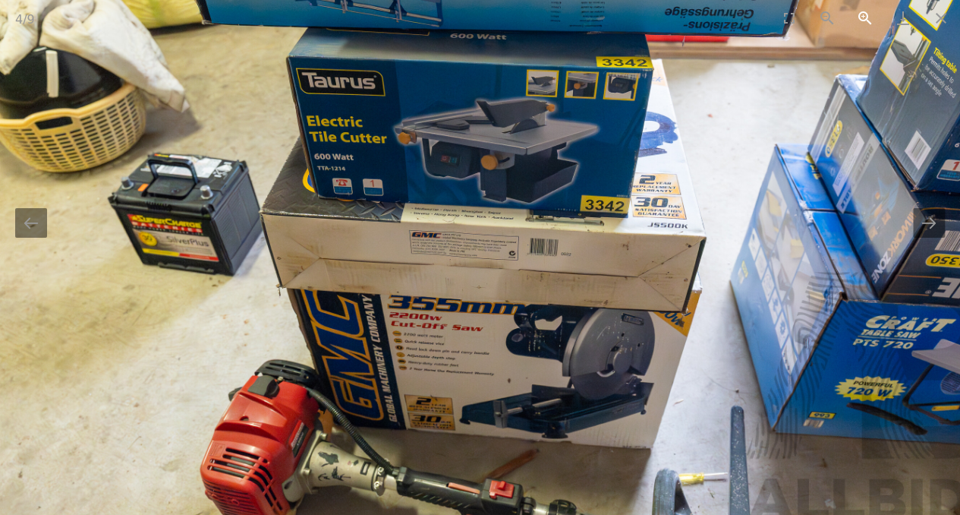
click at [862, 16] on button "Zoom in" at bounding box center [866, 18] width 38 height 36
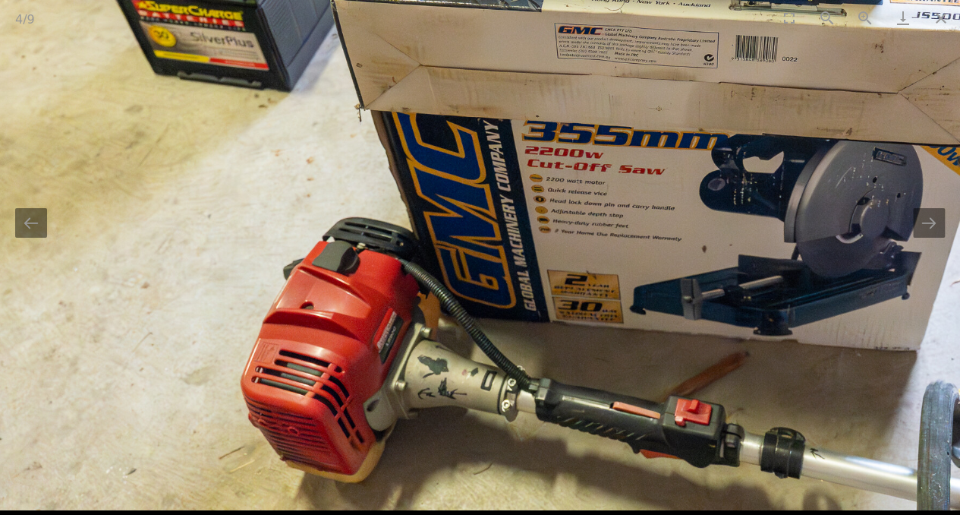
drag, startPoint x: 559, startPoint y: 355, endPoint x: 739, endPoint y: 128, distance: 290.1
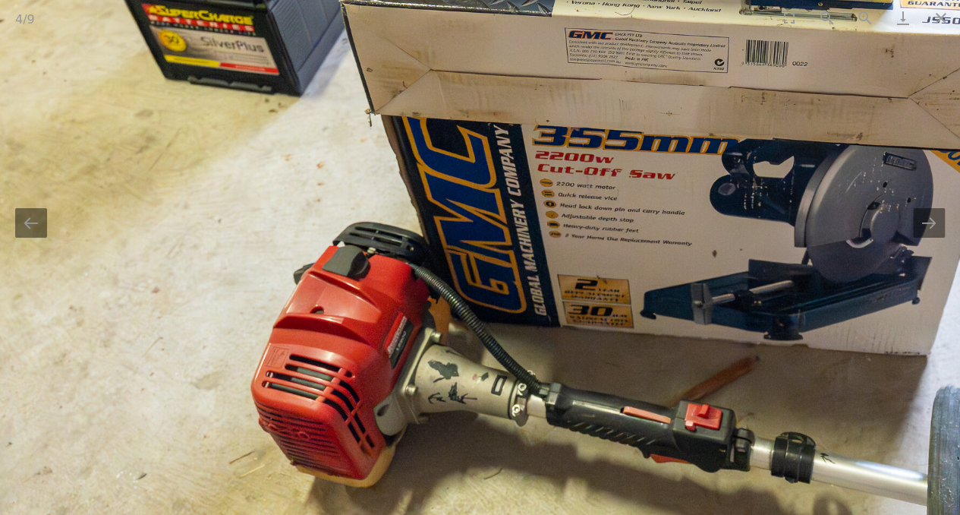
scroll to position [0, 1]
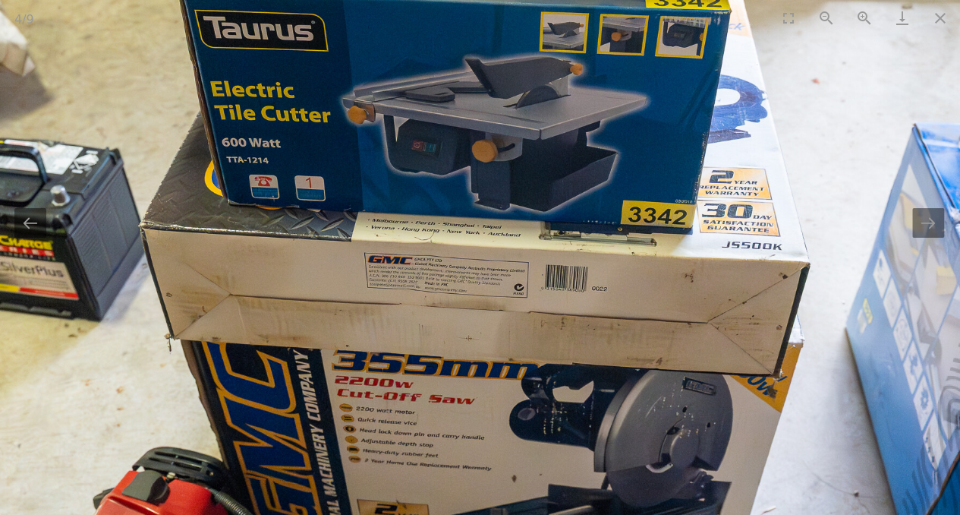
drag, startPoint x: 806, startPoint y: 58, endPoint x: 605, endPoint y: 283, distance: 301.1
click at [605, 283] on img at bounding box center [470, 200] width 1619 height 1080
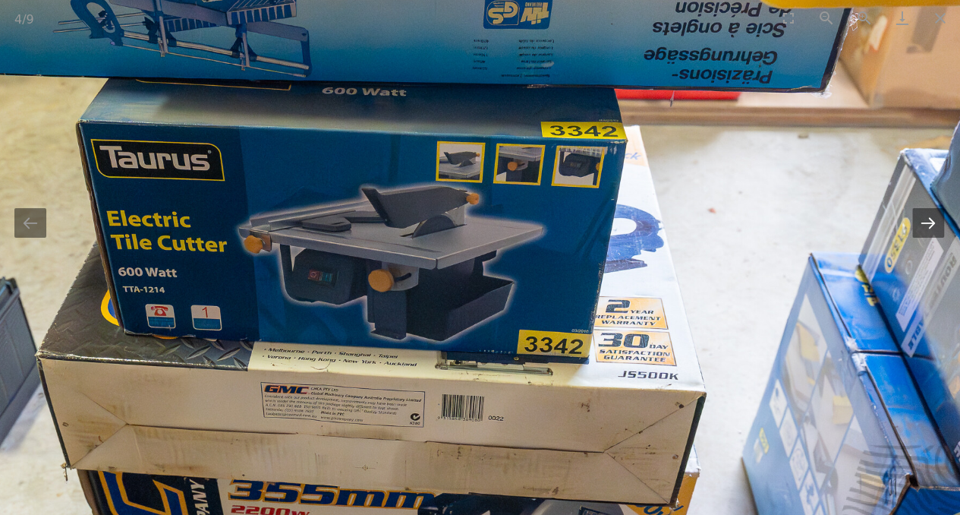
click at [930, 219] on button "Next slide" at bounding box center [929, 223] width 32 height 30
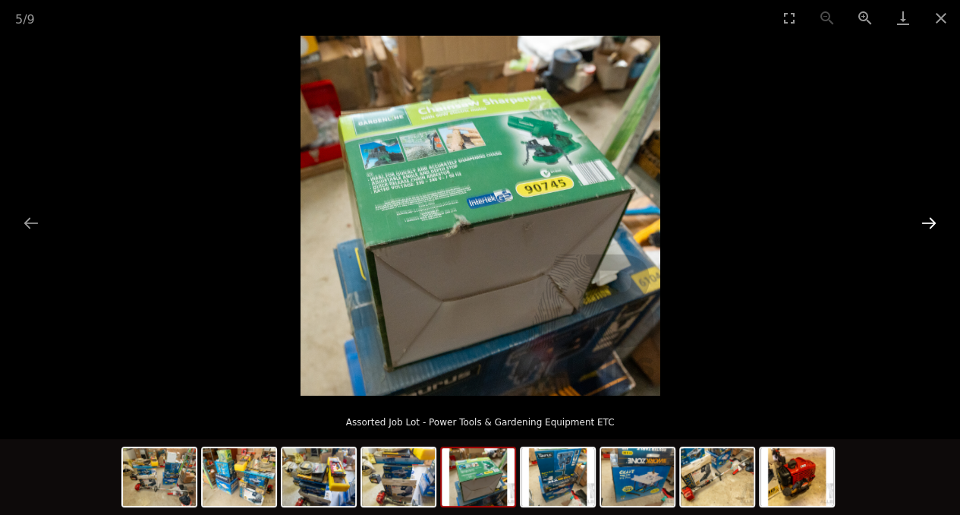
click at [930, 219] on button "Next slide" at bounding box center [929, 223] width 32 height 30
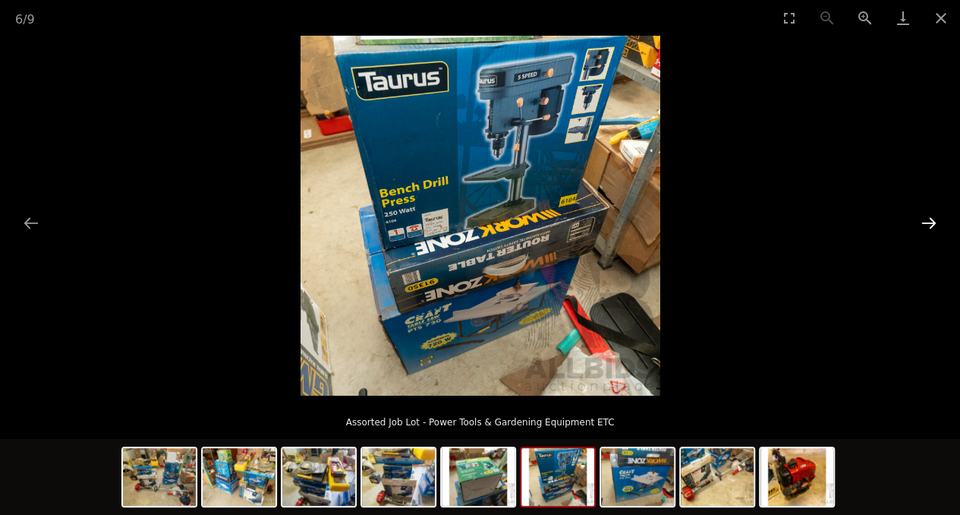
click at [930, 219] on button "Next slide" at bounding box center [929, 223] width 32 height 30
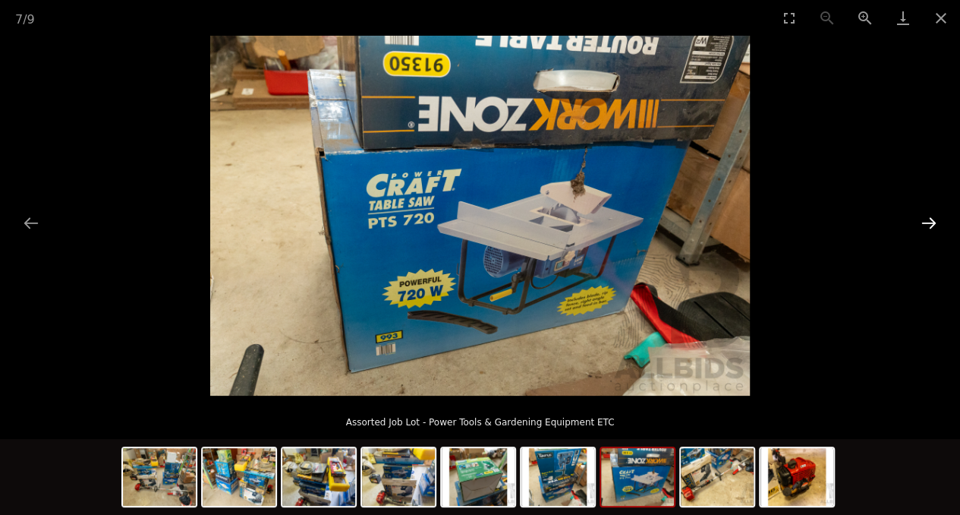
click at [930, 219] on button "Next slide" at bounding box center [929, 223] width 32 height 30
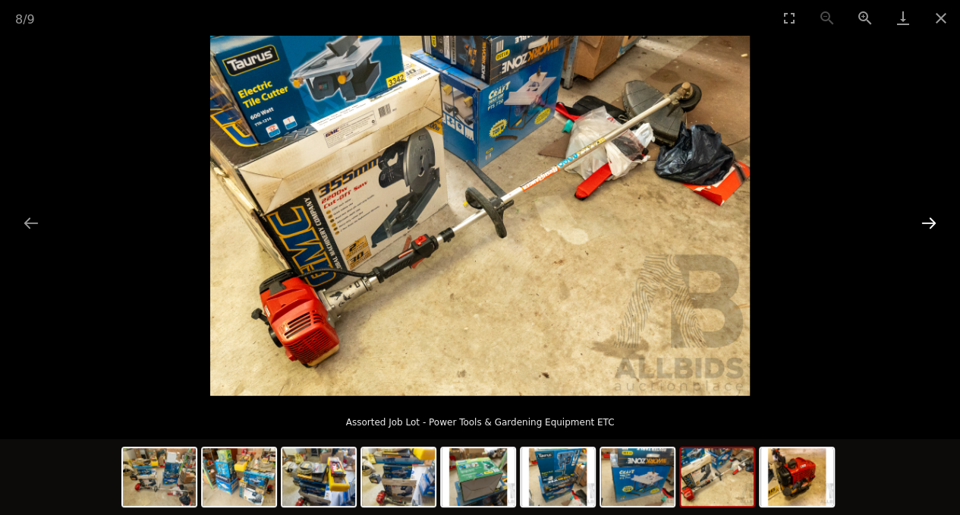
click at [930, 219] on button "Next slide" at bounding box center [929, 223] width 32 height 30
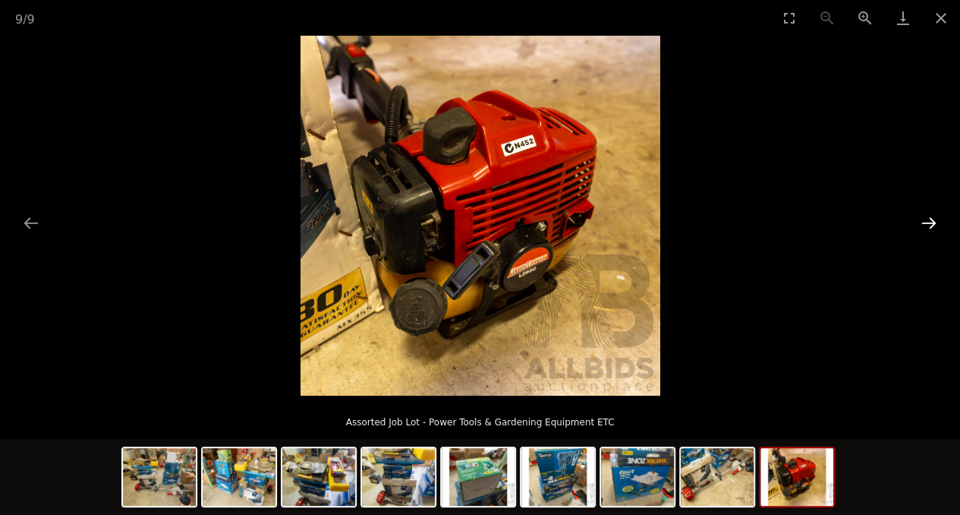
click at [930, 219] on button "Next slide" at bounding box center [929, 223] width 32 height 30
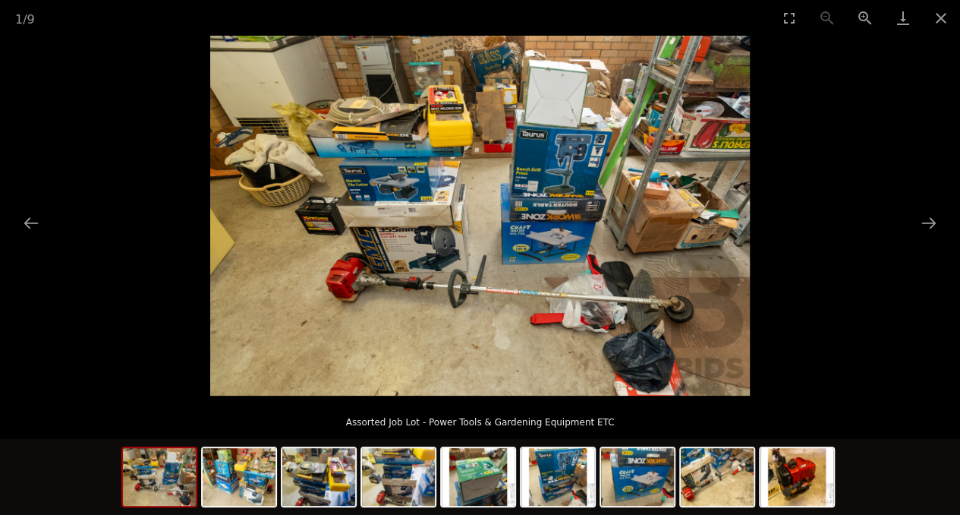
scroll to position [351, 0]
click at [945, 19] on button "Close gallery" at bounding box center [941, 18] width 38 height 36
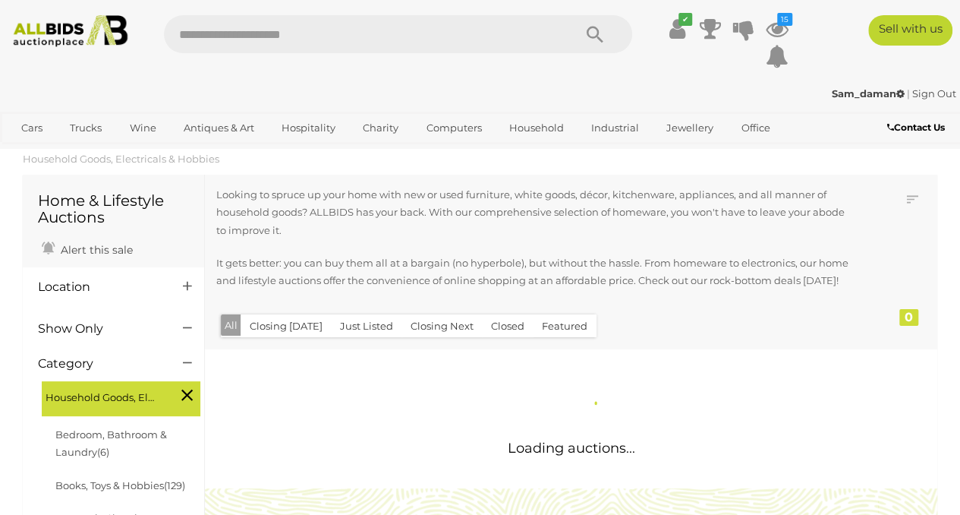
scroll to position [253, 0]
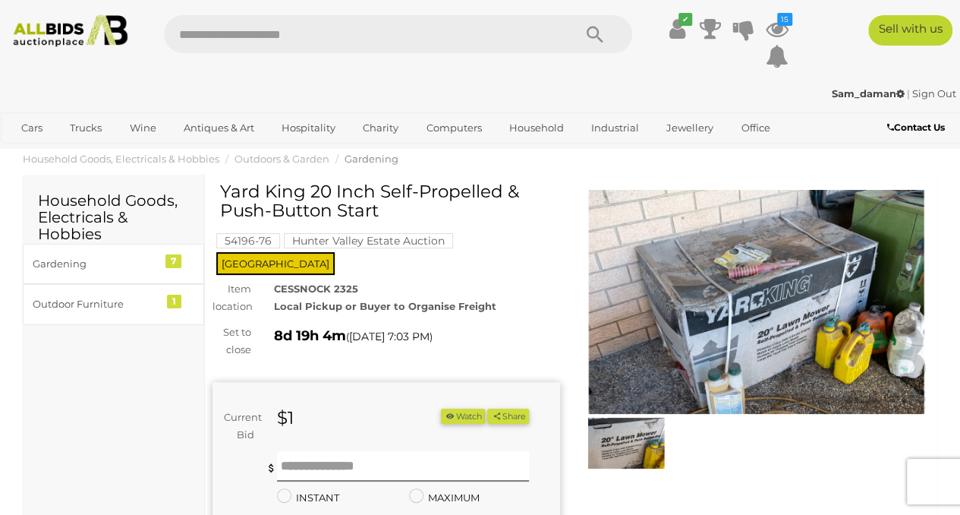
click at [594, 446] on img at bounding box center [626, 443] width 79 height 51
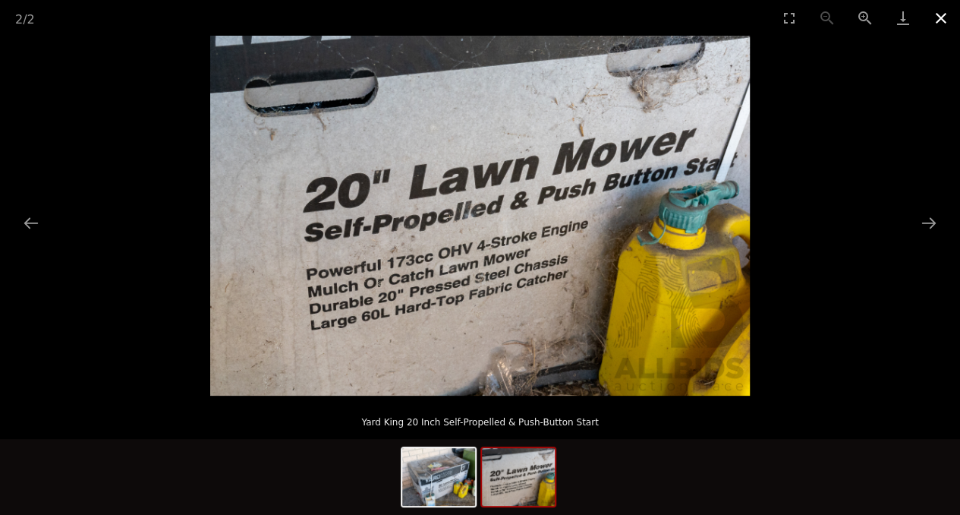
click at [941, 19] on button "Close gallery" at bounding box center [941, 18] width 38 height 36
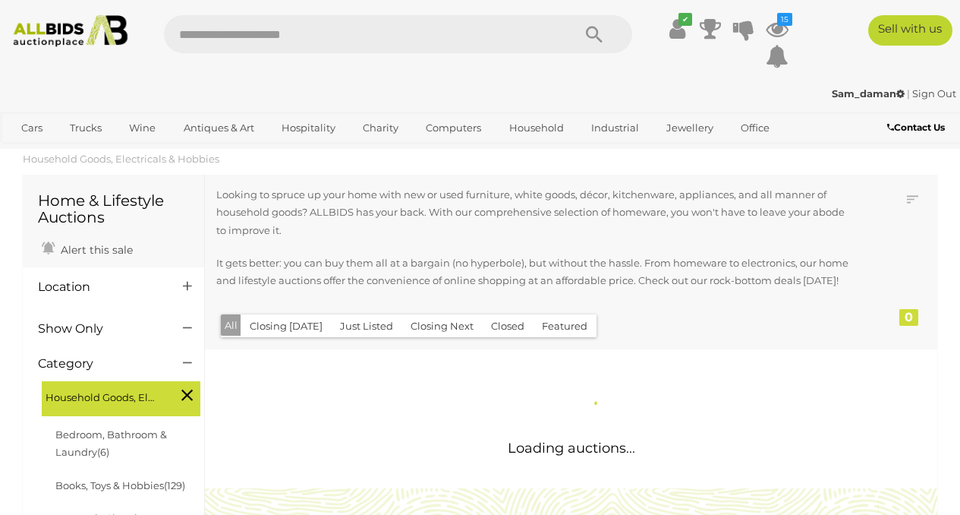
scroll to position [296, 0]
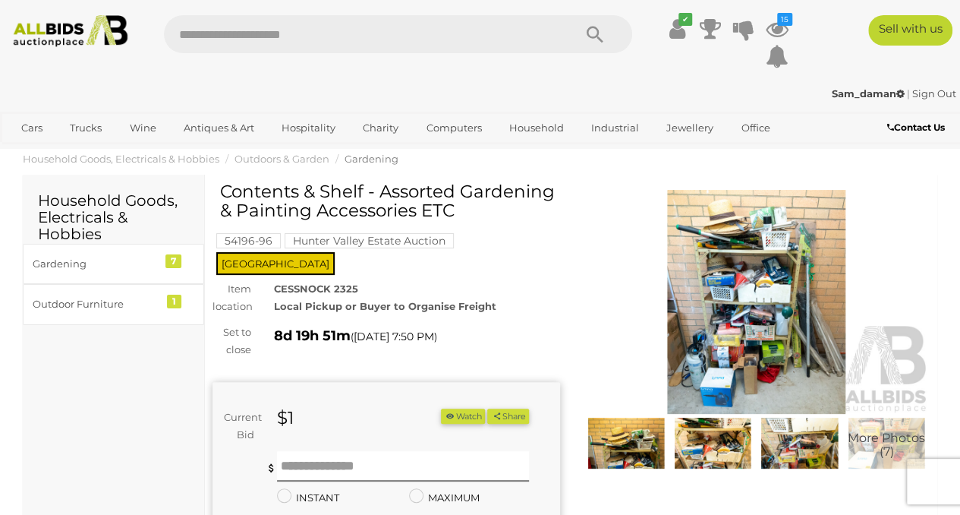
click at [753, 301] on img at bounding box center [757, 302] width 348 height 224
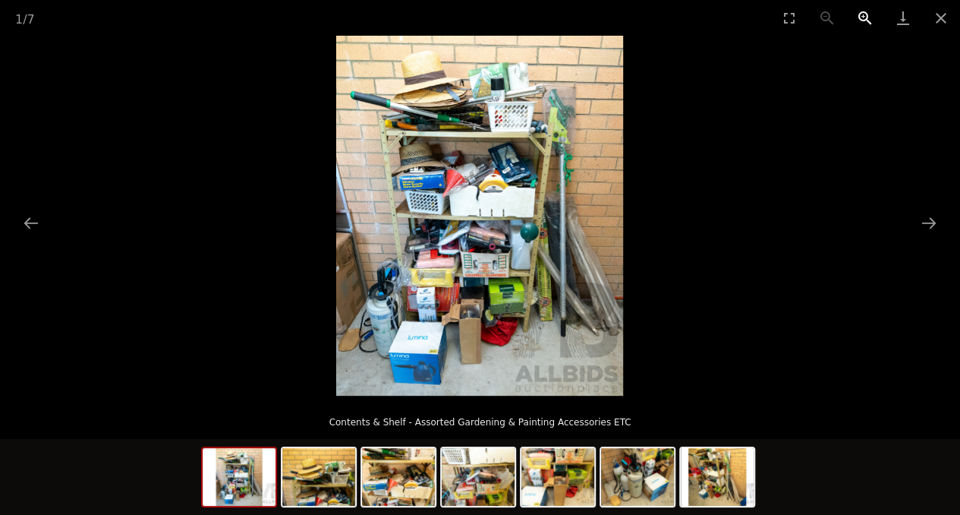
click at [862, 12] on button "Zoom in" at bounding box center [866, 18] width 38 height 36
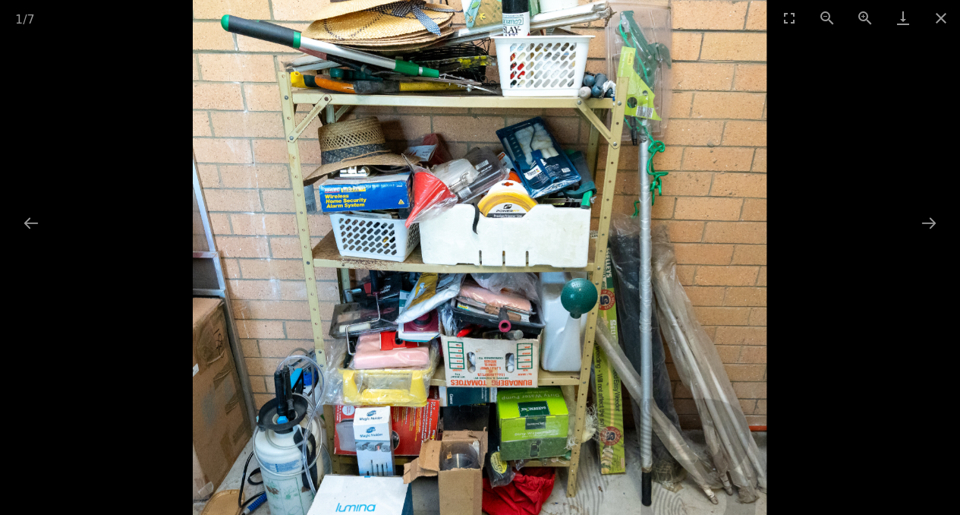
drag, startPoint x: 660, startPoint y: 52, endPoint x: 670, endPoint y: 121, distance: 69.9
click at [670, 121] on img at bounding box center [480, 264] width 574 height 720
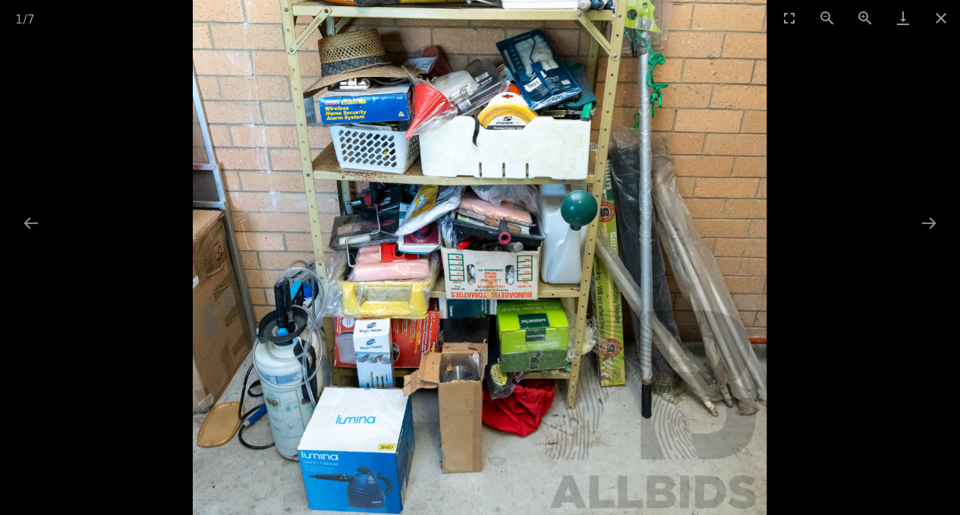
drag, startPoint x: 636, startPoint y: 317, endPoint x: 636, endPoint y: 227, distance: 90.3
click at [636, 227] on img at bounding box center [480, 176] width 574 height 720
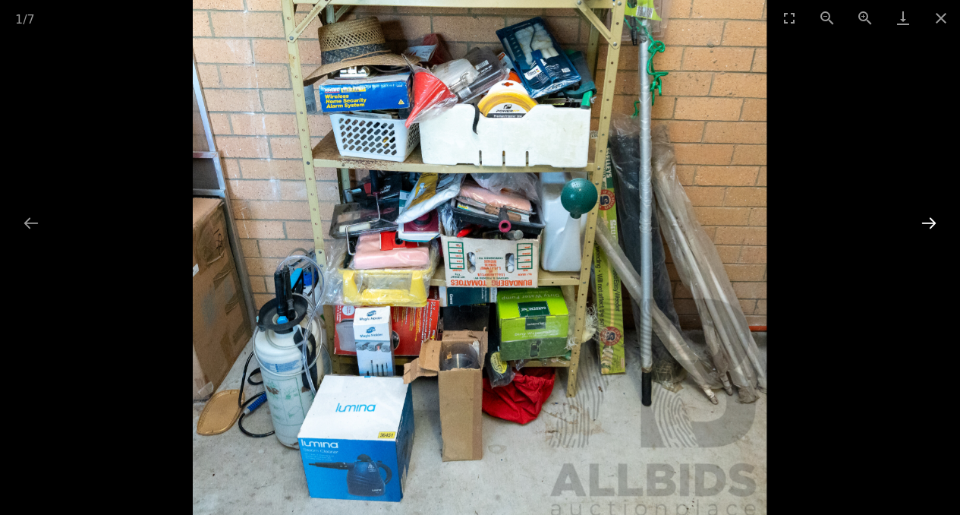
click at [934, 224] on button "Next slide" at bounding box center [929, 223] width 32 height 30
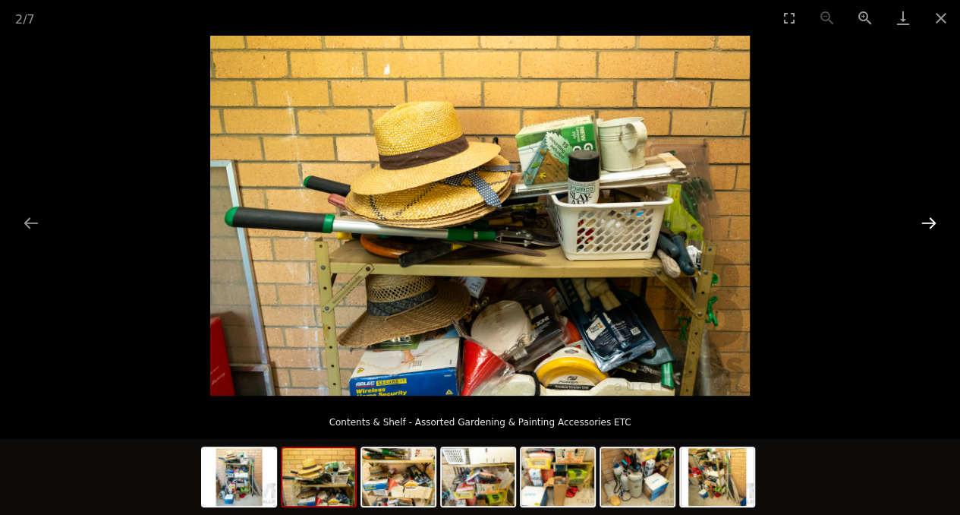
click at [934, 224] on button "Next slide" at bounding box center [929, 223] width 32 height 30
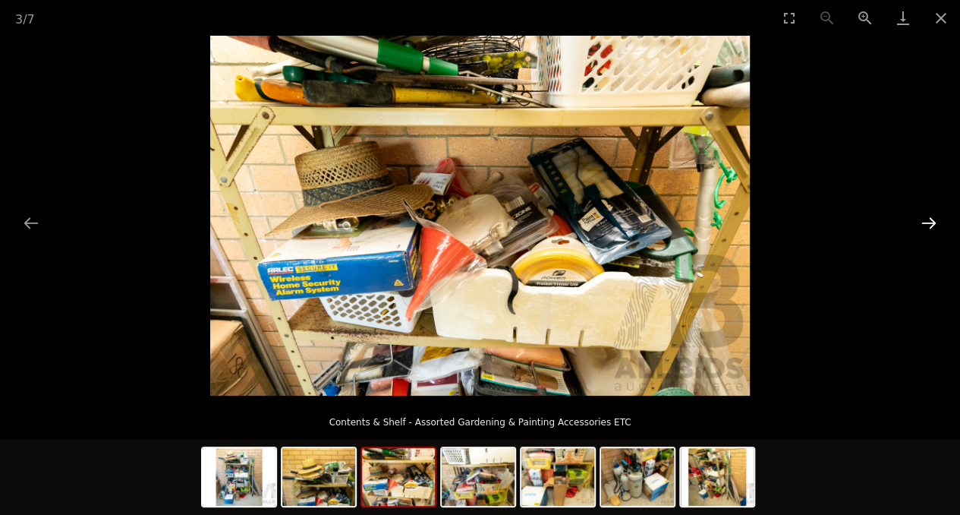
click at [934, 224] on button "Next slide" at bounding box center [929, 223] width 32 height 30
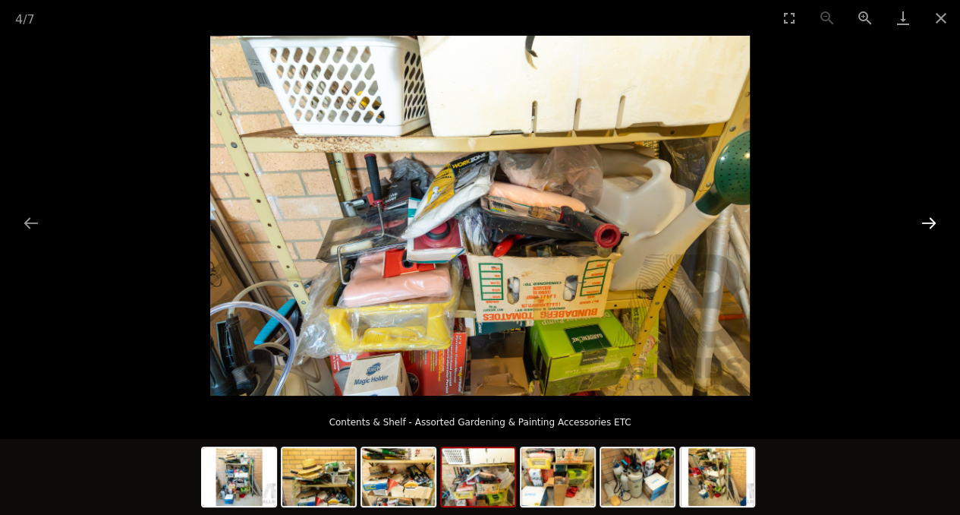
click at [934, 224] on button "Next slide" at bounding box center [929, 223] width 32 height 30
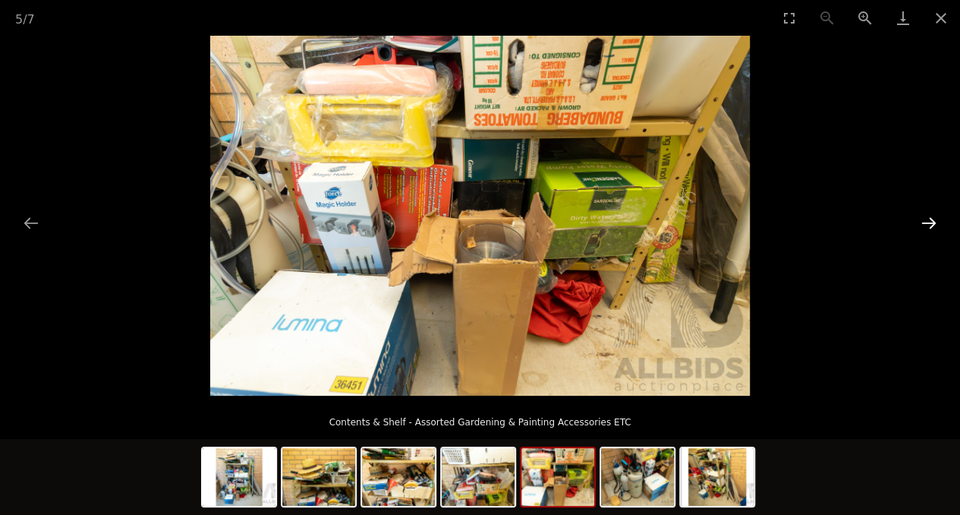
click at [934, 224] on button "Next slide" at bounding box center [929, 223] width 32 height 30
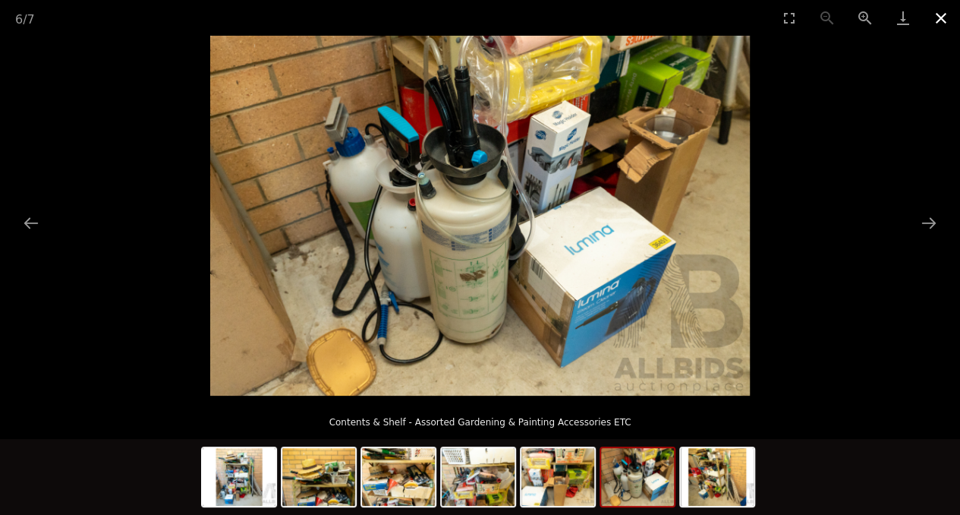
click at [938, 18] on button "Close gallery" at bounding box center [941, 18] width 38 height 36
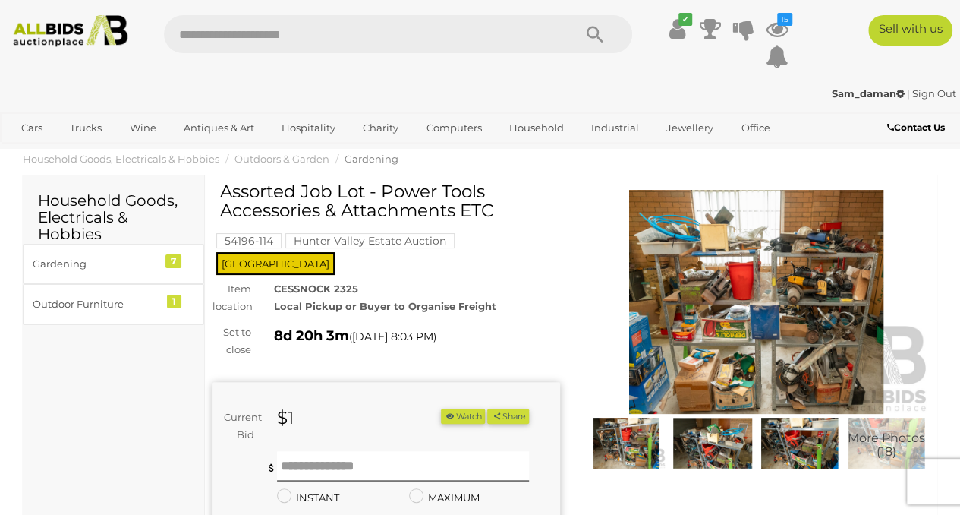
click at [673, 297] on img at bounding box center [757, 302] width 348 height 224
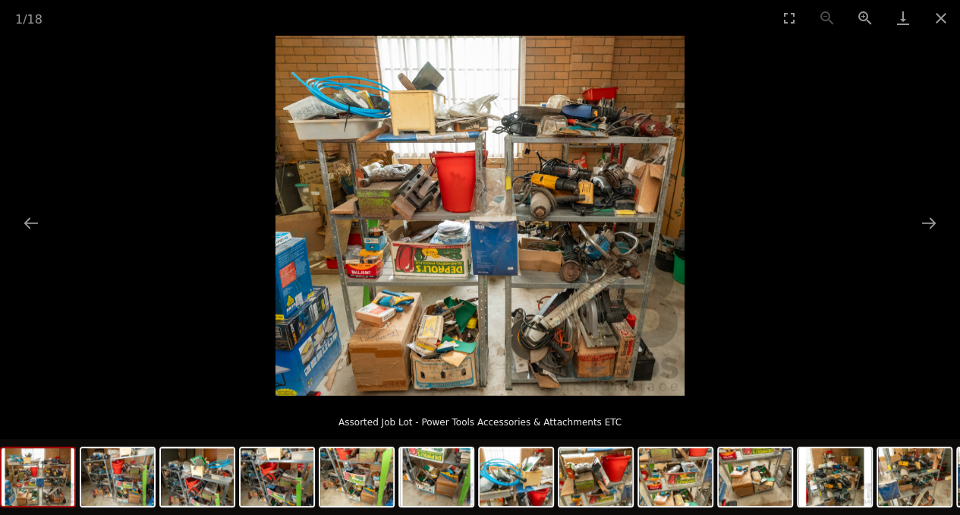
click at [940, 186] on picture at bounding box center [480, 216] width 960 height 360
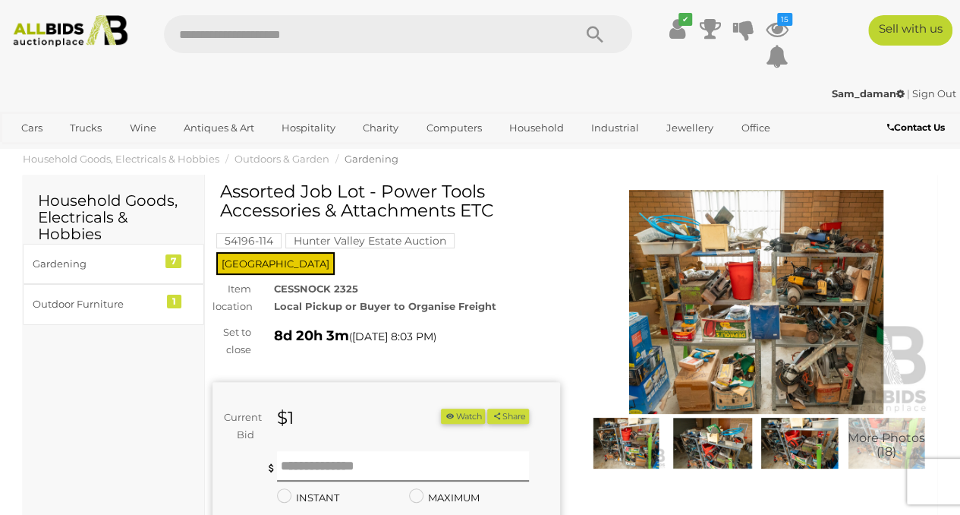
click at [711, 443] on img at bounding box center [712, 443] width 79 height 51
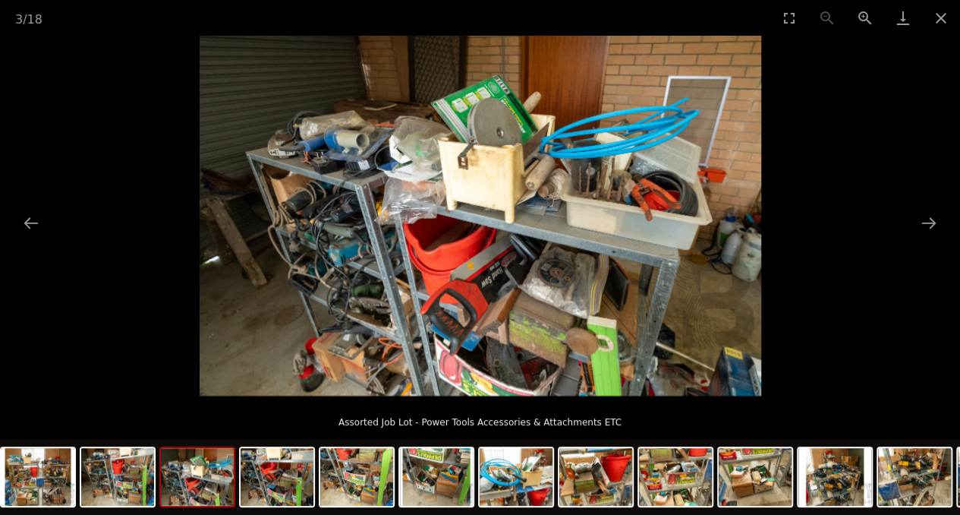
drag, startPoint x: 682, startPoint y: 409, endPoint x: 679, endPoint y: 399, distance: 10.1
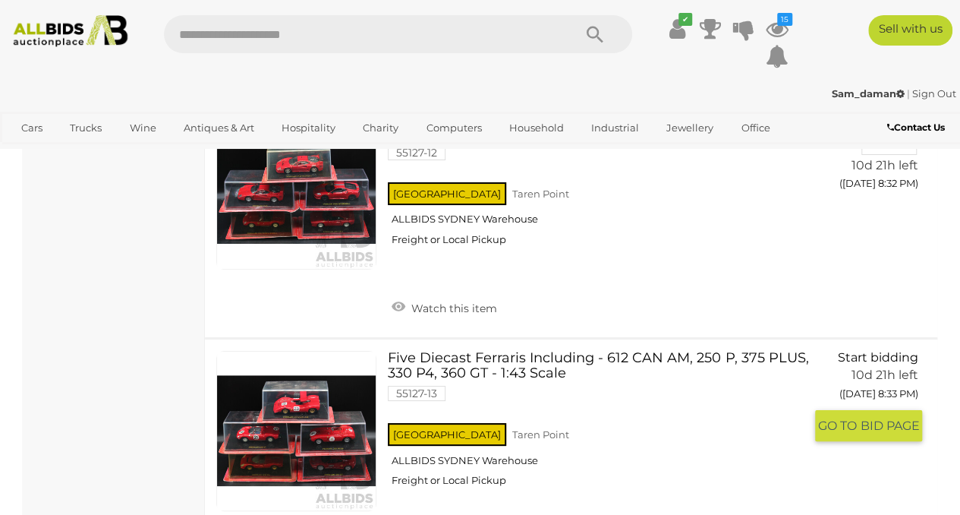
scroll to position [23232, 0]
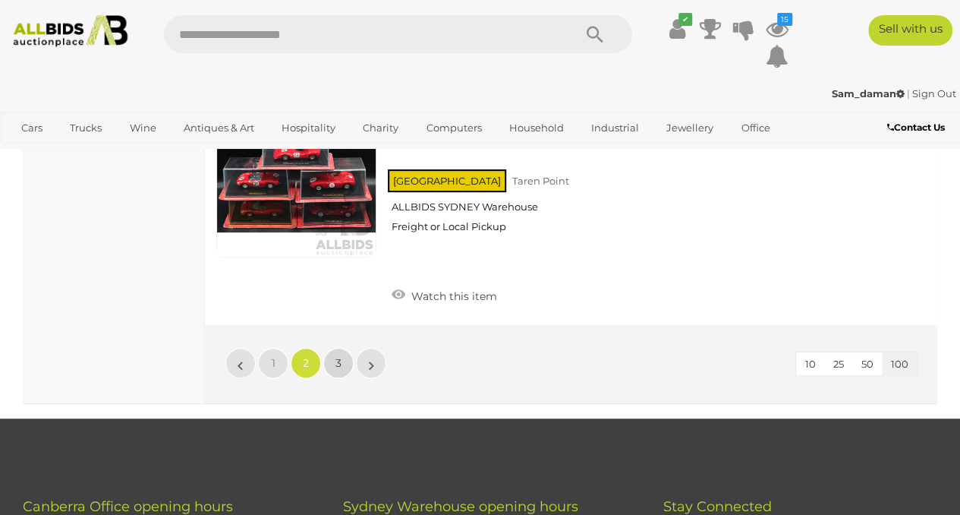
click at [333, 348] on link "3" at bounding box center [338, 363] width 30 height 30
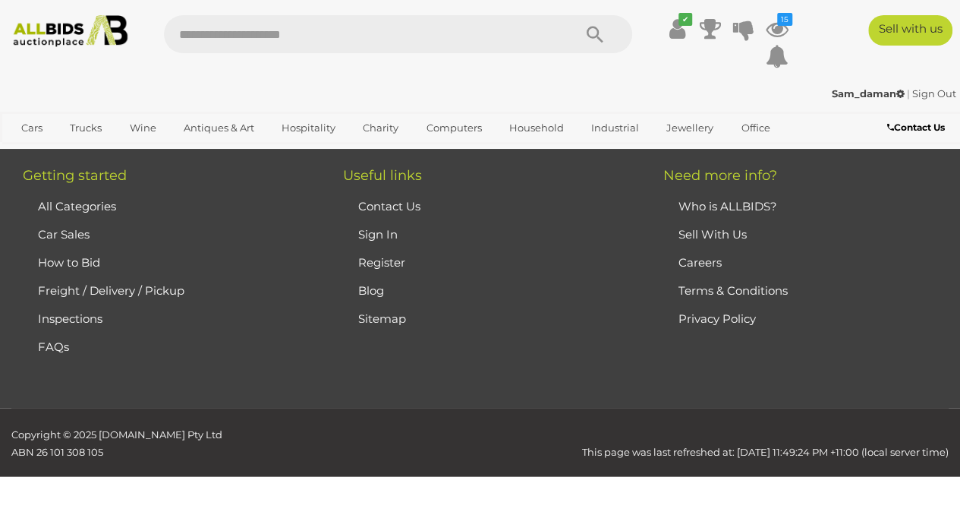
scroll to position [222, 0]
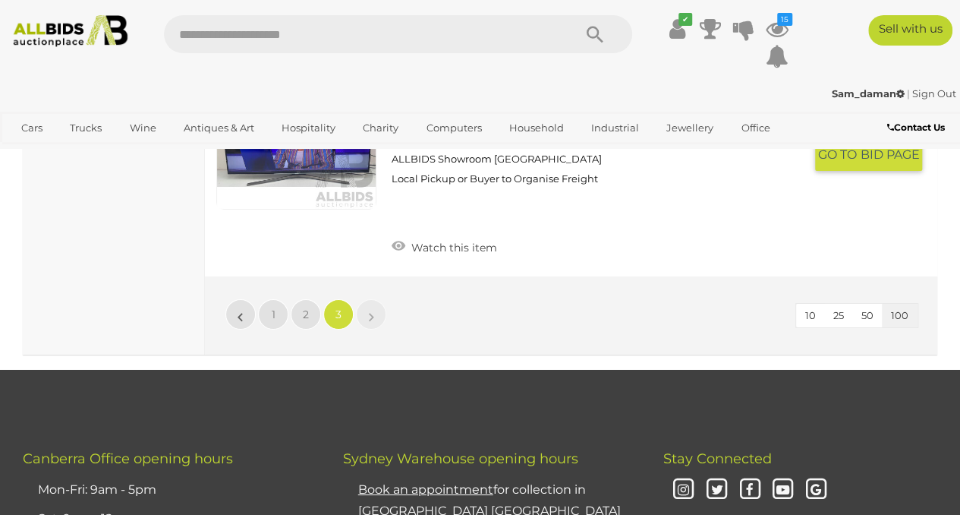
scroll to position [5061, 0]
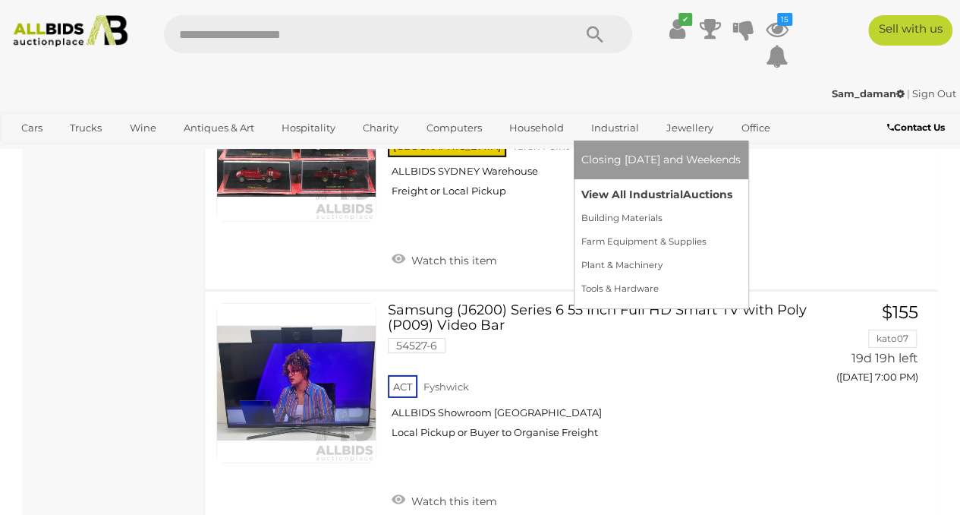
click at [601, 184] on link "View All Industrial Auctions" at bounding box center [661, 195] width 159 height 24
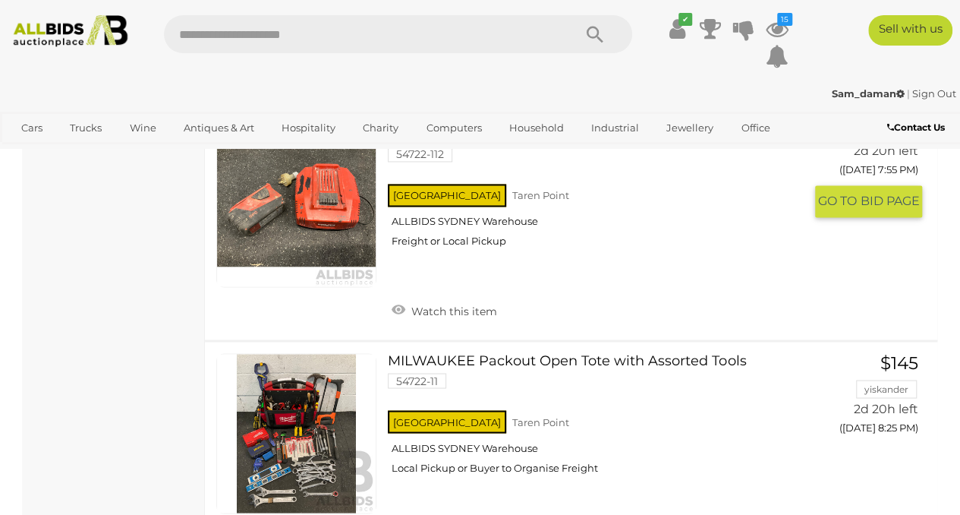
scroll to position [4302, 0]
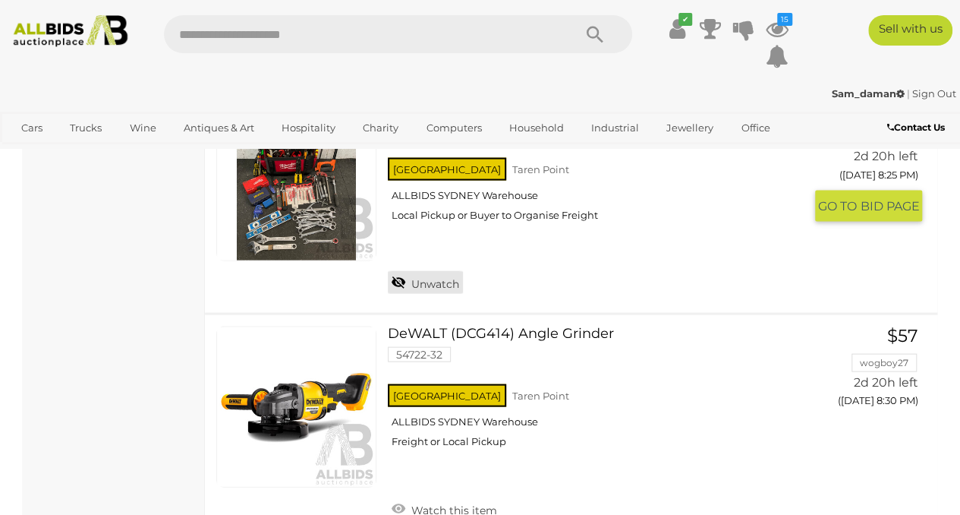
click at [436, 270] on link "Unwatch" at bounding box center [425, 281] width 75 height 23
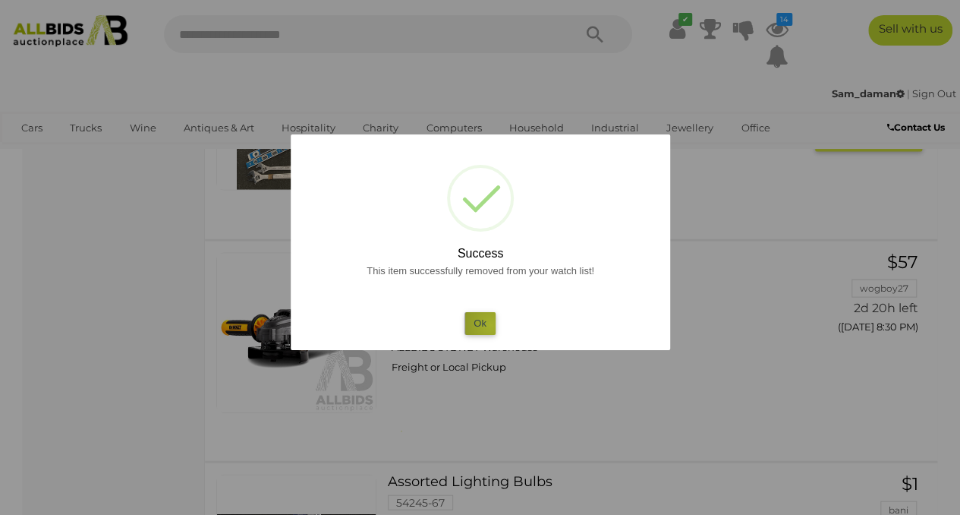
click at [491, 326] on button "Ok" at bounding box center [480, 323] width 31 height 22
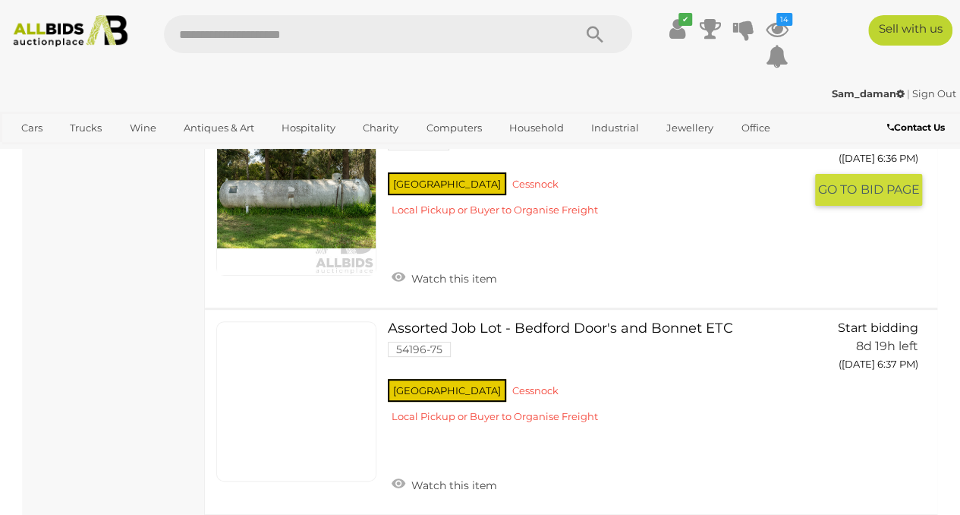
scroll to position [6074, 0]
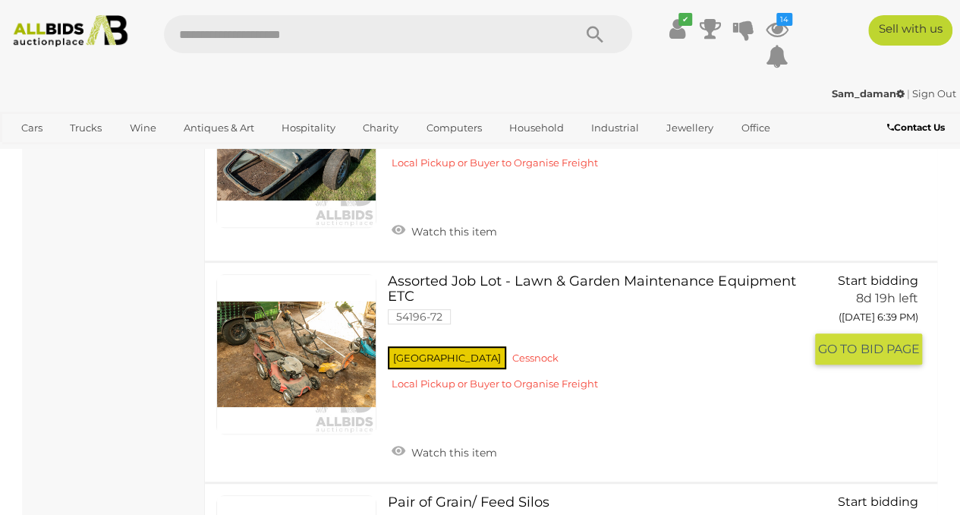
click at [494, 274] on link "Assorted Job Lot - Lawn & Garden Maintenance Equipment ETC 54196-72 NSW Cessnock" at bounding box center [601, 338] width 405 height 128
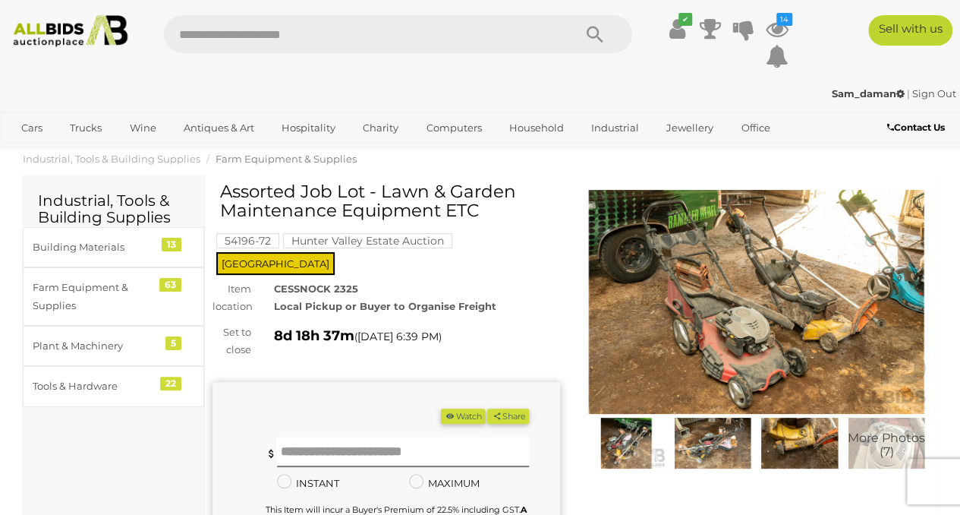
click at [619, 311] on img at bounding box center [757, 302] width 348 height 224
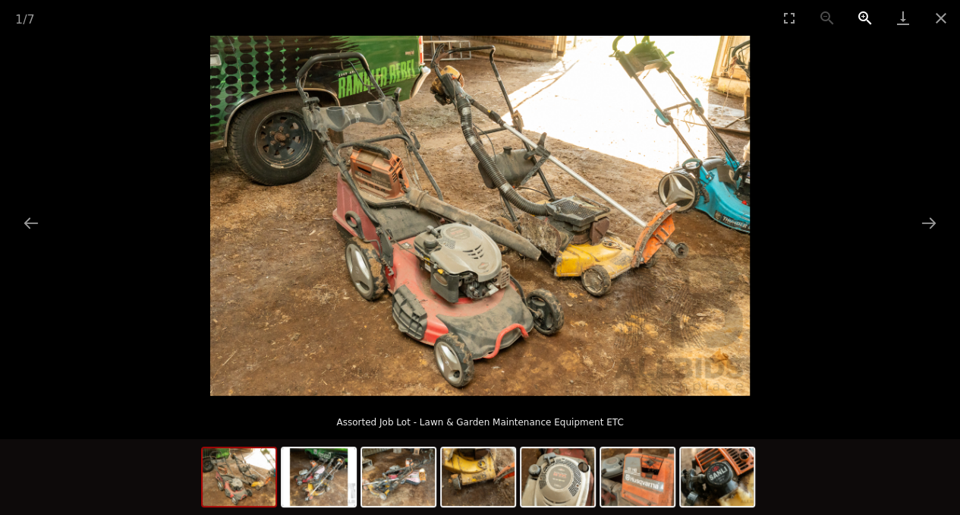
click at [869, 20] on button "Zoom in" at bounding box center [866, 18] width 38 height 36
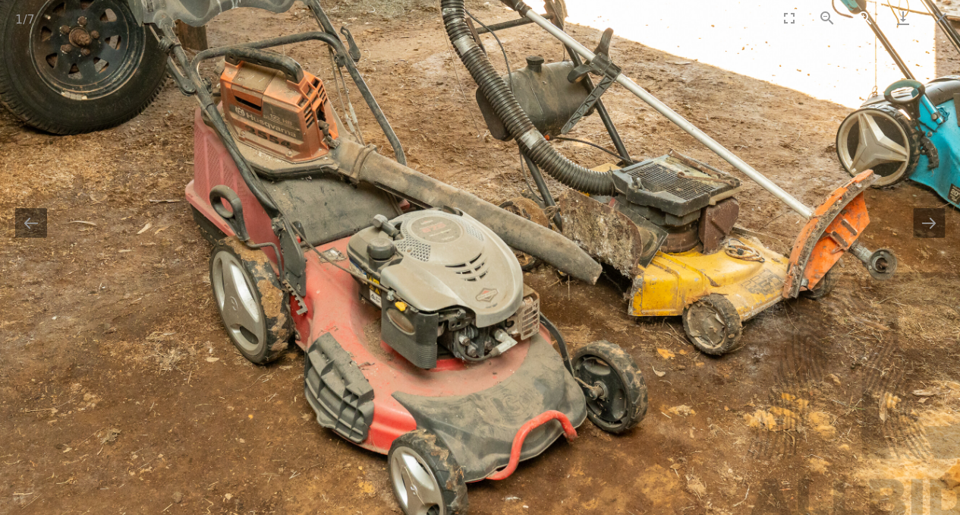
click at [869, 20] on button "Zoom in" at bounding box center [866, 18] width 38 height 36
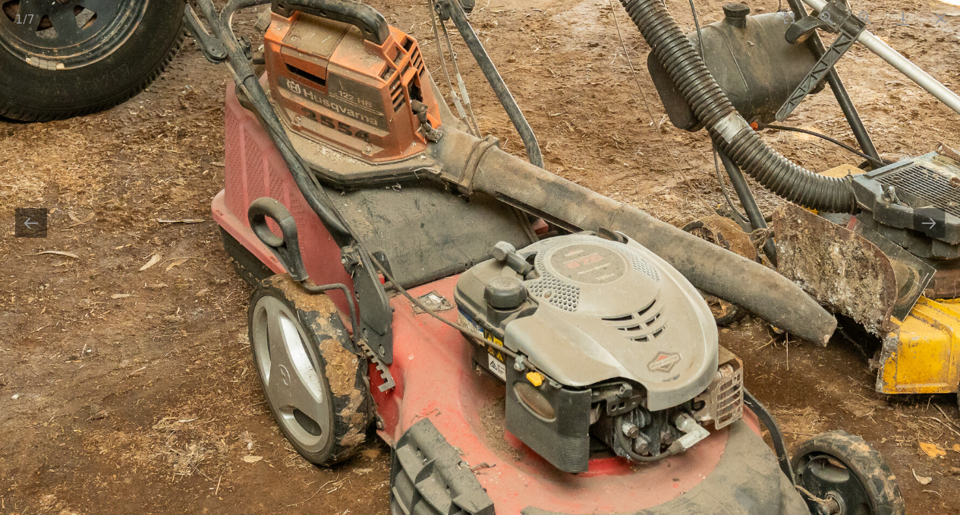
drag, startPoint x: 491, startPoint y: 336, endPoint x: 665, endPoint y: 374, distance: 178.0
click at [665, 374] on img at bounding box center [653, 212] width 1619 height 1080
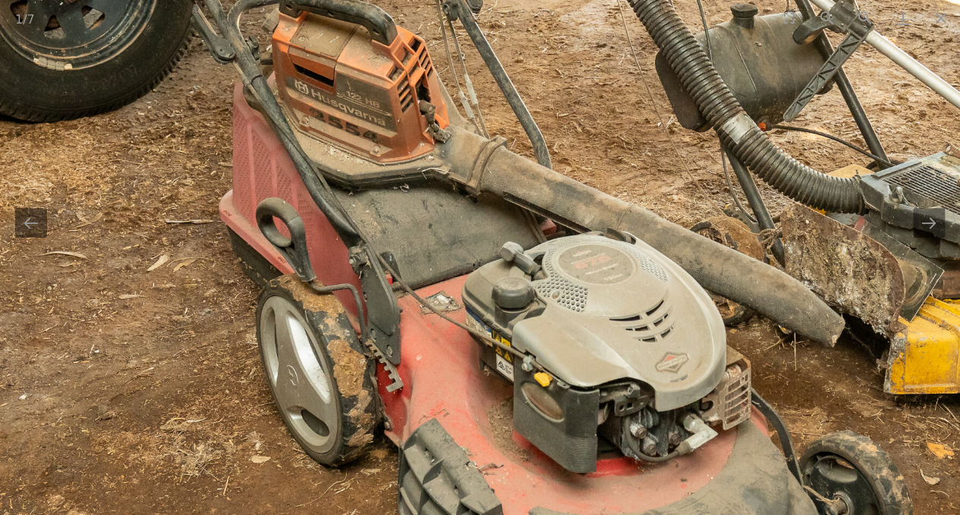
scroll to position [506, 0]
click at [920, 232] on button "Next slide" at bounding box center [929, 223] width 32 height 30
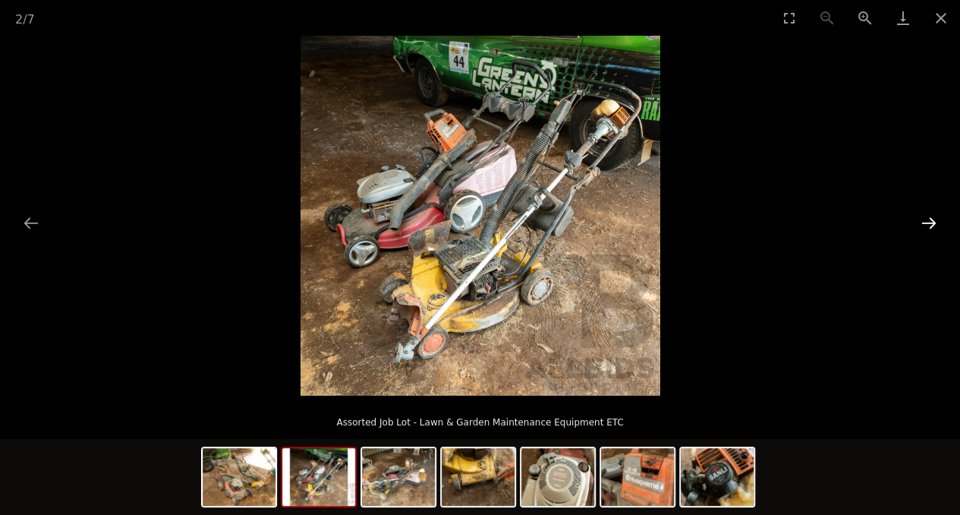
click at [922, 230] on button "Next slide" at bounding box center [929, 223] width 32 height 30
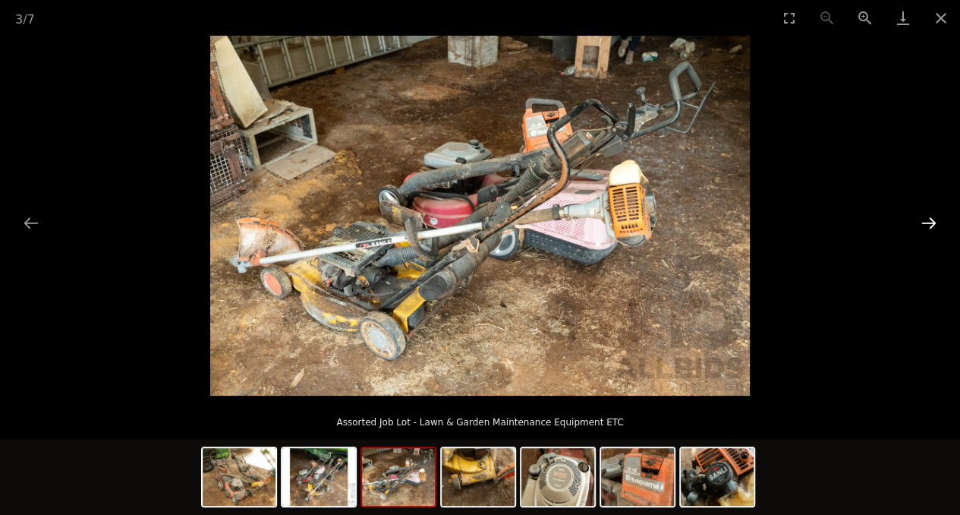
click at [922, 230] on button "Next slide" at bounding box center [929, 223] width 32 height 30
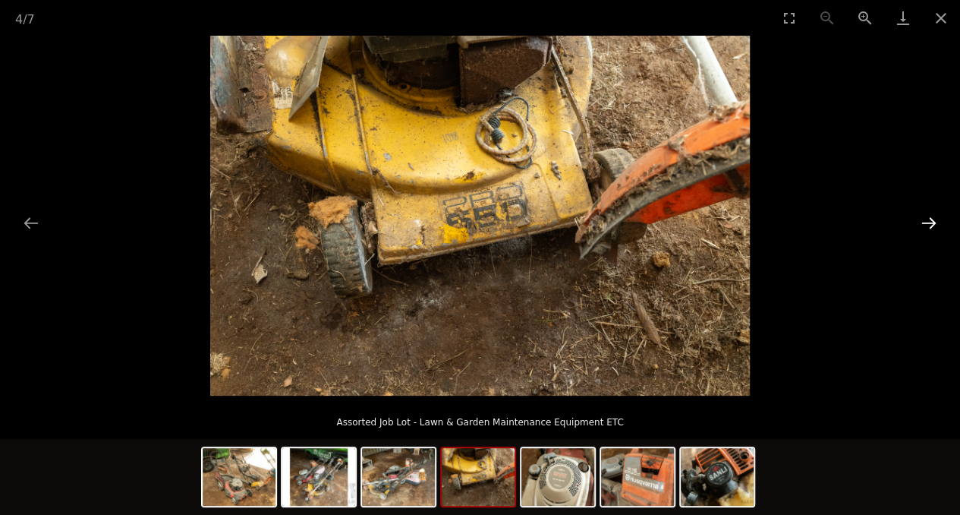
click at [922, 230] on button "Next slide" at bounding box center [929, 223] width 32 height 30
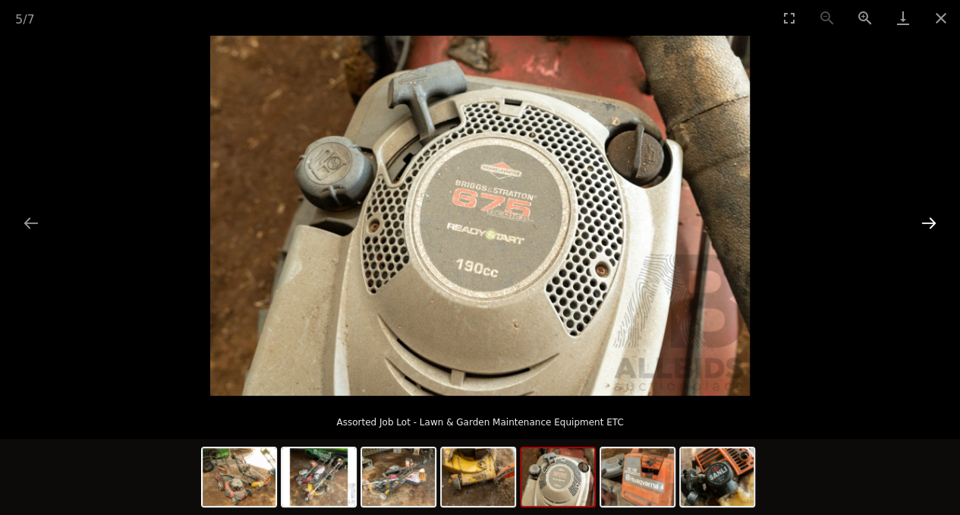
click at [922, 230] on button "Next slide" at bounding box center [929, 223] width 32 height 30
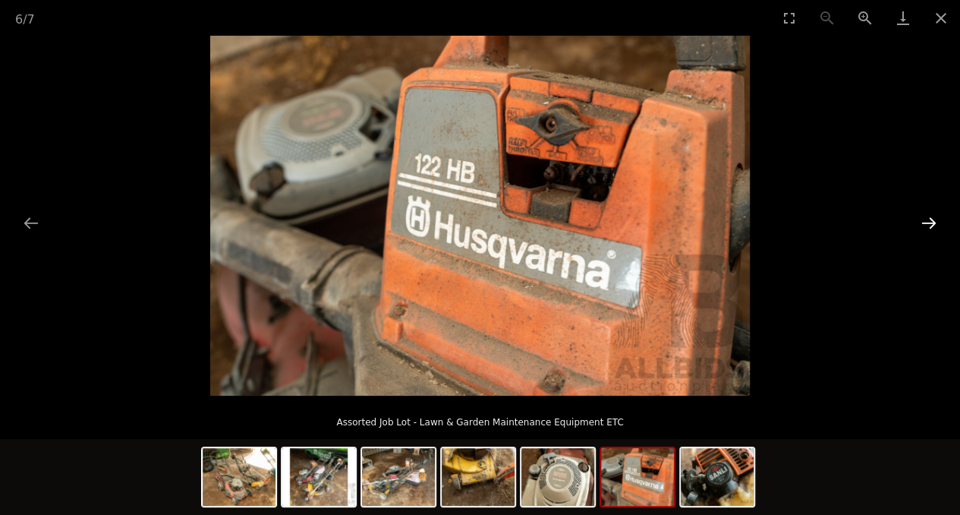
click at [922, 230] on button "Next slide" at bounding box center [929, 223] width 32 height 30
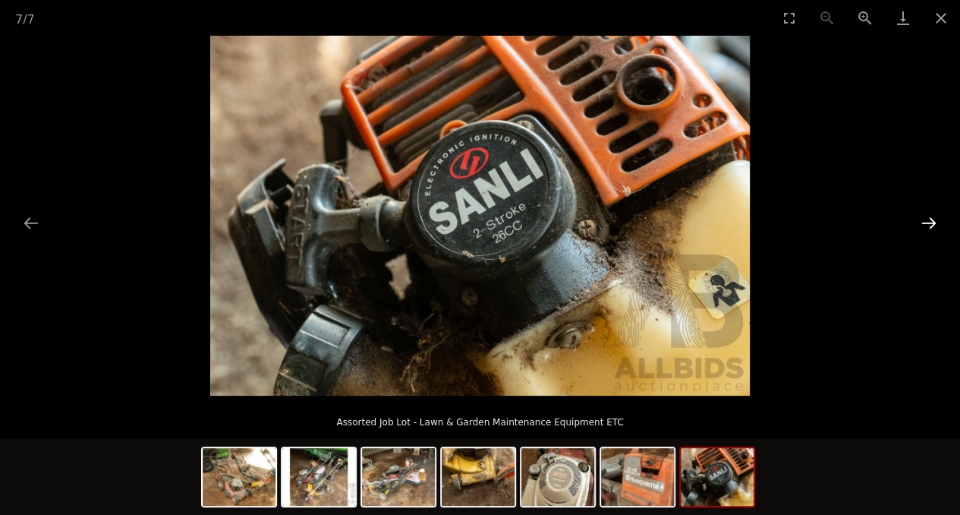
click at [922, 230] on button "Next slide" at bounding box center [929, 223] width 32 height 30
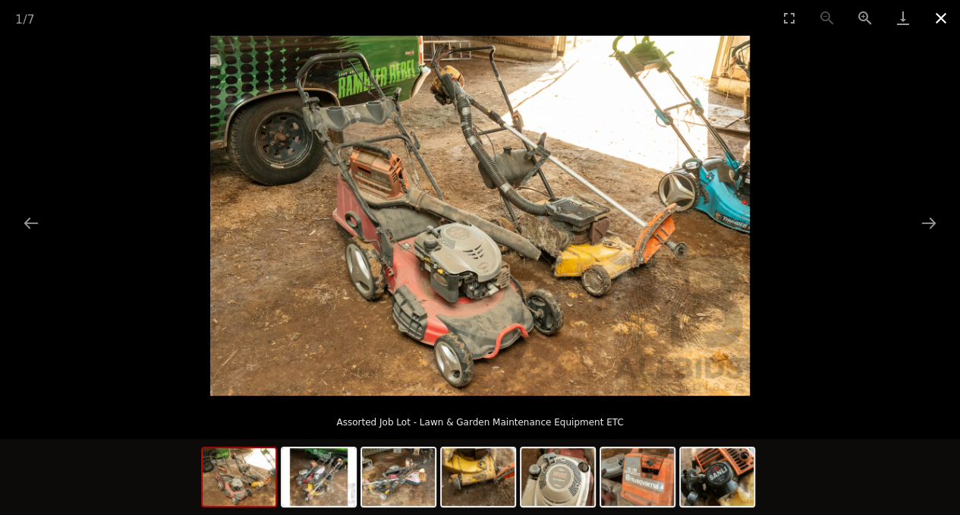
click at [944, 7] on button "Close gallery" at bounding box center [941, 18] width 38 height 36
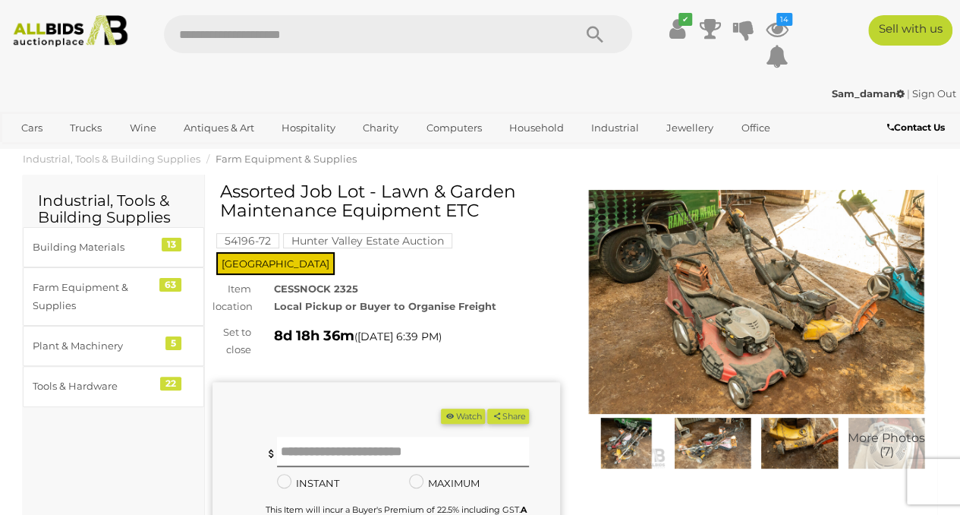
click at [456, 411] on icon "button" at bounding box center [450, 415] width 11 height 8
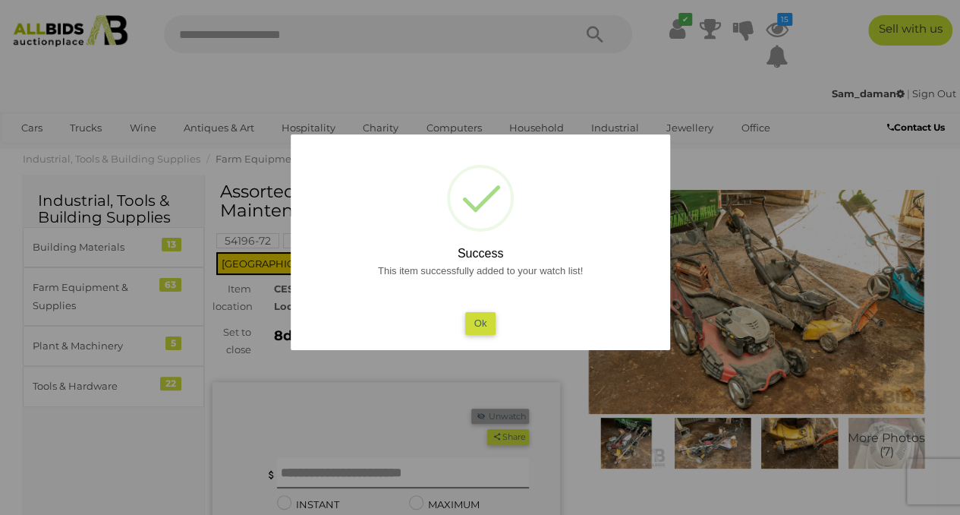
click at [471, 317] on button "Ok" at bounding box center [480, 323] width 31 height 22
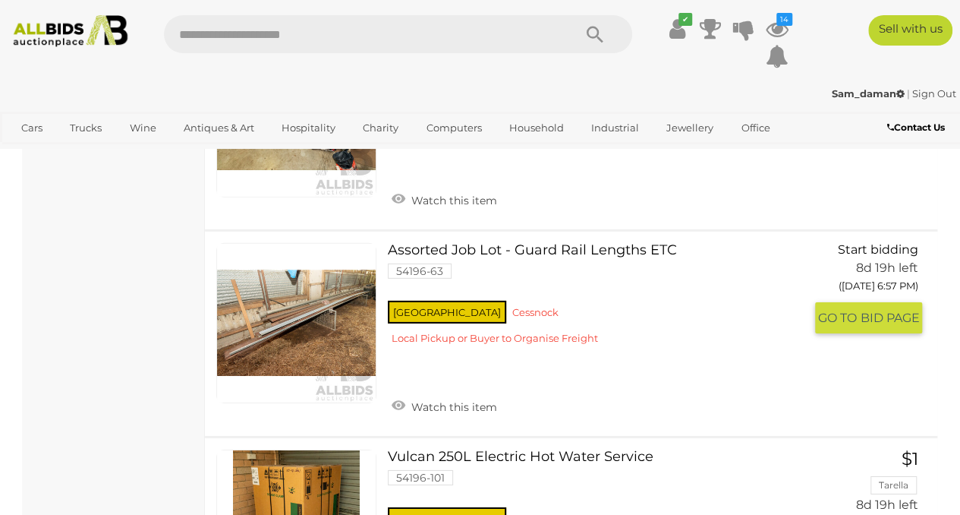
scroll to position [7753, 0]
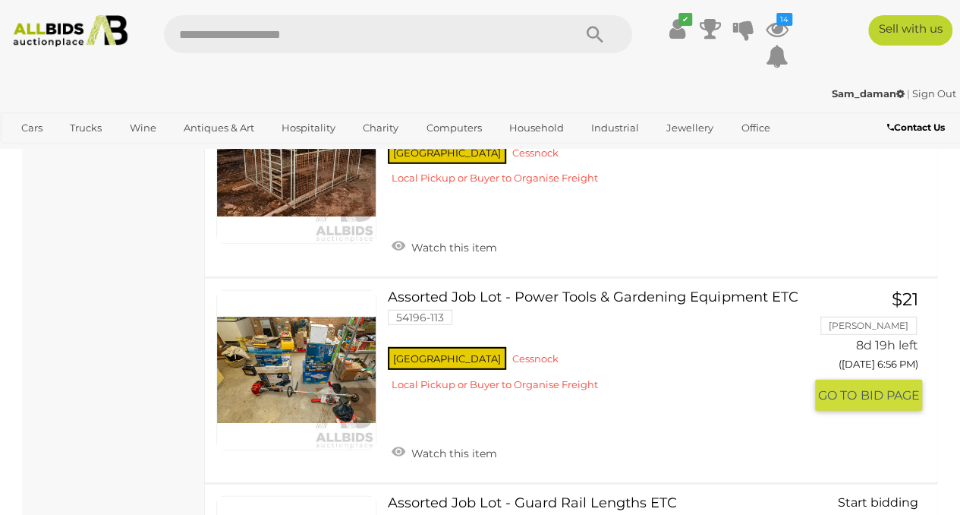
click at [343, 327] on link at bounding box center [296, 370] width 160 height 160
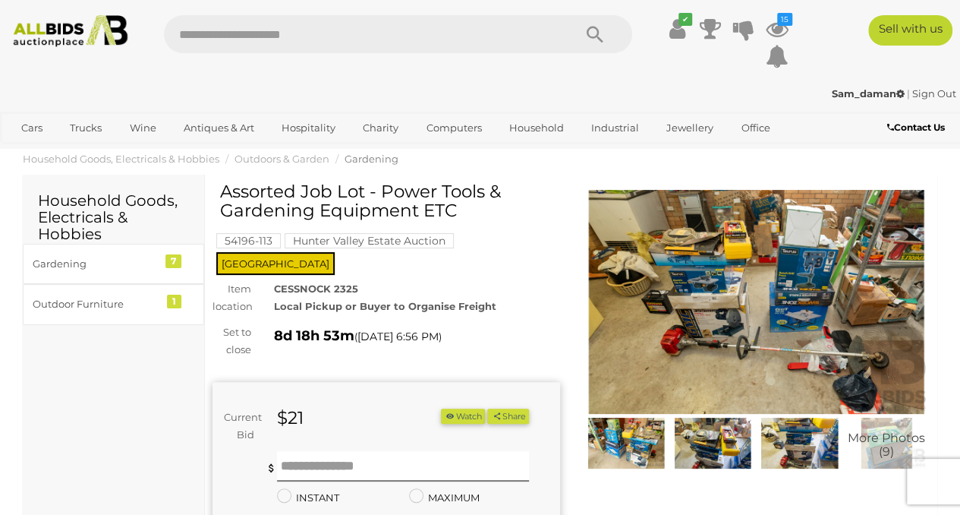
click at [768, 291] on img at bounding box center [757, 302] width 348 height 224
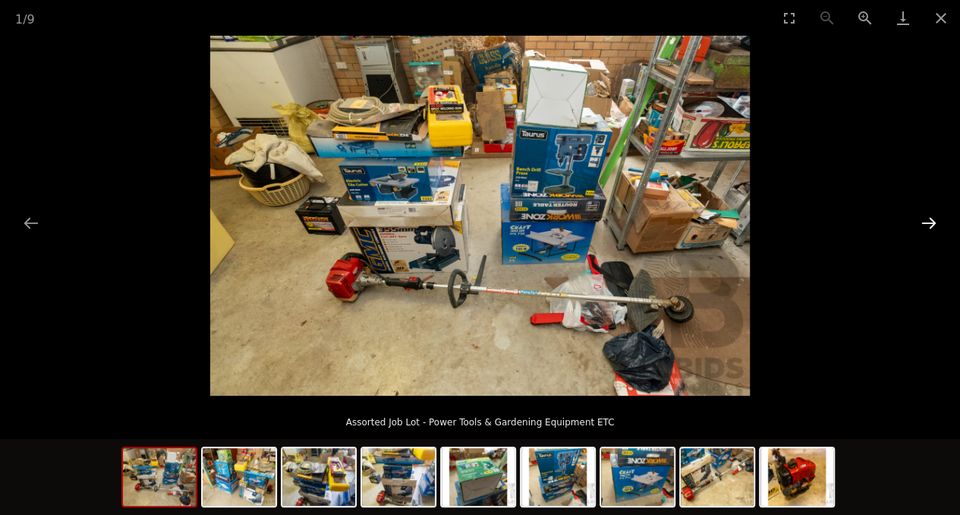
click at [929, 224] on button "Next slide" at bounding box center [929, 223] width 32 height 30
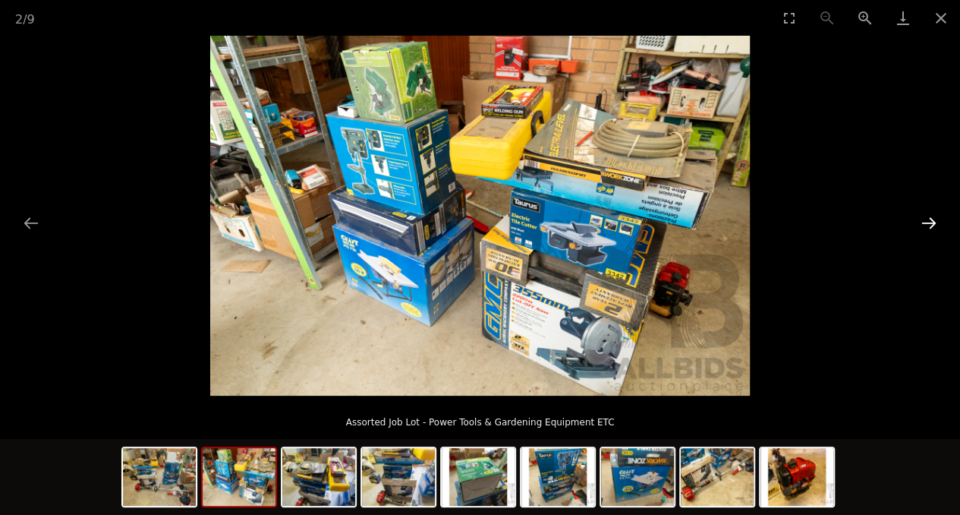
click at [929, 224] on button "Next slide" at bounding box center [929, 223] width 32 height 30
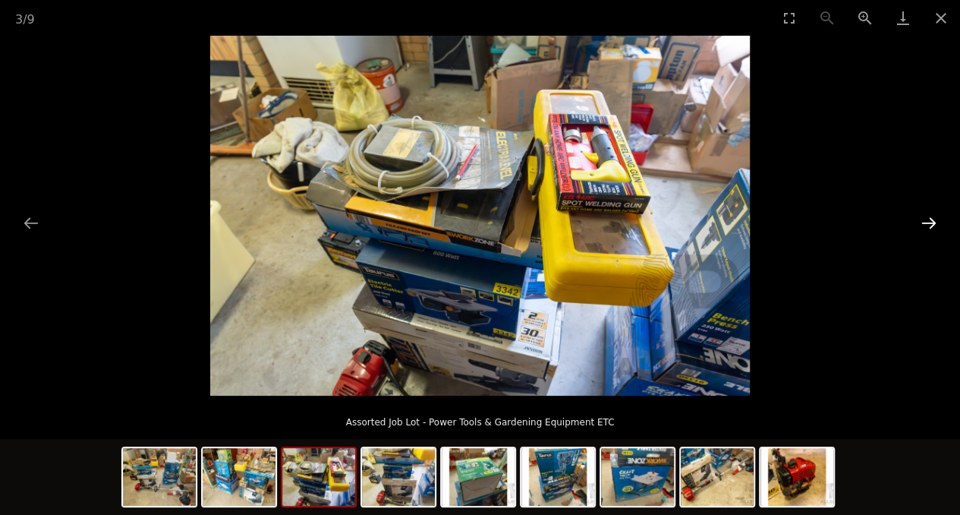
click at [929, 224] on button "Next slide" at bounding box center [929, 223] width 32 height 30
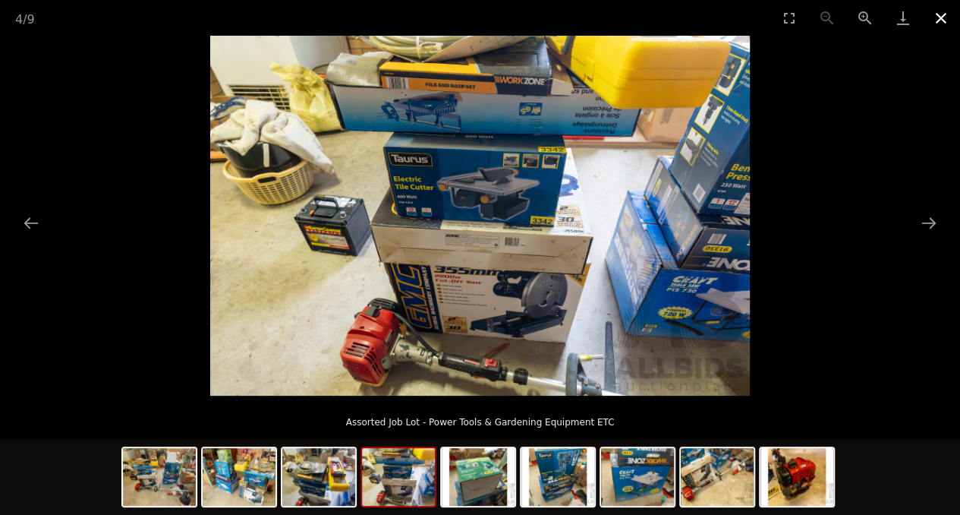
click at [934, 14] on button "Close gallery" at bounding box center [941, 18] width 38 height 36
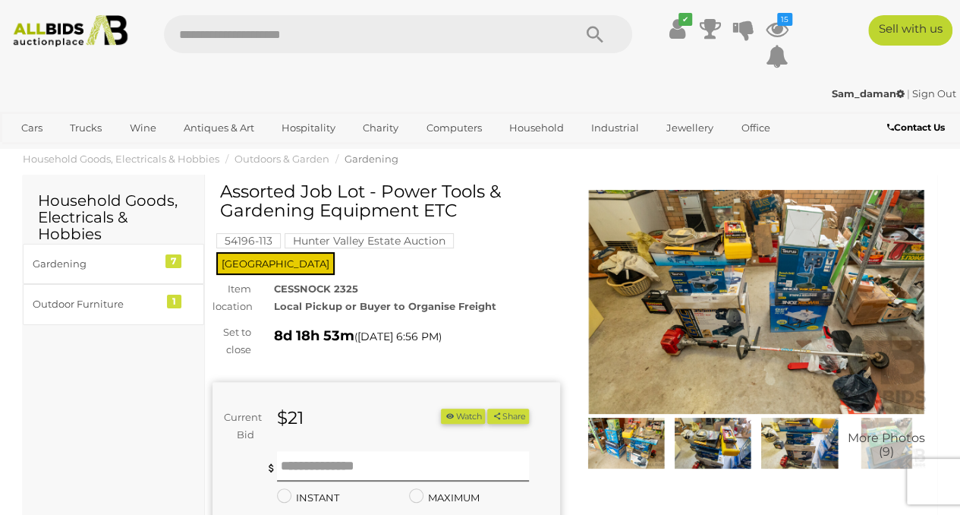
click at [485, 408] on button "Watch" at bounding box center [463, 416] width 44 height 16
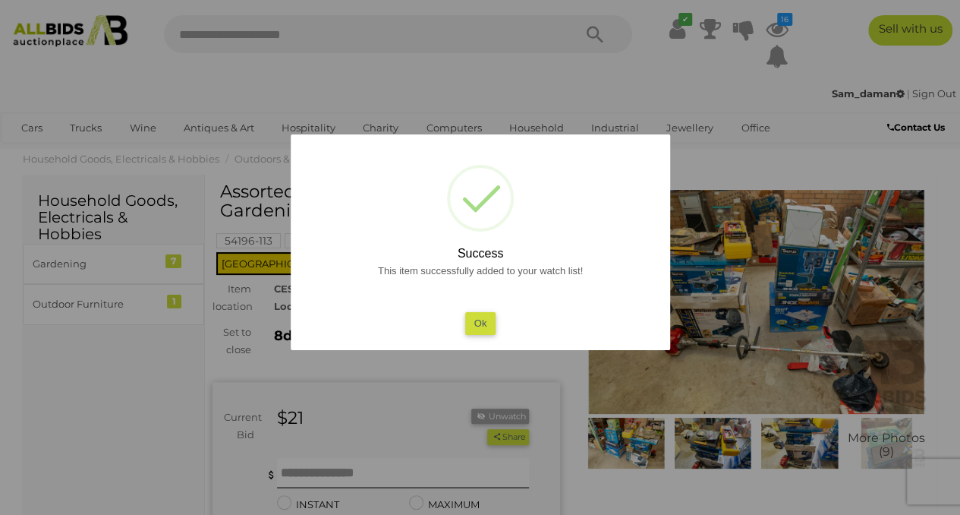
click at [485, 320] on button "Ok" at bounding box center [480, 323] width 31 height 22
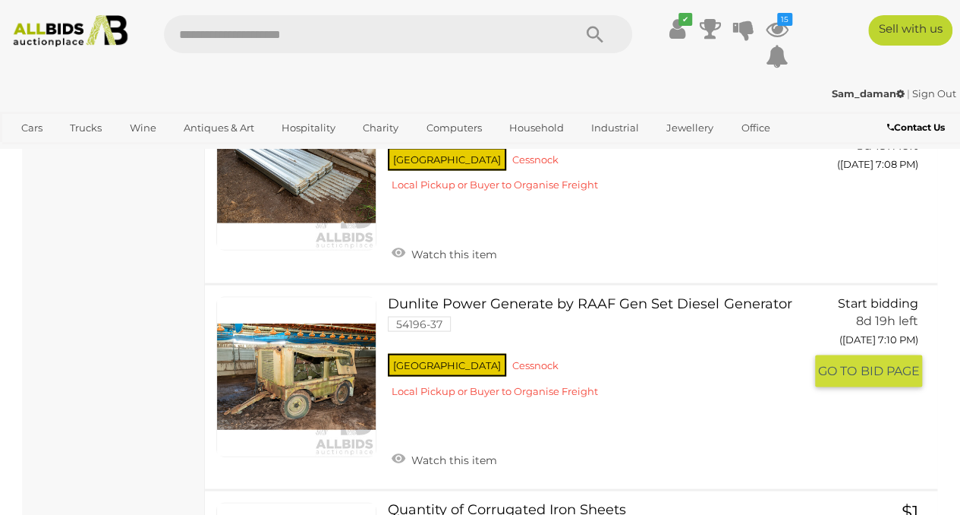
scroll to position [9777, 0]
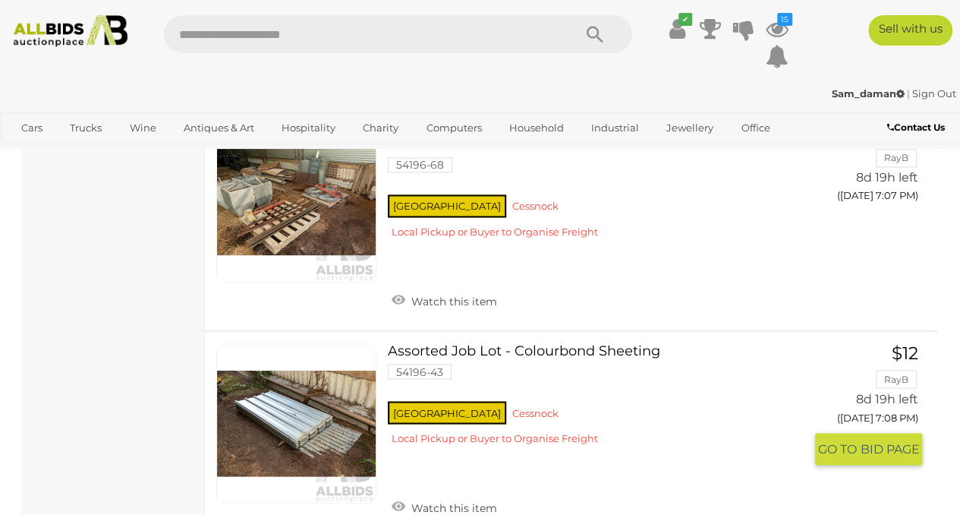
click at [369, 380] on link at bounding box center [296, 423] width 160 height 160
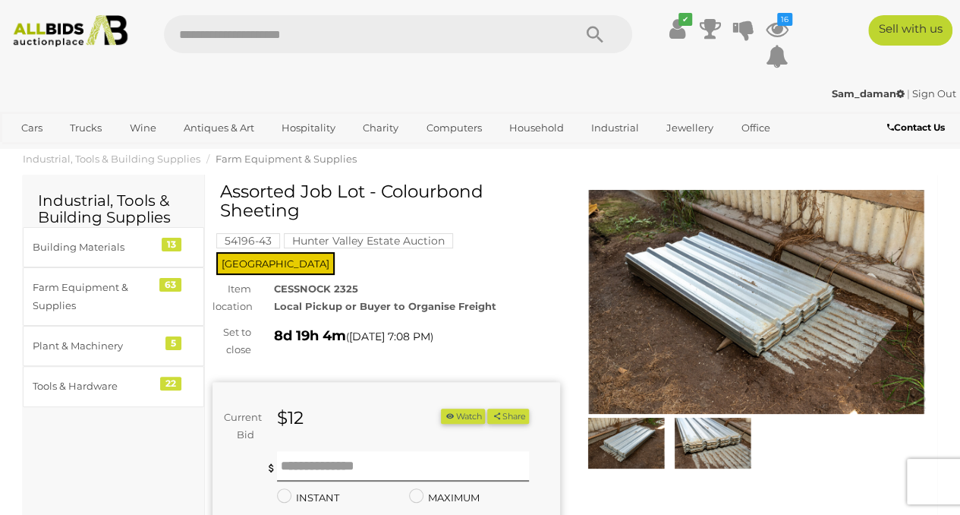
click at [733, 272] on img at bounding box center [757, 302] width 348 height 224
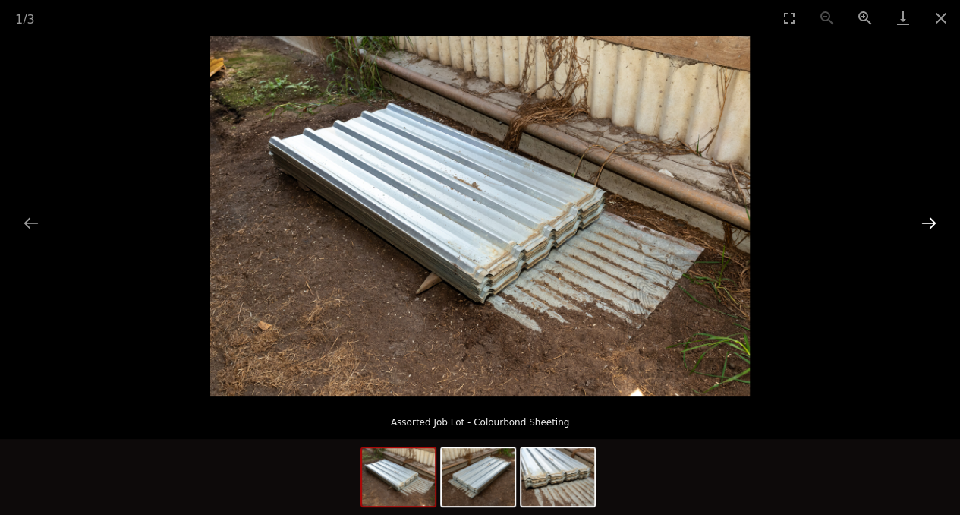
click at [932, 222] on button "Next slide" at bounding box center [929, 223] width 32 height 30
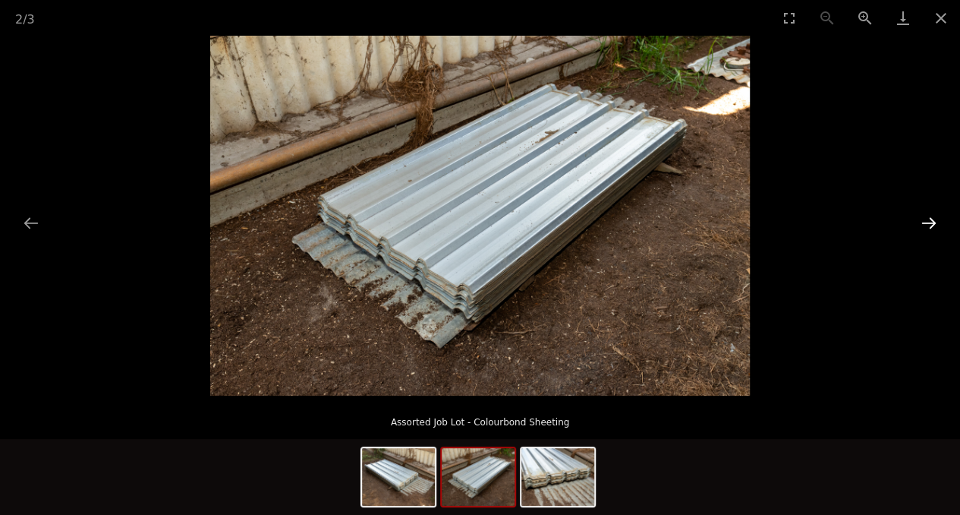
click at [932, 222] on button "Next slide" at bounding box center [929, 223] width 32 height 30
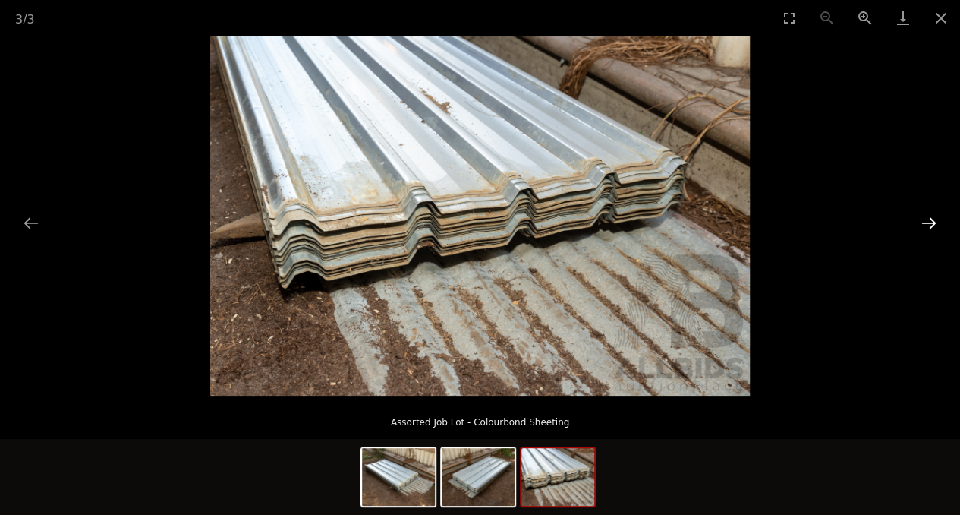
click at [932, 222] on button "Next slide" at bounding box center [929, 223] width 32 height 30
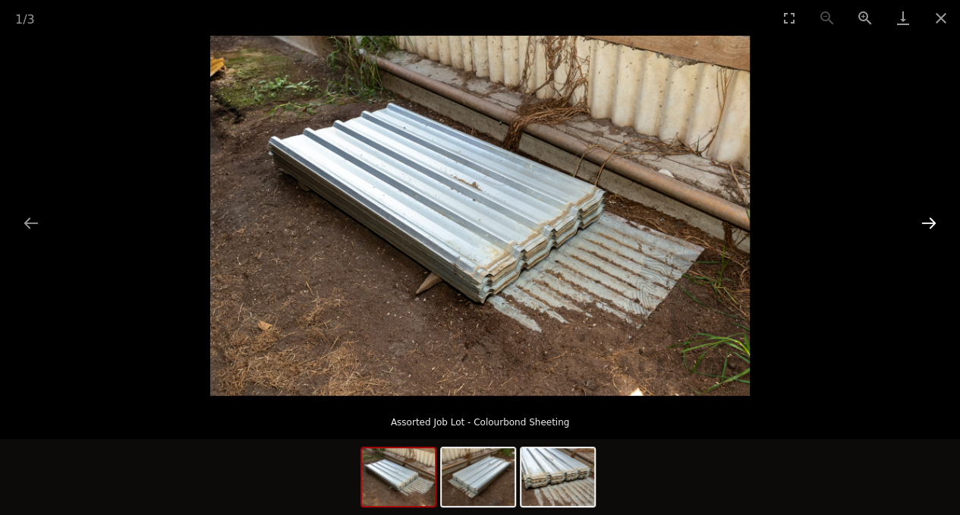
click at [932, 222] on button "Next slide" at bounding box center [929, 223] width 32 height 30
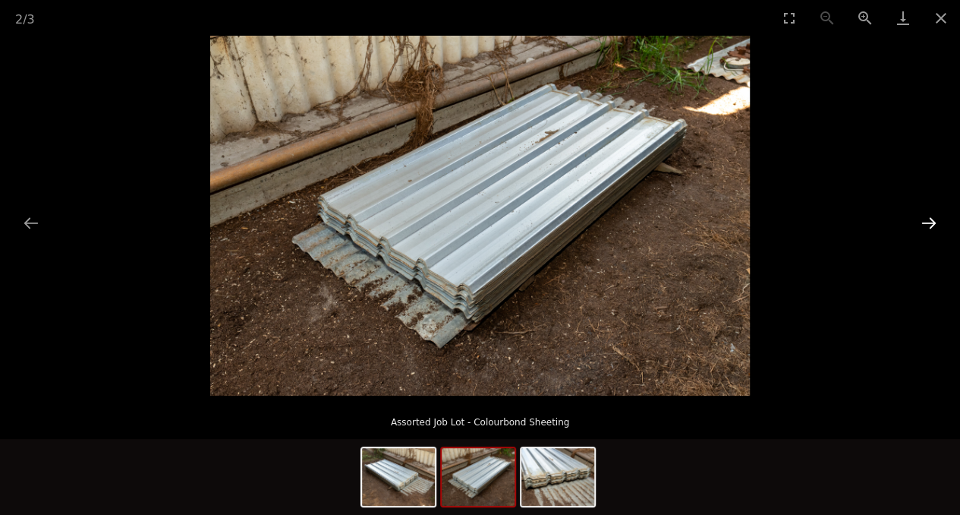
click at [932, 222] on button "Next slide" at bounding box center [929, 223] width 32 height 30
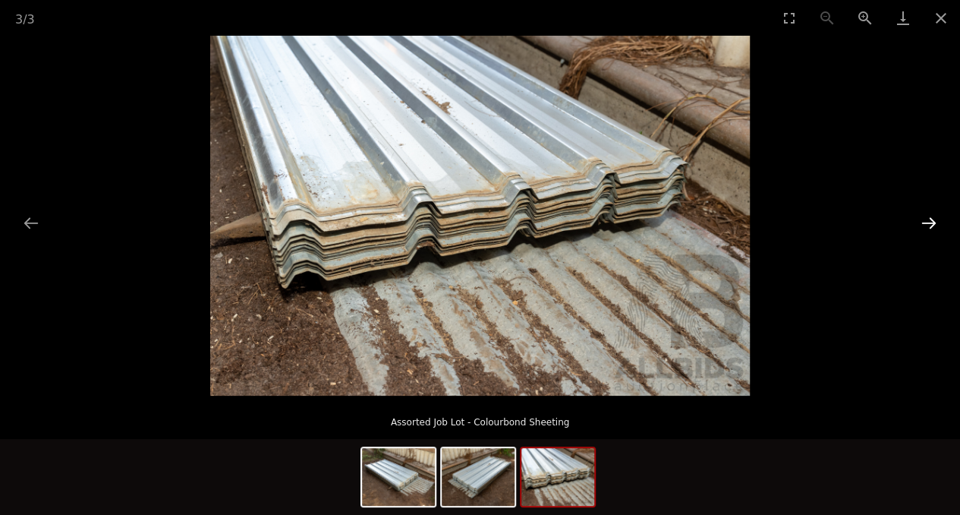
click at [932, 222] on button "Next slide" at bounding box center [929, 223] width 32 height 30
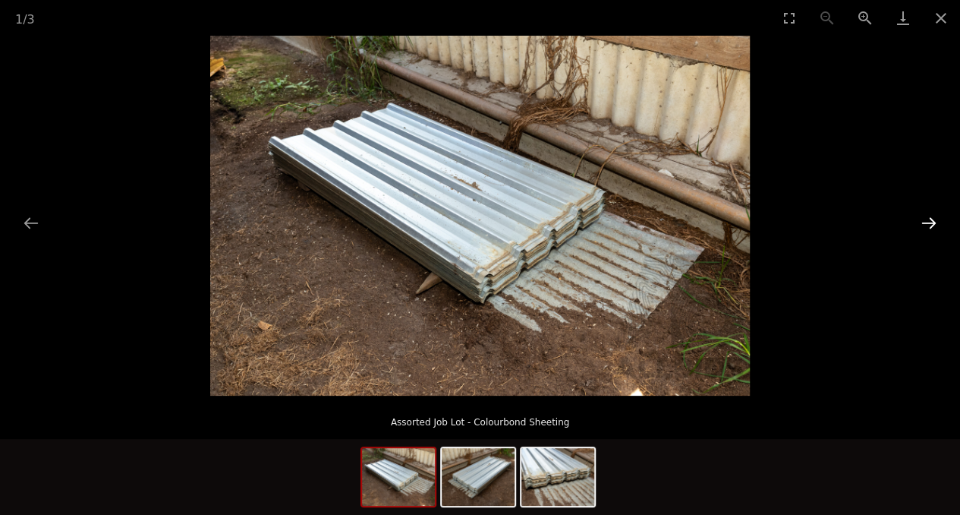
click at [932, 222] on button "Next slide" at bounding box center [929, 223] width 32 height 30
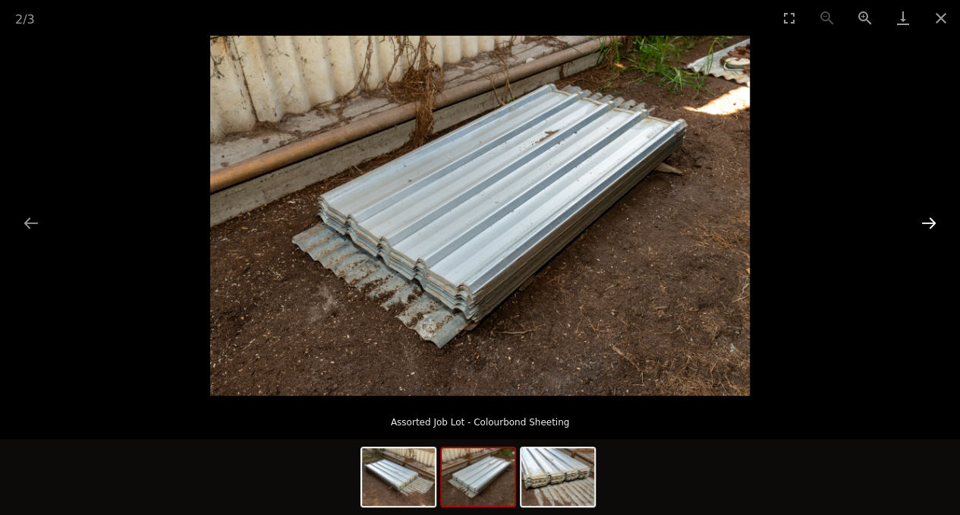
click at [932, 222] on button "Next slide" at bounding box center [929, 223] width 32 height 30
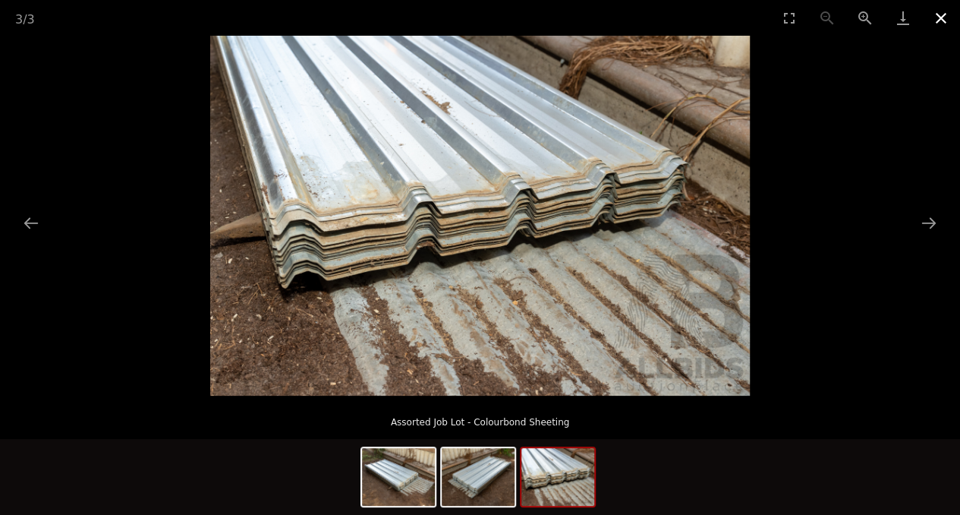
click at [947, 19] on button "Close gallery" at bounding box center [941, 18] width 38 height 36
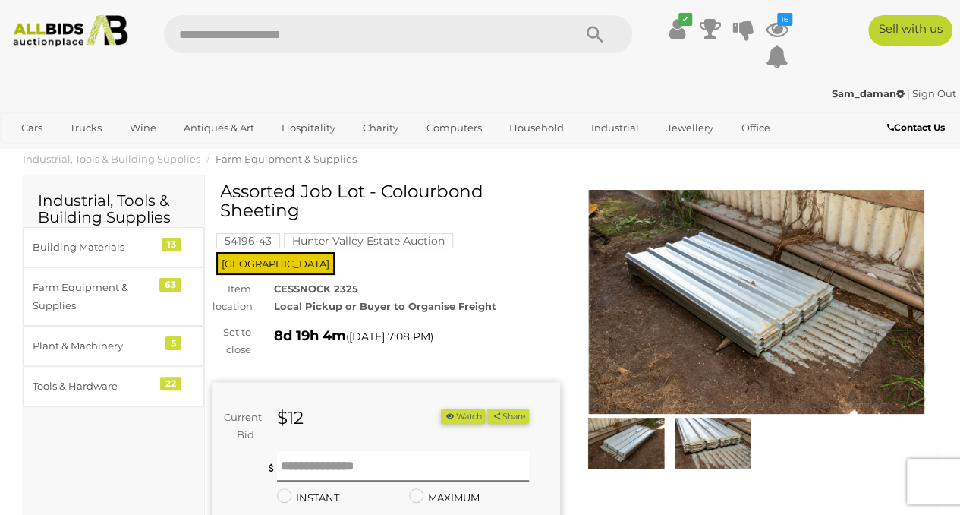
click at [485, 408] on button "Watch" at bounding box center [463, 416] width 44 height 16
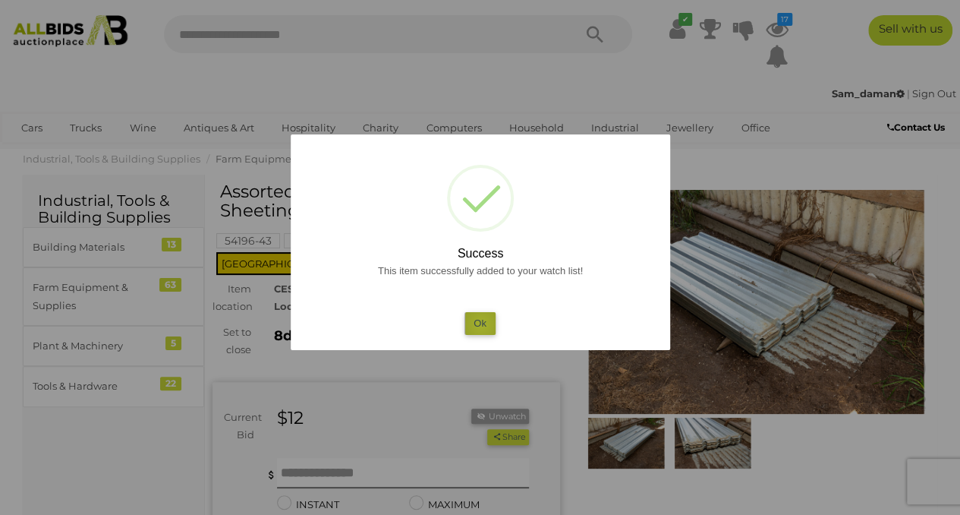
click at [481, 324] on button "Ok" at bounding box center [480, 323] width 31 height 22
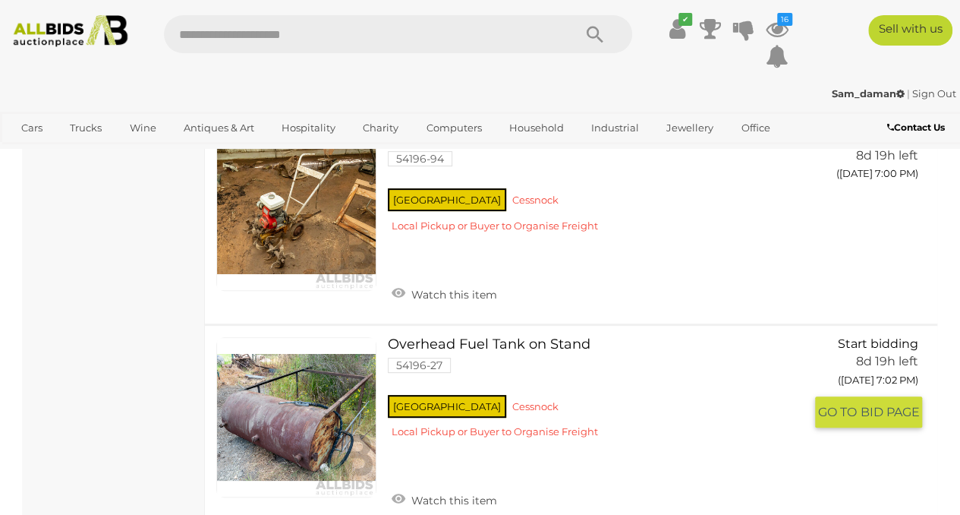
scroll to position [8990, 0]
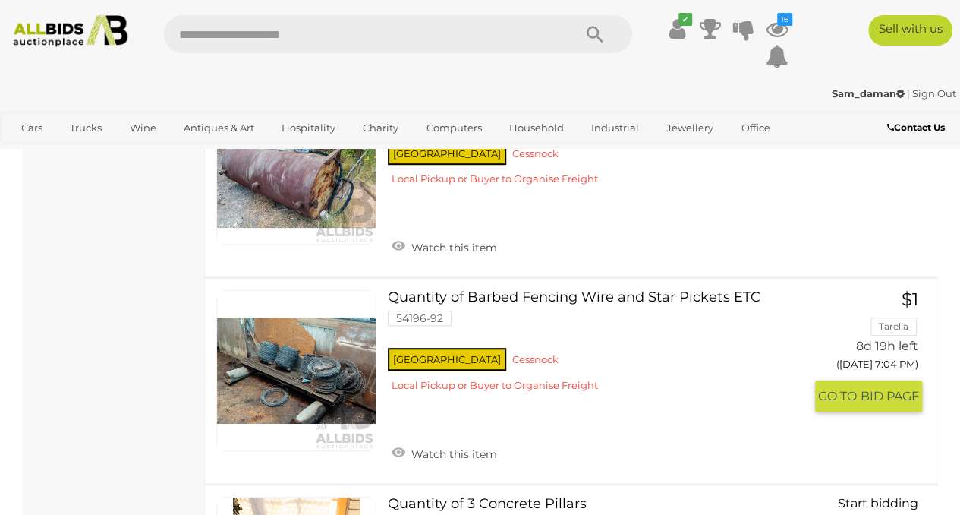
click at [311, 310] on link at bounding box center [296, 370] width 160 height 160
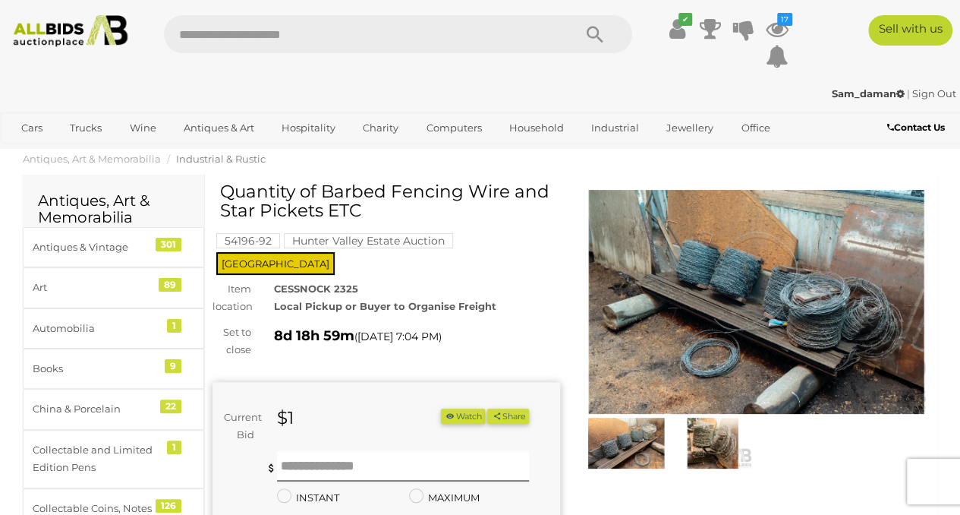
click at [743, 279] on img at bounding box center [757, 302] width 348 height 224
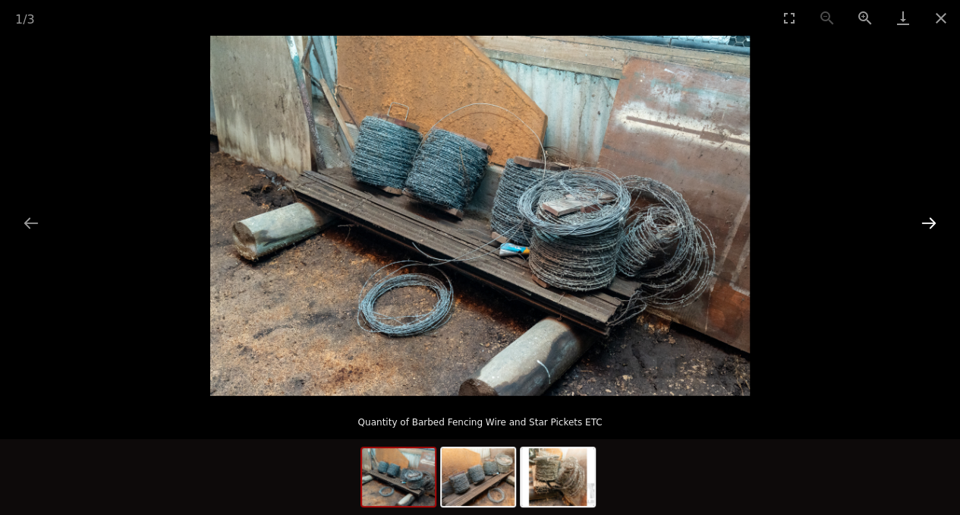
click at [931, 223] on button "Next slide" at bounding box center [929, 223] width 32 height 30
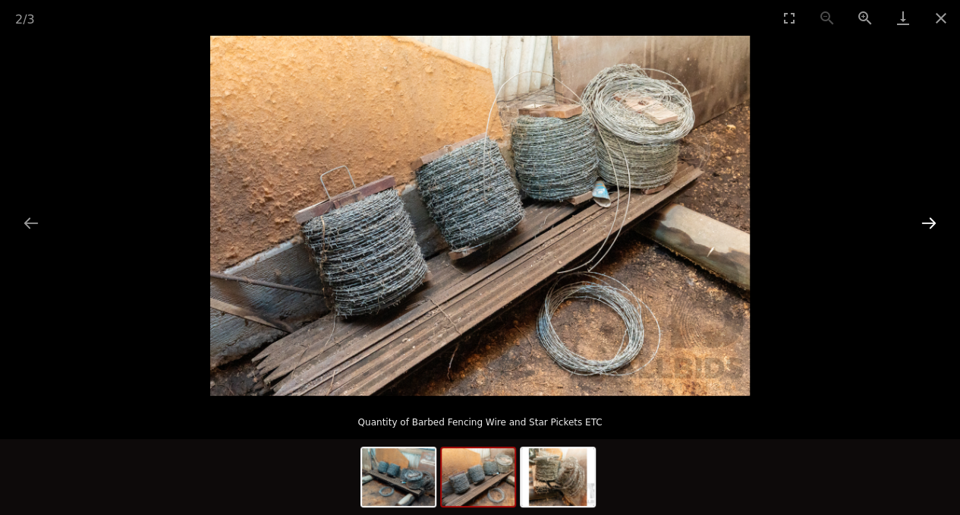
click at [931, 223] on button "Next slide" at bounding box center [929, 223] width 32 height 30
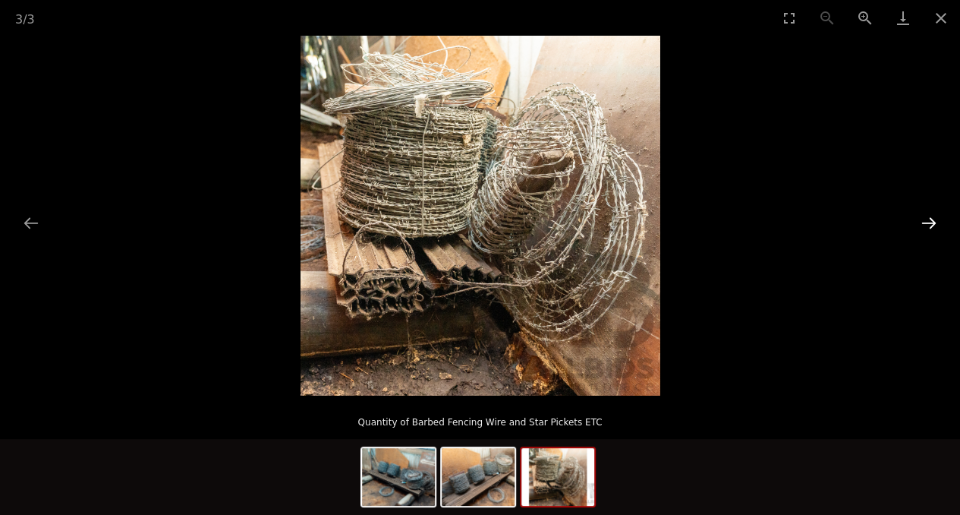
click at [931, 223] on button "Next slide" at bounding box center [929, 223] width 32 height 30
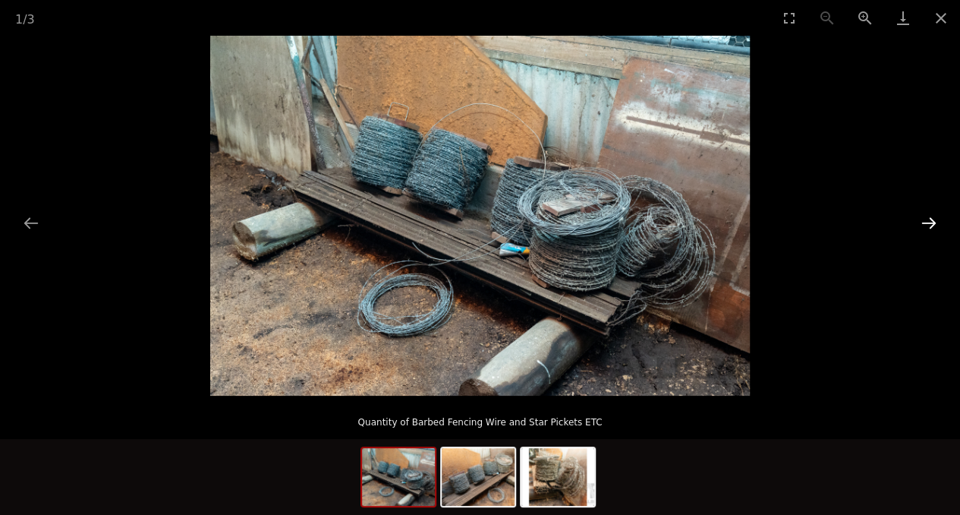
click at [931, 223] on button "Next slide" at bounding box center [929, 223] width 32 height 30
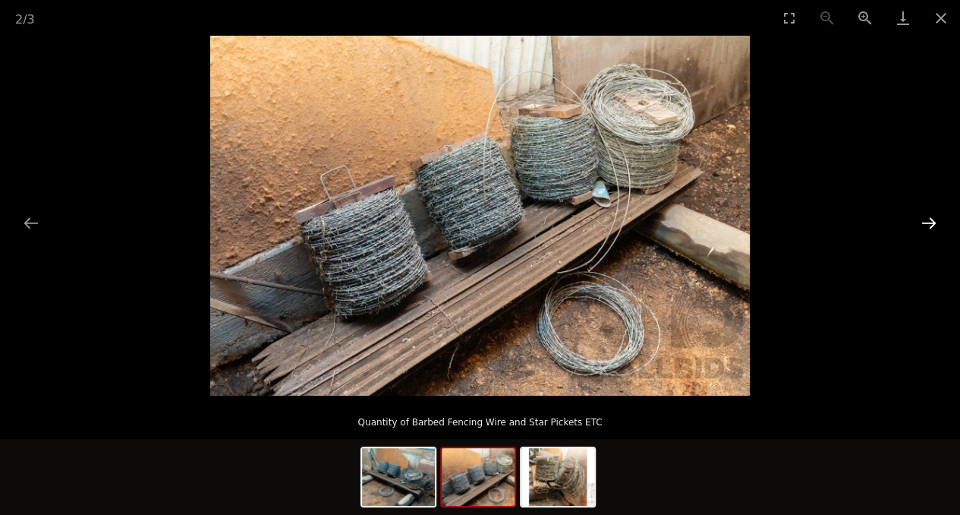
click at [931, 223] on button "Next slide" at bounding box center [929, 223] width 32 height 30
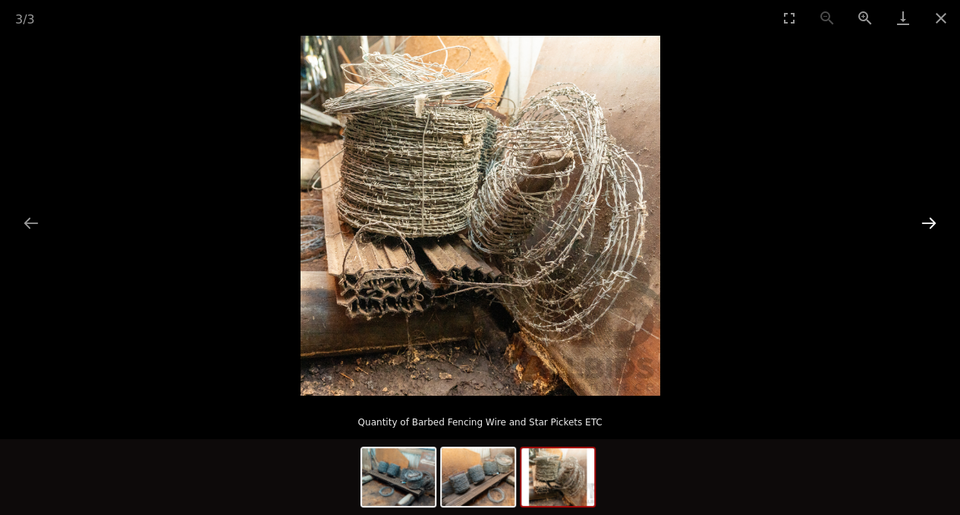
click at [931, 223] on button "Next slide" at bounding box center [929, 223] width 32 height 30
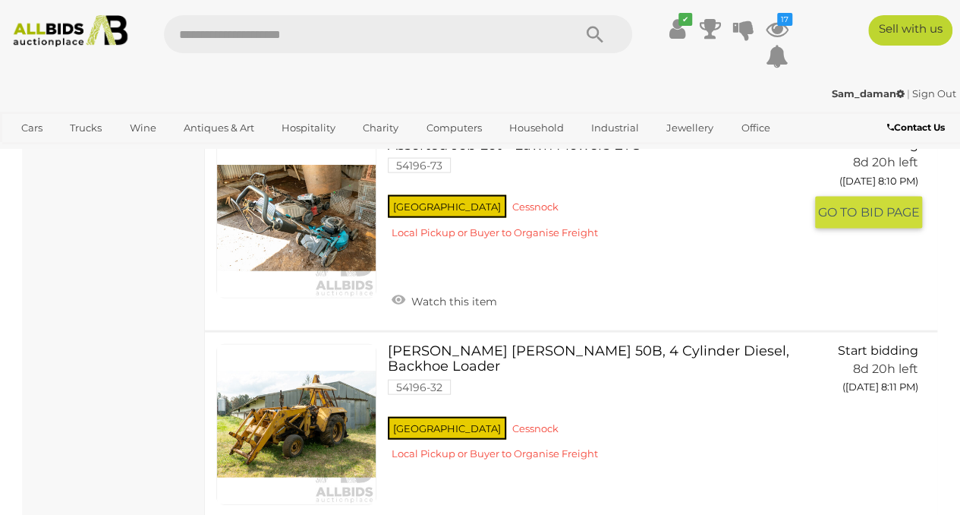
scroll to position [18526, 0]
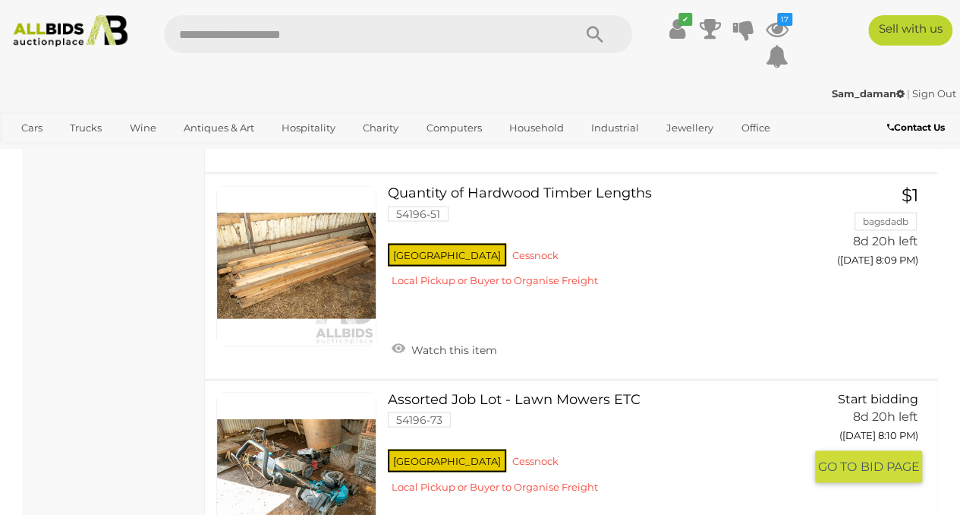
click at [314, 412] on link at bounding box center [296, 472] width 160 height 160
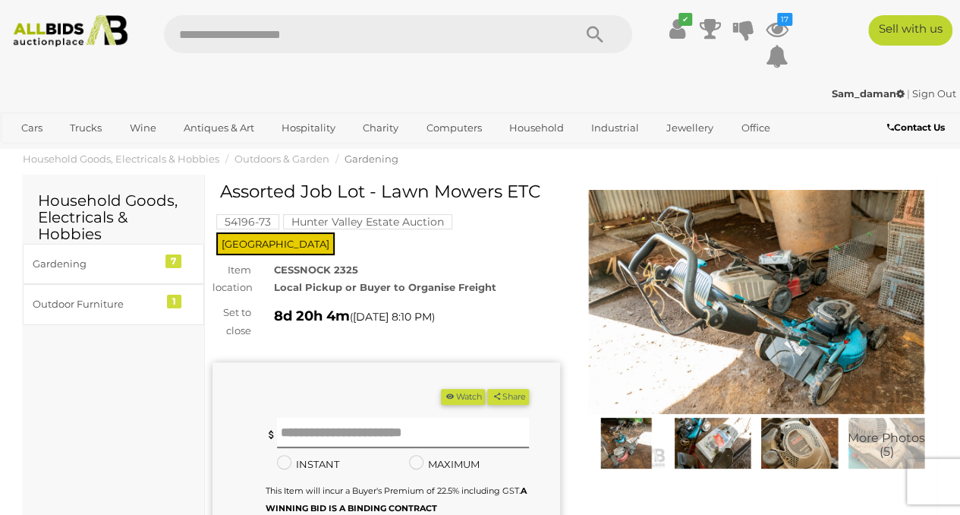
click at [770, 314] on img at bounding box center [757, 302] width 348 height 224
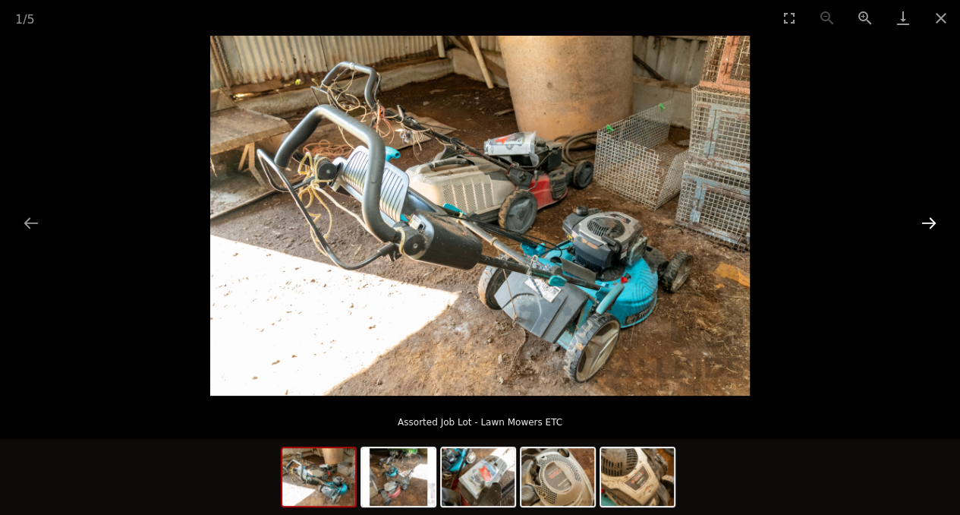
click at [917, 231] on button "Next slide" at bounding box center [929, 223] width 32 height 30
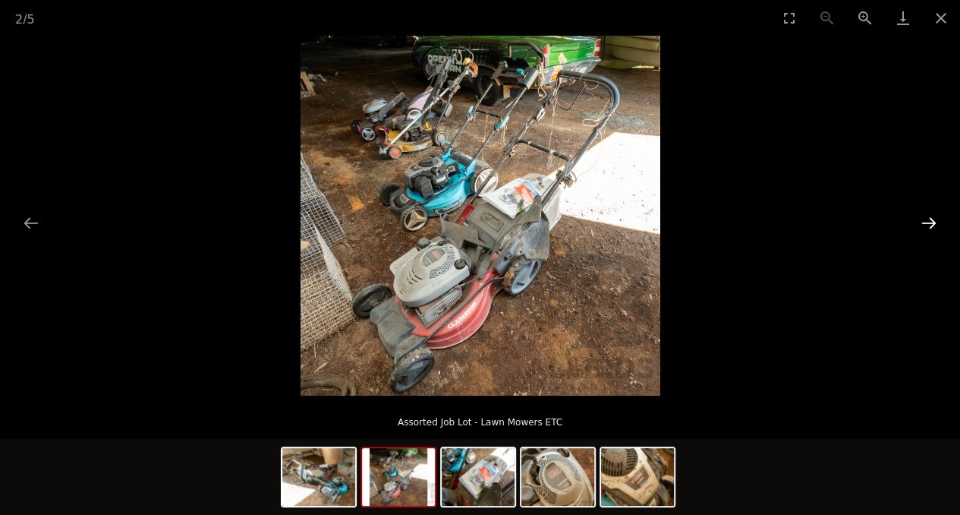
click at [917, 231] on button "Next slide" at bounding box center [929, 223] width 32 height 30
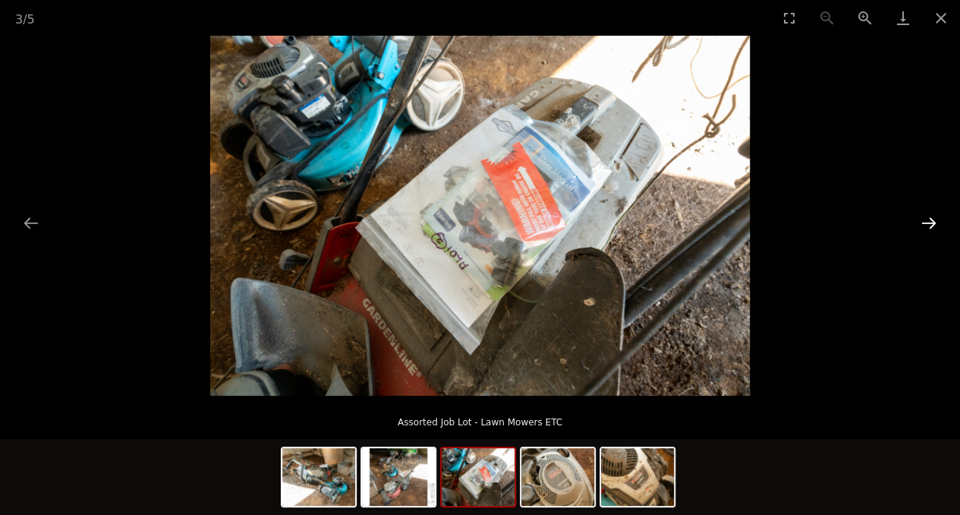
click at [917, 231] on button "Next slide" at bounding box center [929, 223] width 32 height 30
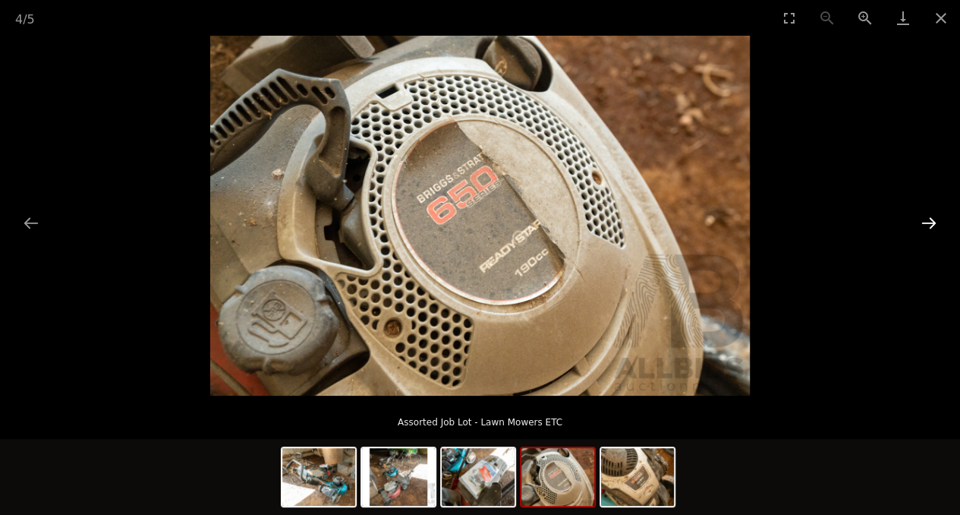
click at [917, 231] on button "Next slide" at bounding box center [929, 223] width 32 height 30
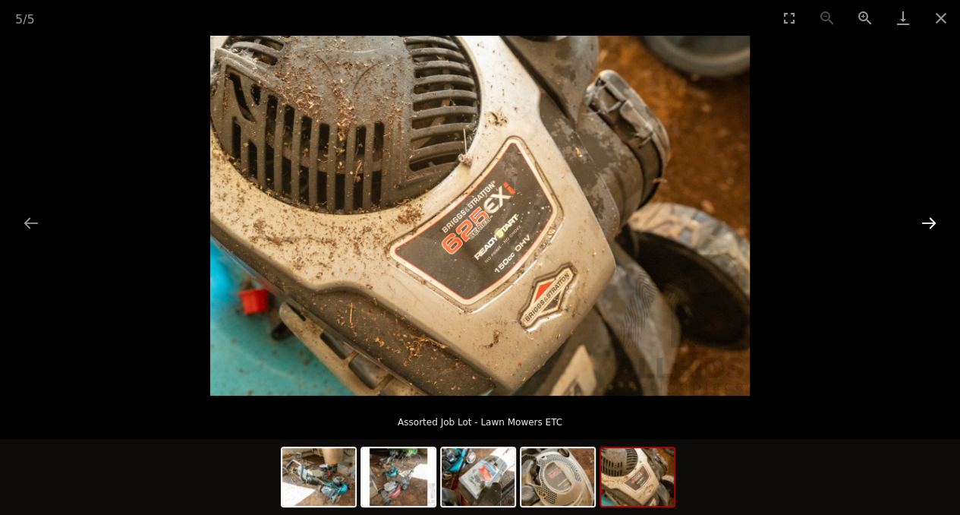
click at [917, 231] on button "Next slide" at bounding box center [929, 223] width 32 height 30
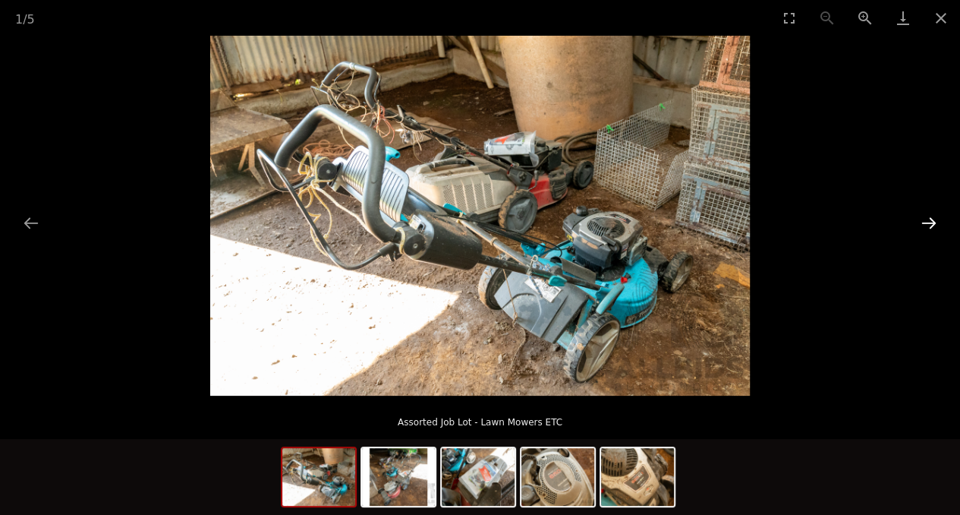
click at [917, 231] on button "Next slide" at bounding box center [929, 223] width 32 height 30
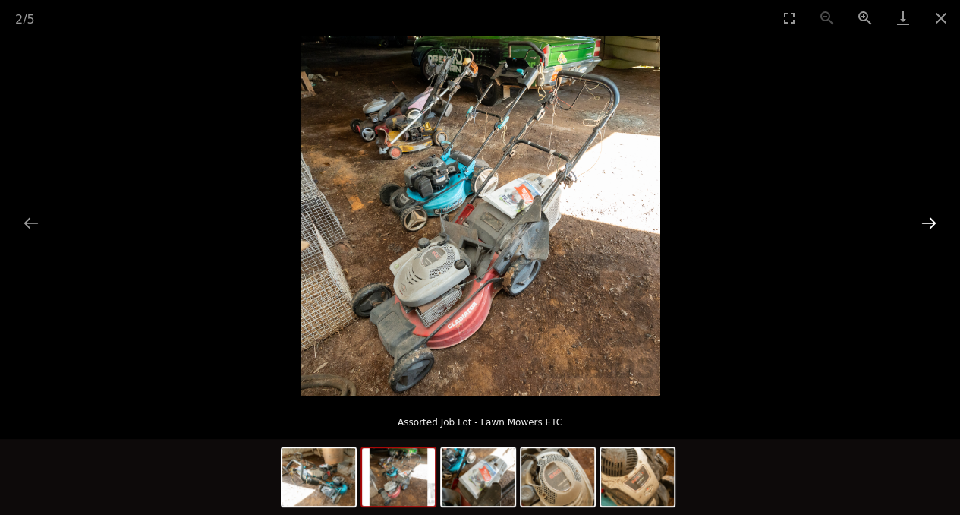
click at [943, 232] on button "Next slide" at bounding box center [929, 223] width 32 height 30
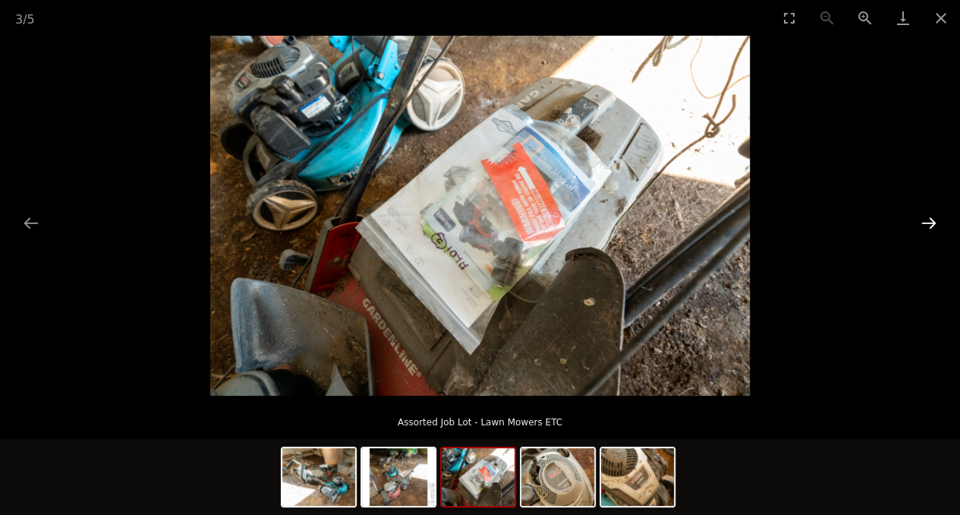
click at [943, 232] on button "Next slide" at bounding box center [929, 223] width 32 height 30
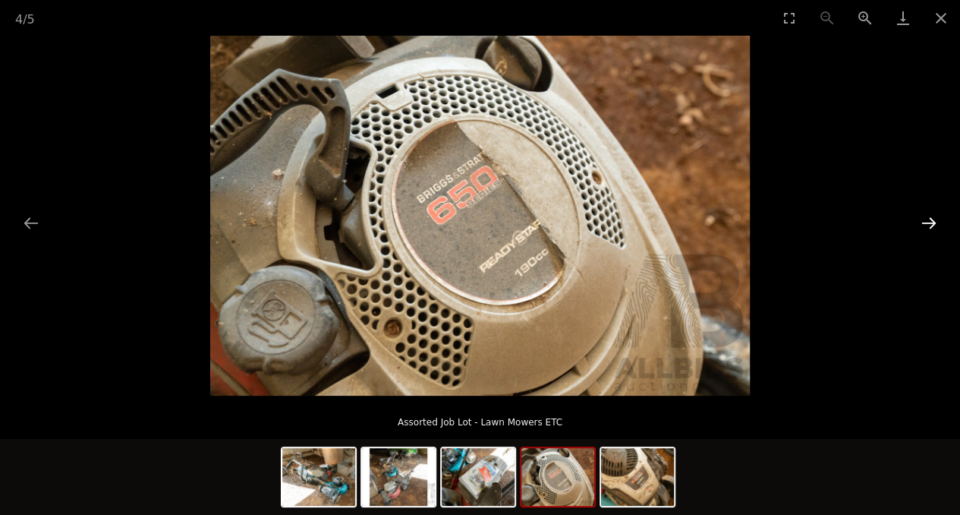
click at [943, 232] on button "Next slide" at bounding box center [929, 223] width 32 height 30
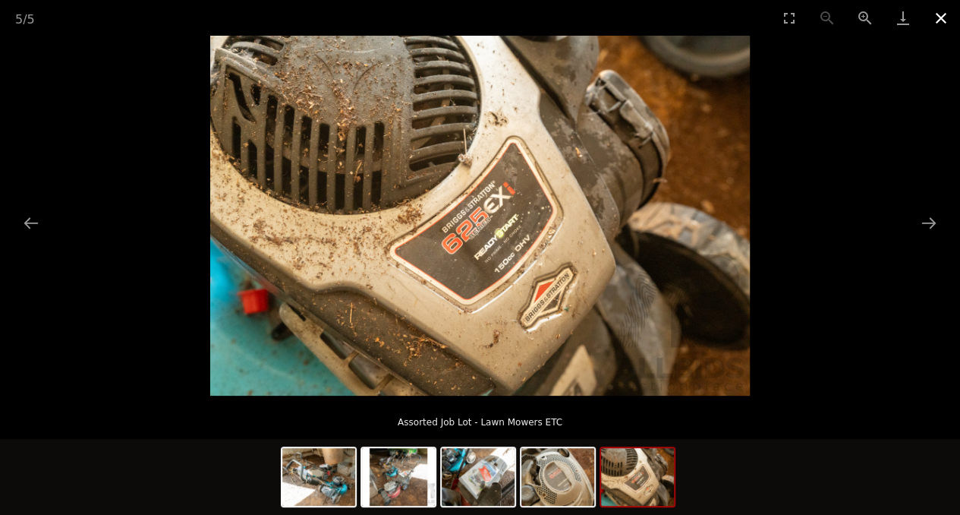
click at [954, 11] on button "Close gallery" at bounding box center [941, 18] width 38 height 36
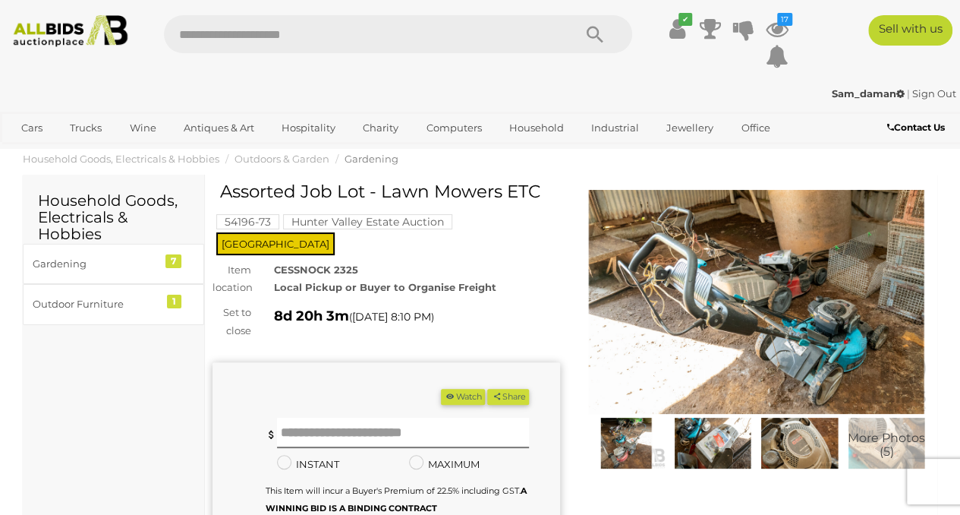
click at [805, 352] on img at bounding box center [757, 302] width 348 height 224
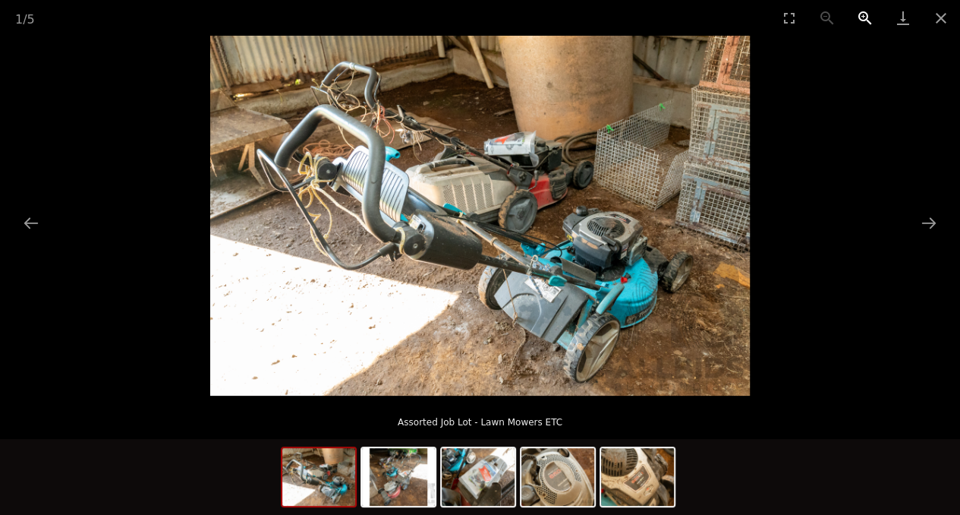
click at [865, 8] on button "Zoom in" at bounding box center [866, 18] width 38 height 36
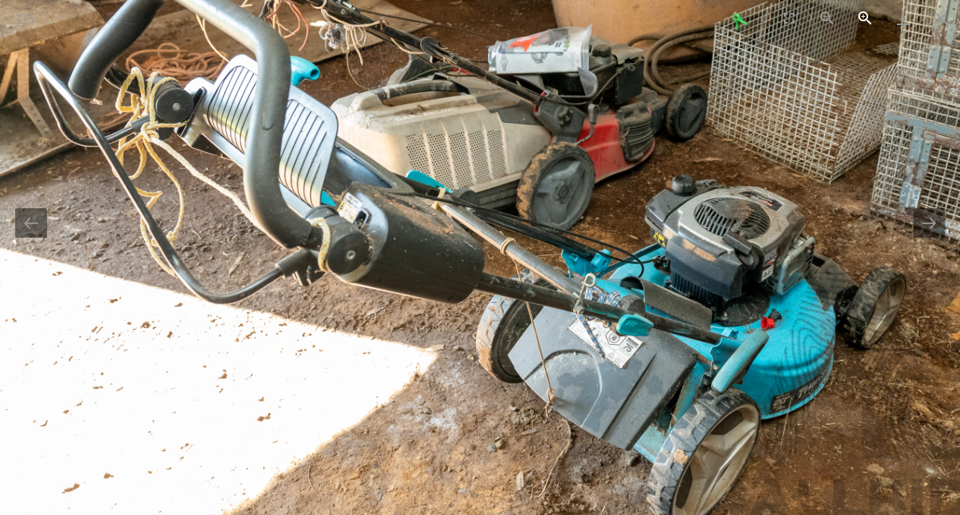
click at [865, 8] on button "Zoom in" at bounding box center [866, 18] width 38 height 36
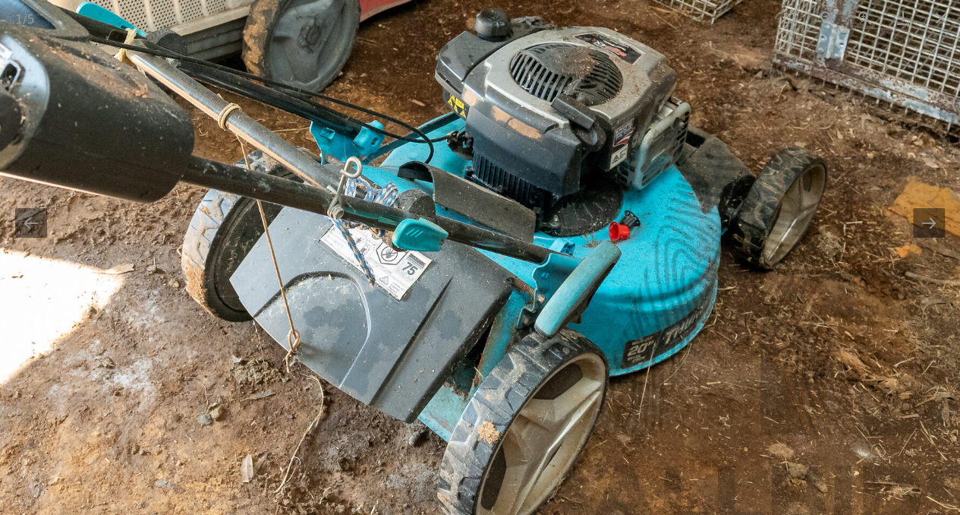
drag, startPoint x: 708, startPoint y: 337, endPoint x: 416, endPoint y: 203, distance: 321.7
click at [416, 203] on img at bounding box center [187, 40] width 1619 height 1080
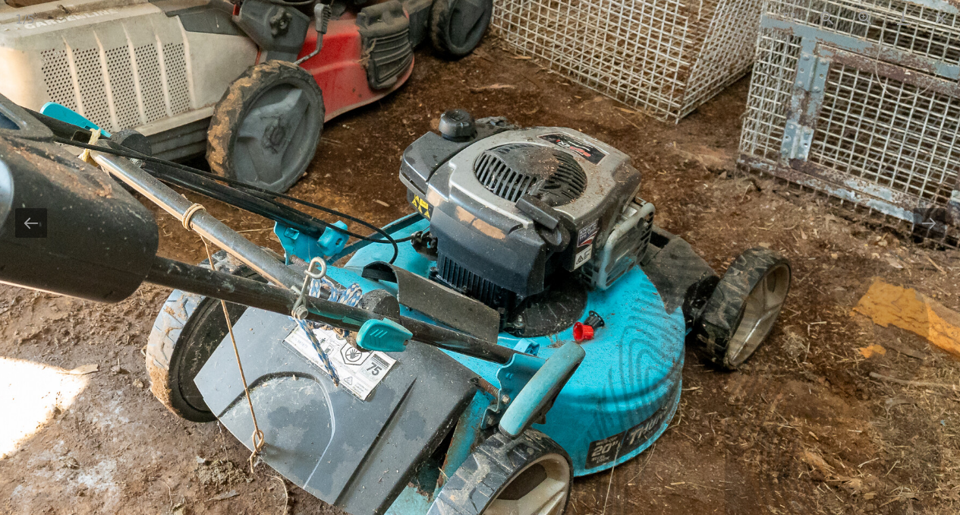
drag, startPoint x: 653, startPoint y: 131, endPoint x: 654, endPoint y: 269, distance: 137.4
click at [654, 269] on img at bounding box center [152, 140] width 1619 height 1080
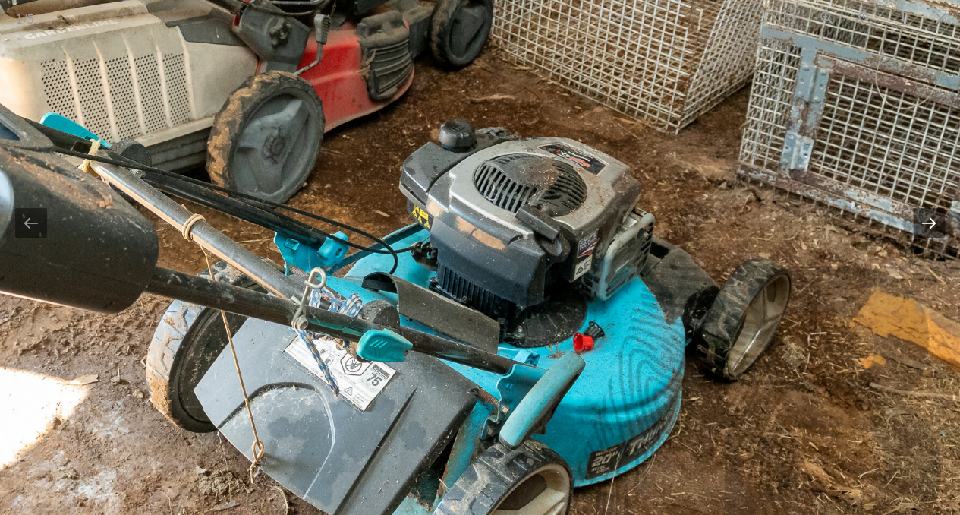
click at [923, 222] on button "Next slide" at bounding box center [929, 223] width 32 height 30
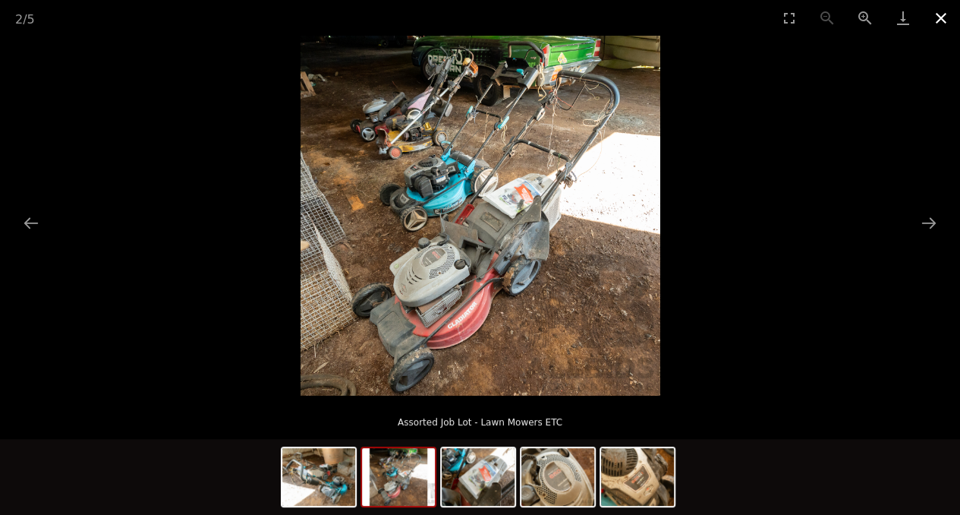
click at [938, 19] on button "Close gallery" at bounding box center [941, 18] width 38 height 36
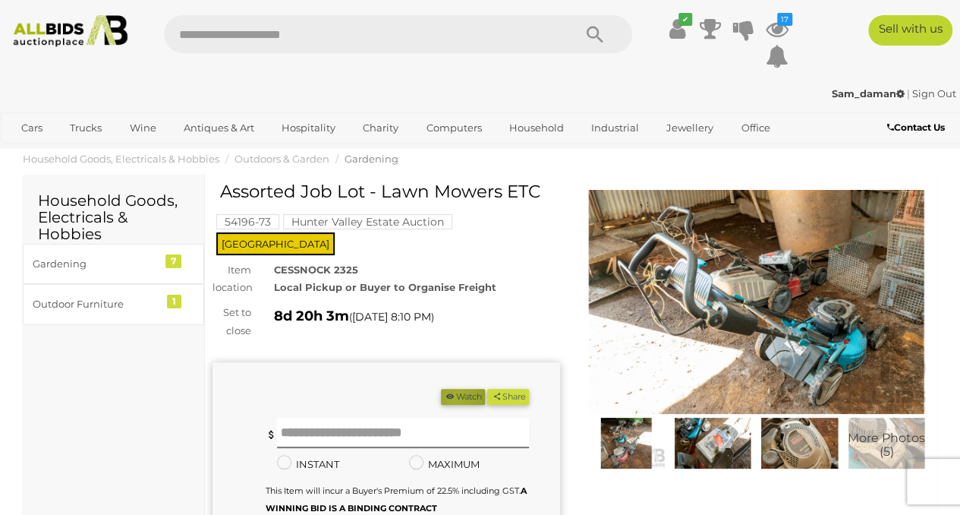
click at [485, 389] on button "Watch" at bounding box center [463, 397] width 44 height 16
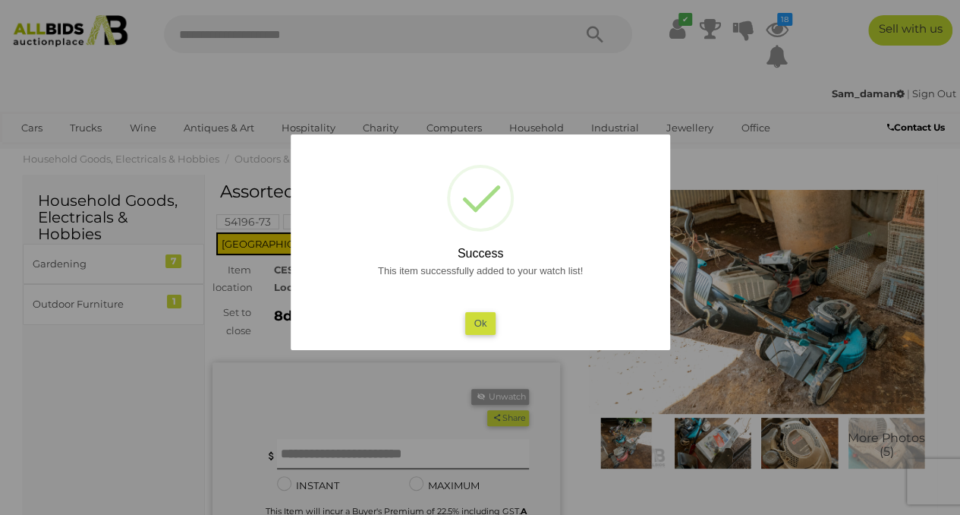
click at [402, 358] on div at bounding box center [480, 257] width 960 height 515
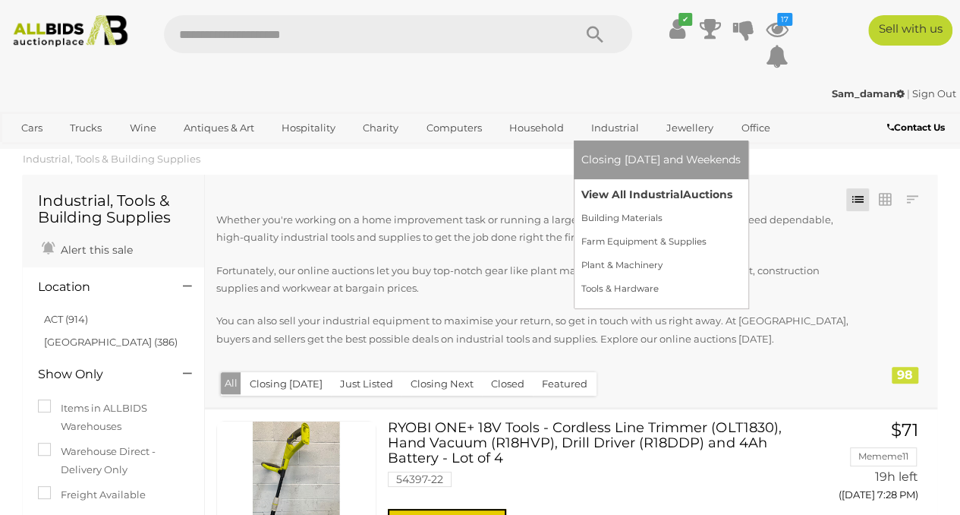
click at [607, 199] on link "View All Industrial Auctions" at bounding box center [661, 195] width 159 height 24
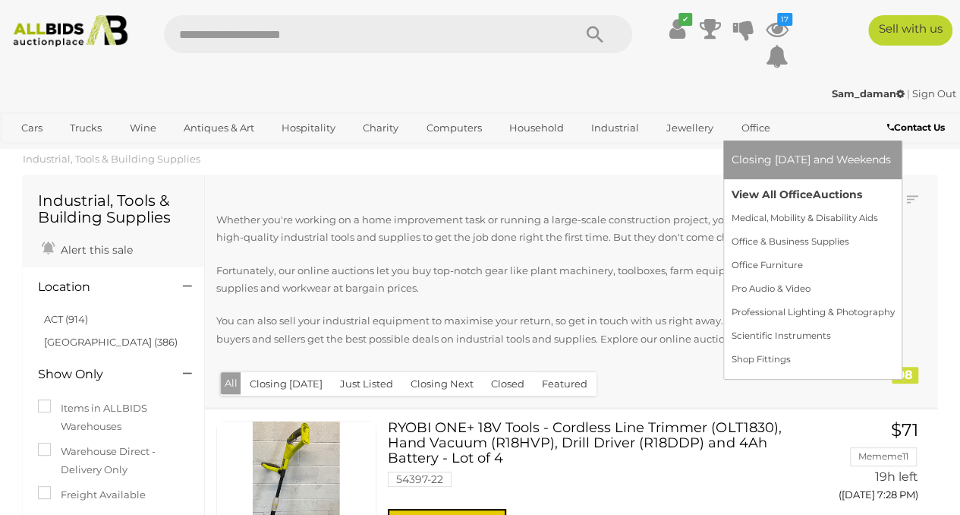
click at [749, 185] on link "View All Office Auctions" at bounding box center [812, 195] width 163 height 24
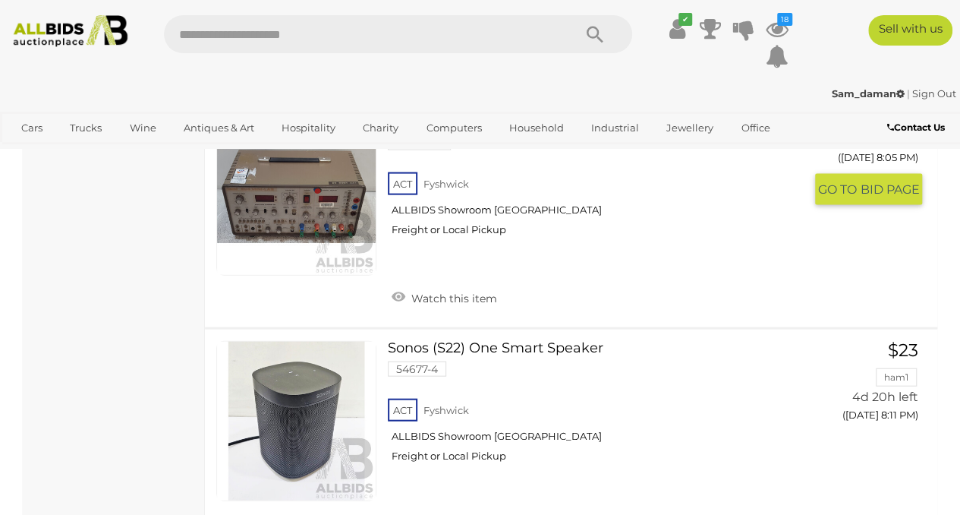
scroll to position [7592, 0]
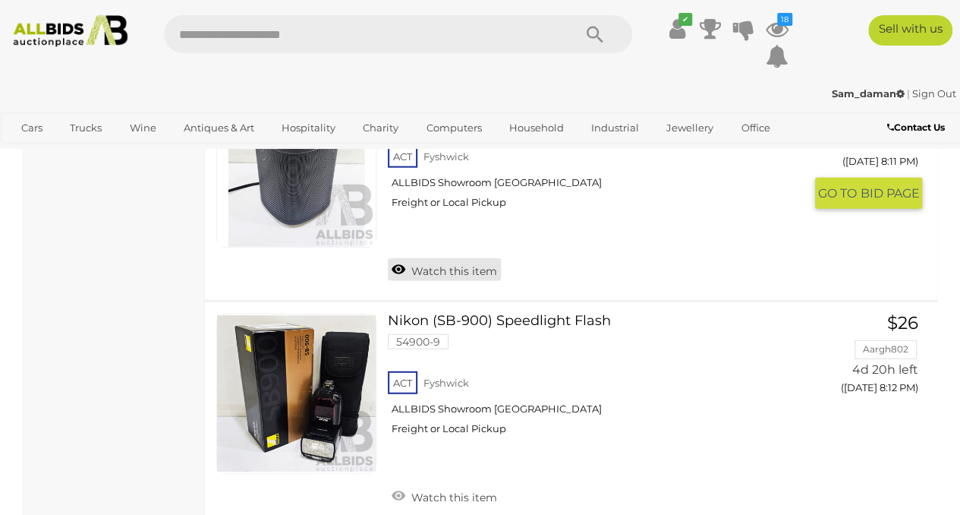
click at [450, 259] on link "Watch this item" at bounding box center [444, 269] width 113 height 23
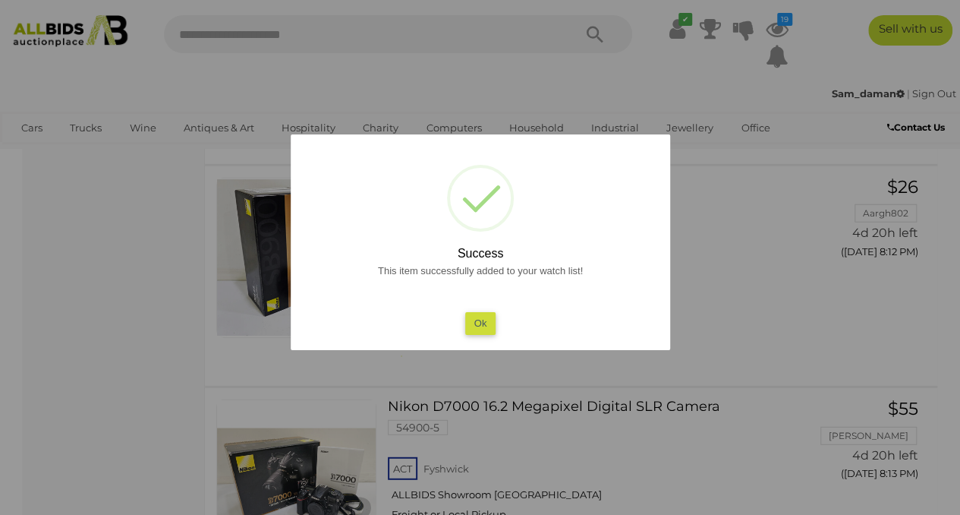
click at [486, 323] on button "Ok" at bounding box center [480, 323] width 31 height 22
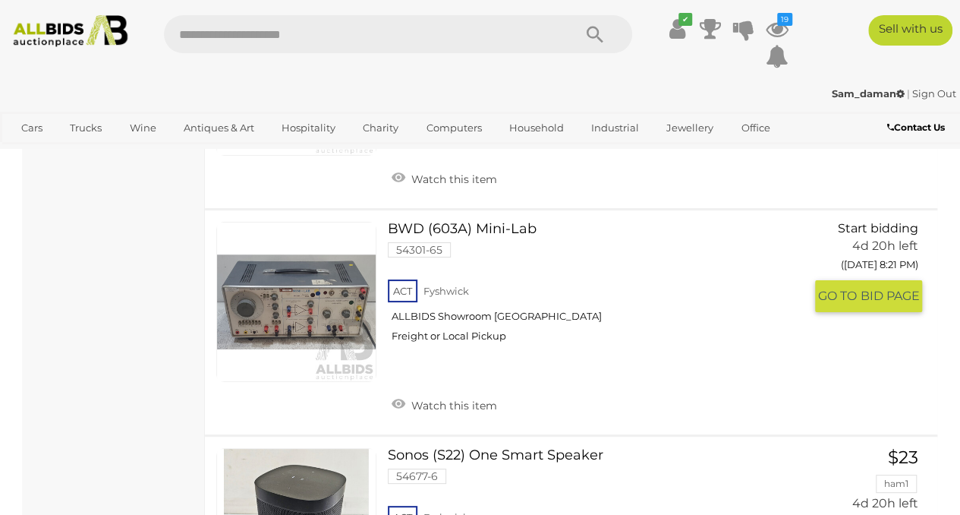
scroll to position [8857, 0]
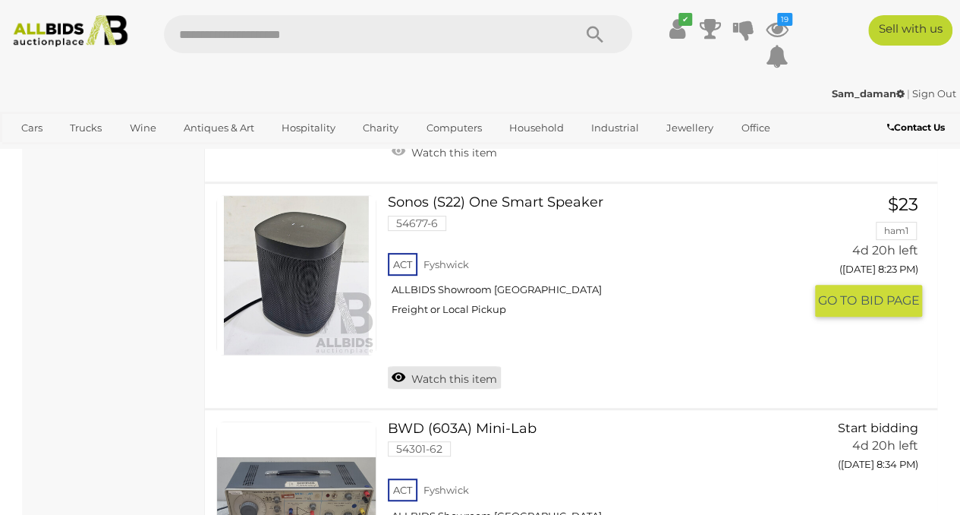
click at [480, 372] on link "Watch this item" at bounding box center [444, 377] width 113 height 23
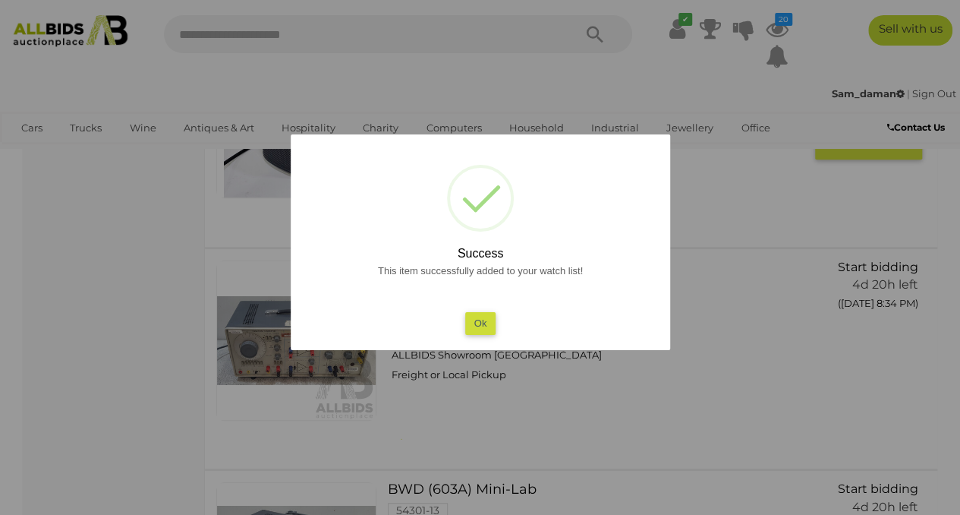
click at [475, 325] on button "Ok" at bounding box center [480, 323] width 31 height 22
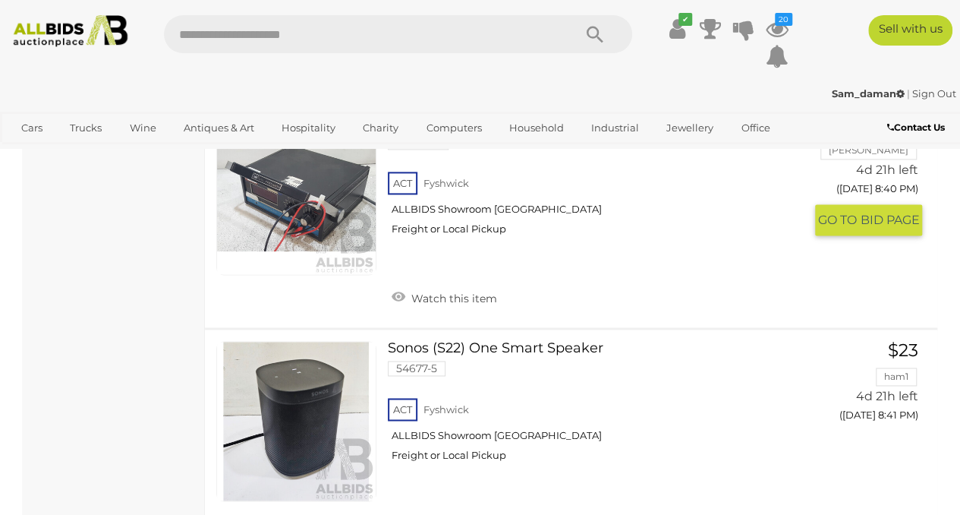
scroll to position [9870, 0]
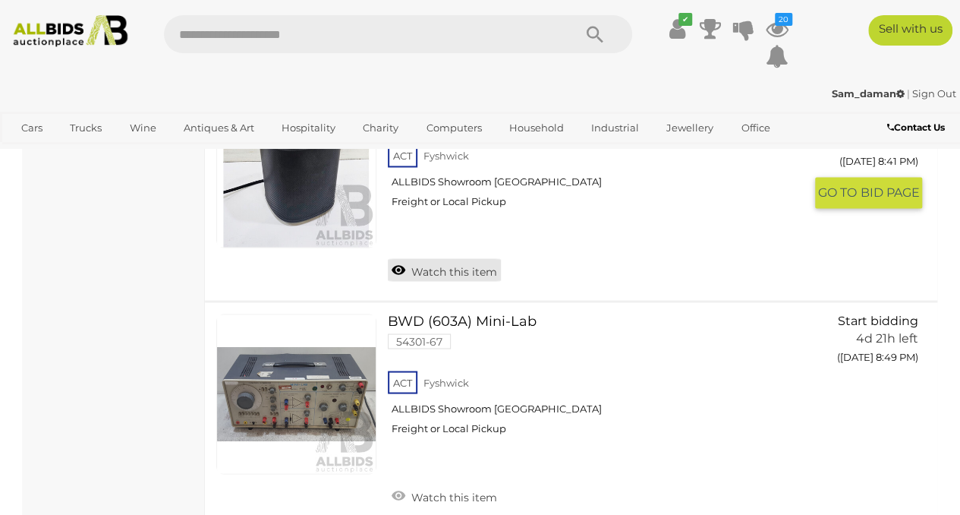
click at [465, 269] on link "Watch this item" at bounding box center [444, 269] width 113 height 23
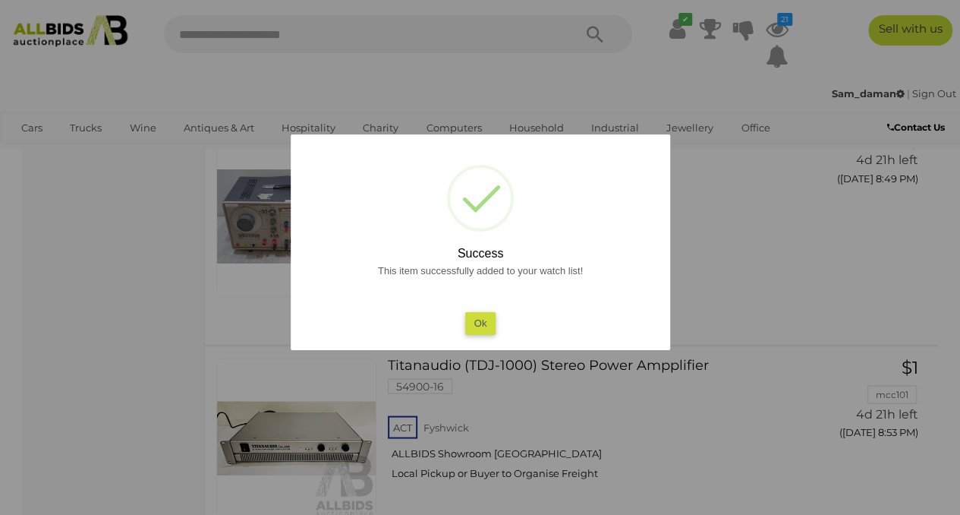
click at [486, 320] on button "Ok" at bounding box center [480, 323] width 31 height 22
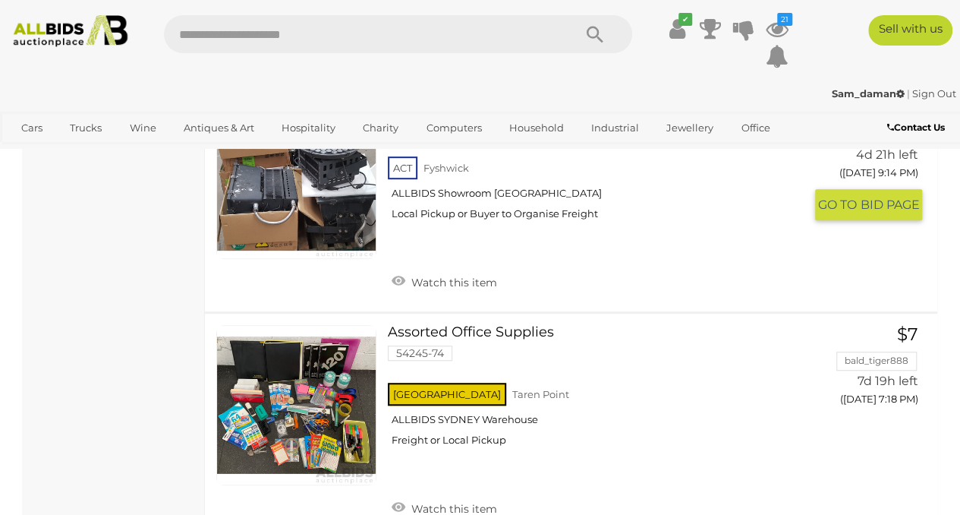
scroll to position [12147, 0]
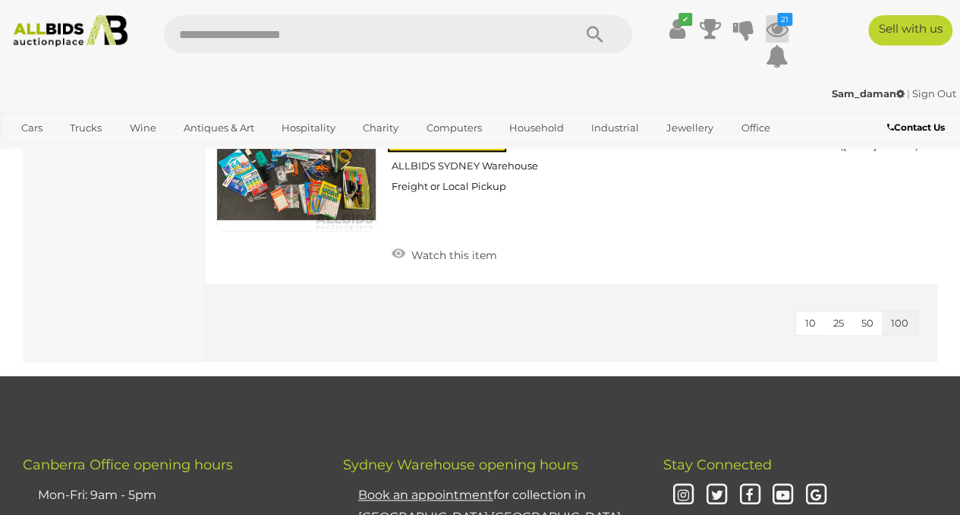
click at [776, 30] on icon at bounding box center [777, 28] width 23 height 27
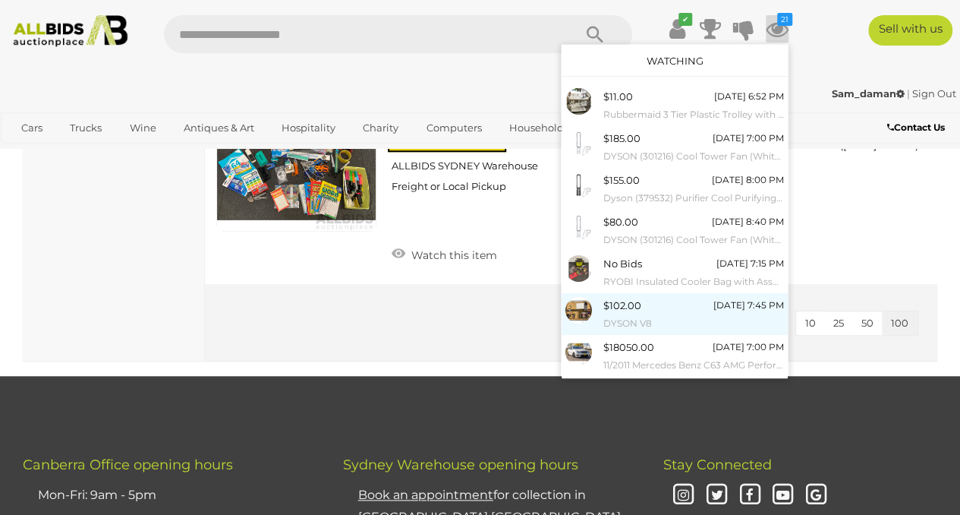
scroll to position [149, 0]
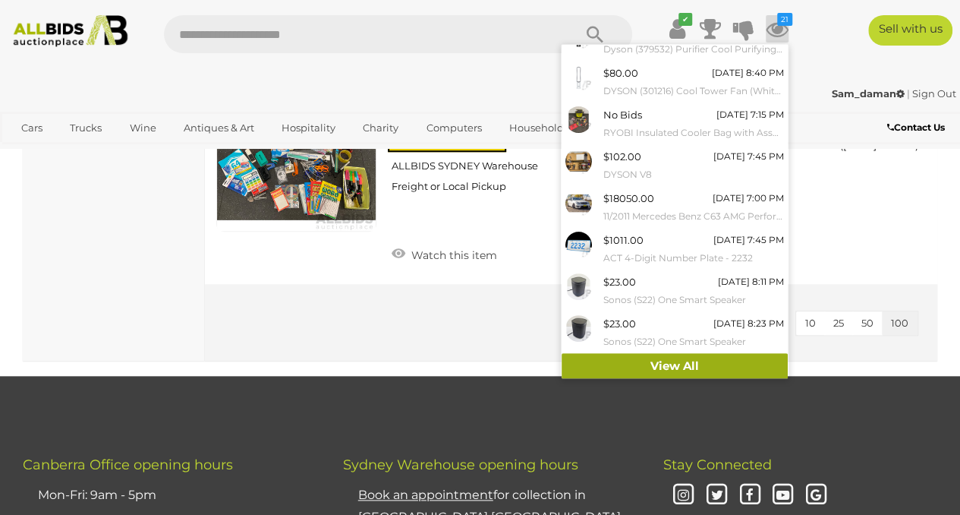
click at [650, 363] on link "View All" at bounding box center [675, 366] width 226 height 27
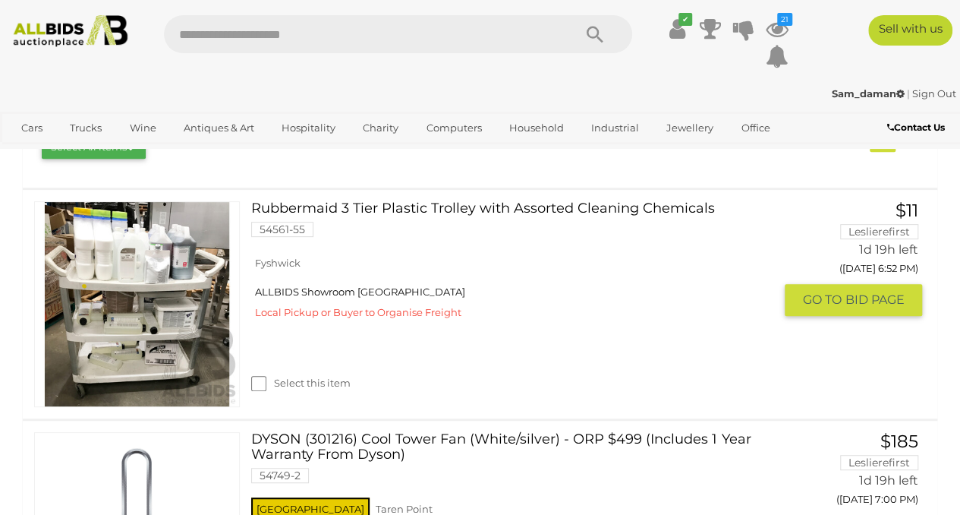
scroll to position [506, 0]
